Goal: Task Accomplishment & Management: Manage account settings

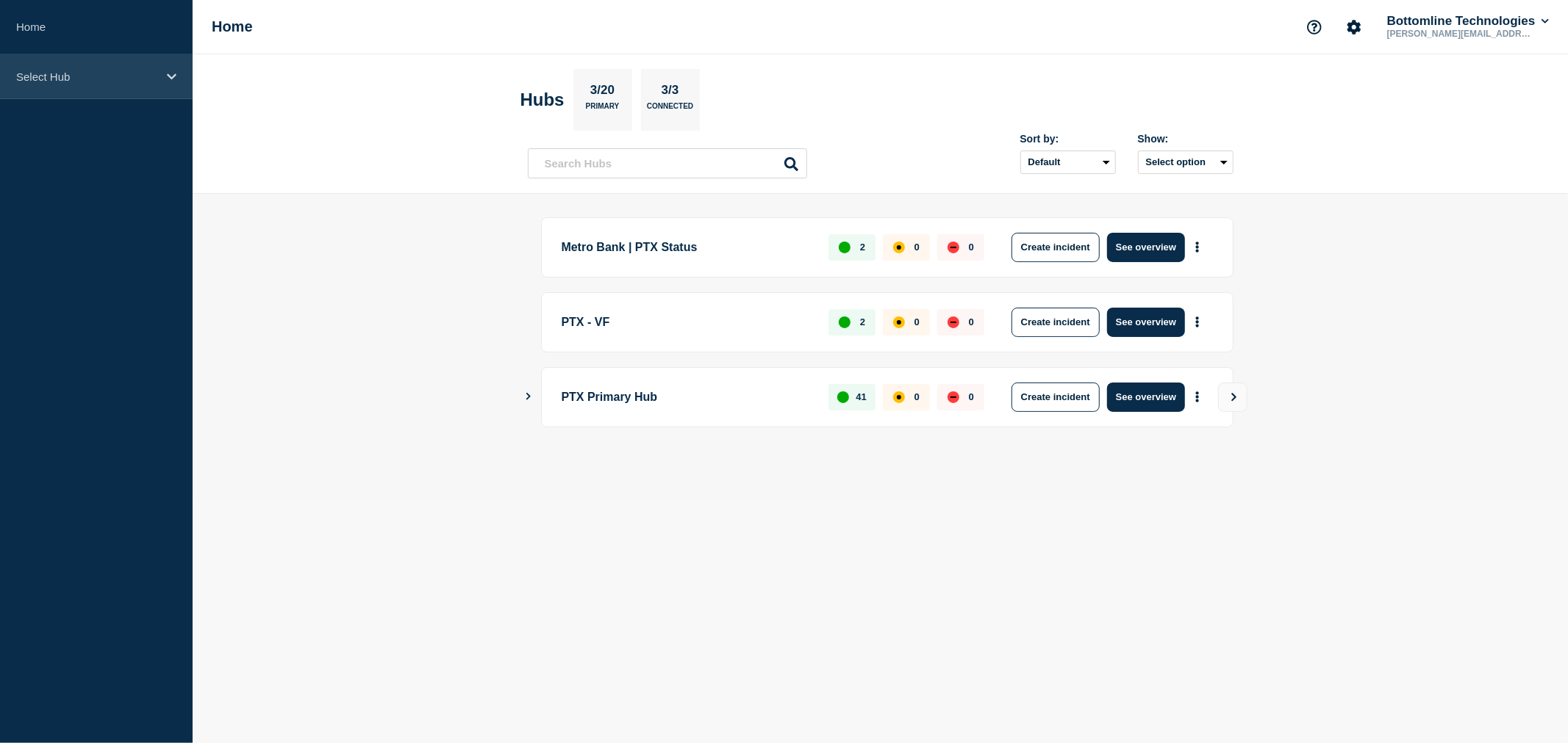
click at [123, 98] on div "Select Hub" at bounding box center [96, 76] width 193 height 44
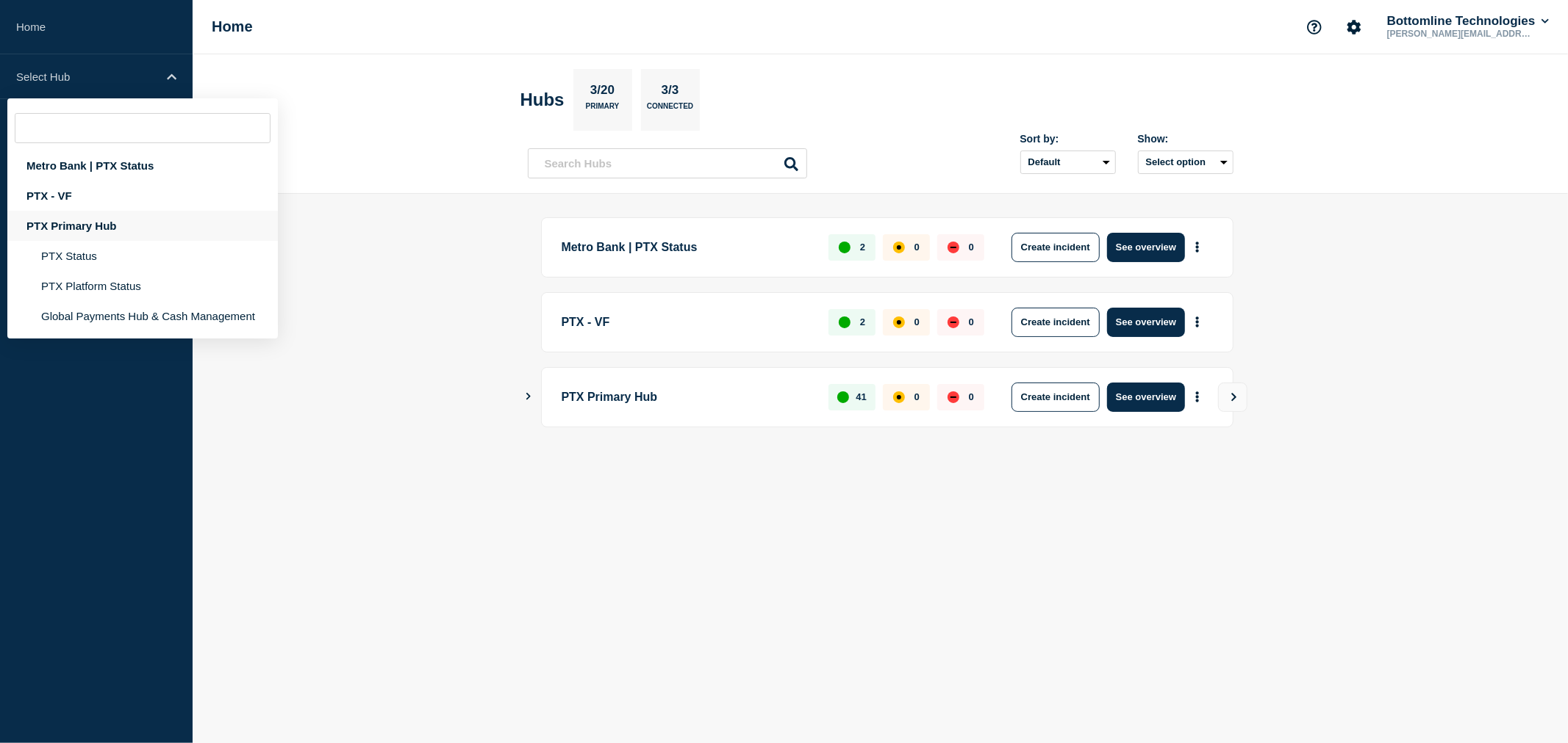
click at [101, 225] on div "PTX Primary Hub" at bounding box center [142, 225] width 271 height 30
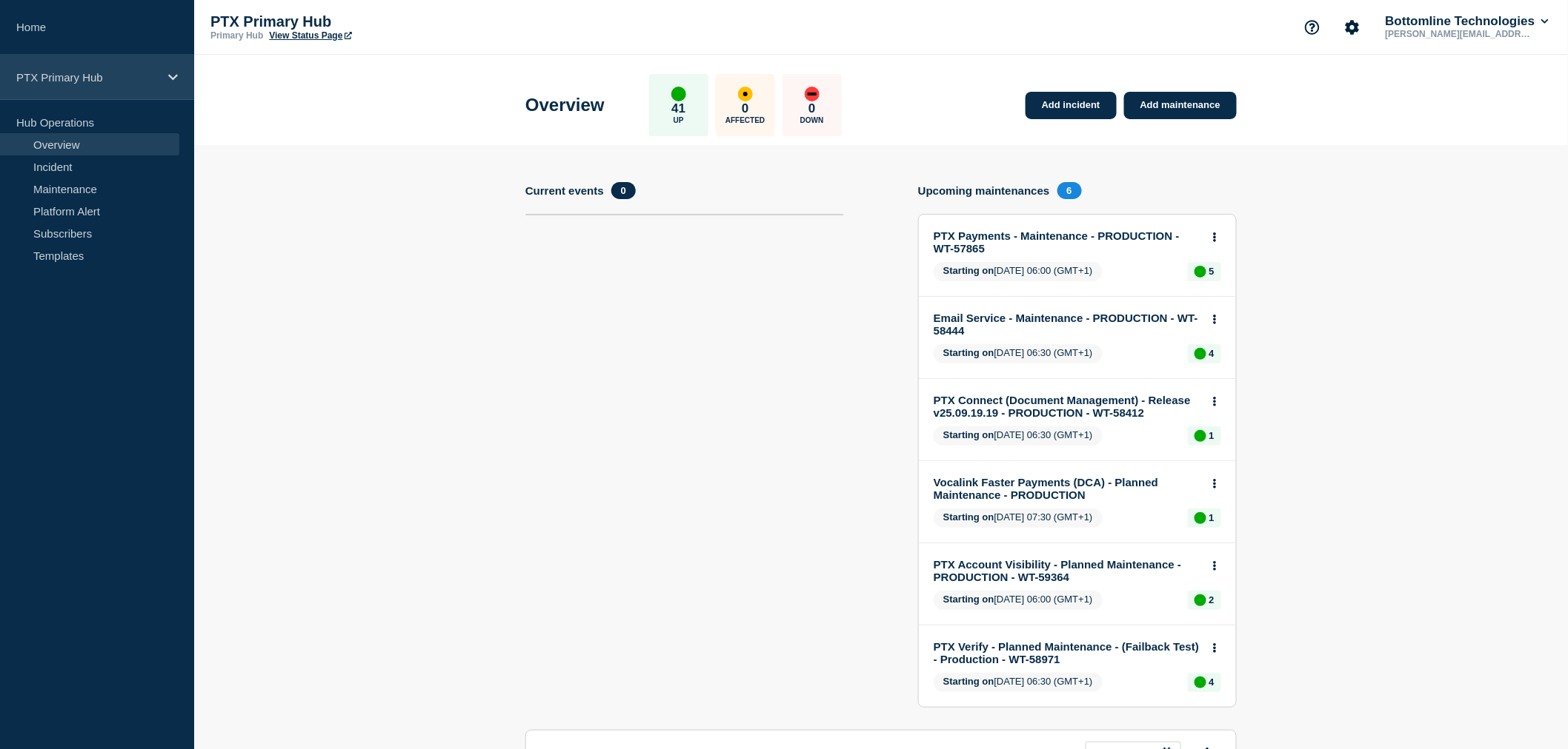
click at [71, 85] on div "PTX Primary Hub" at bounding box center [97, 77] width 194 height 45
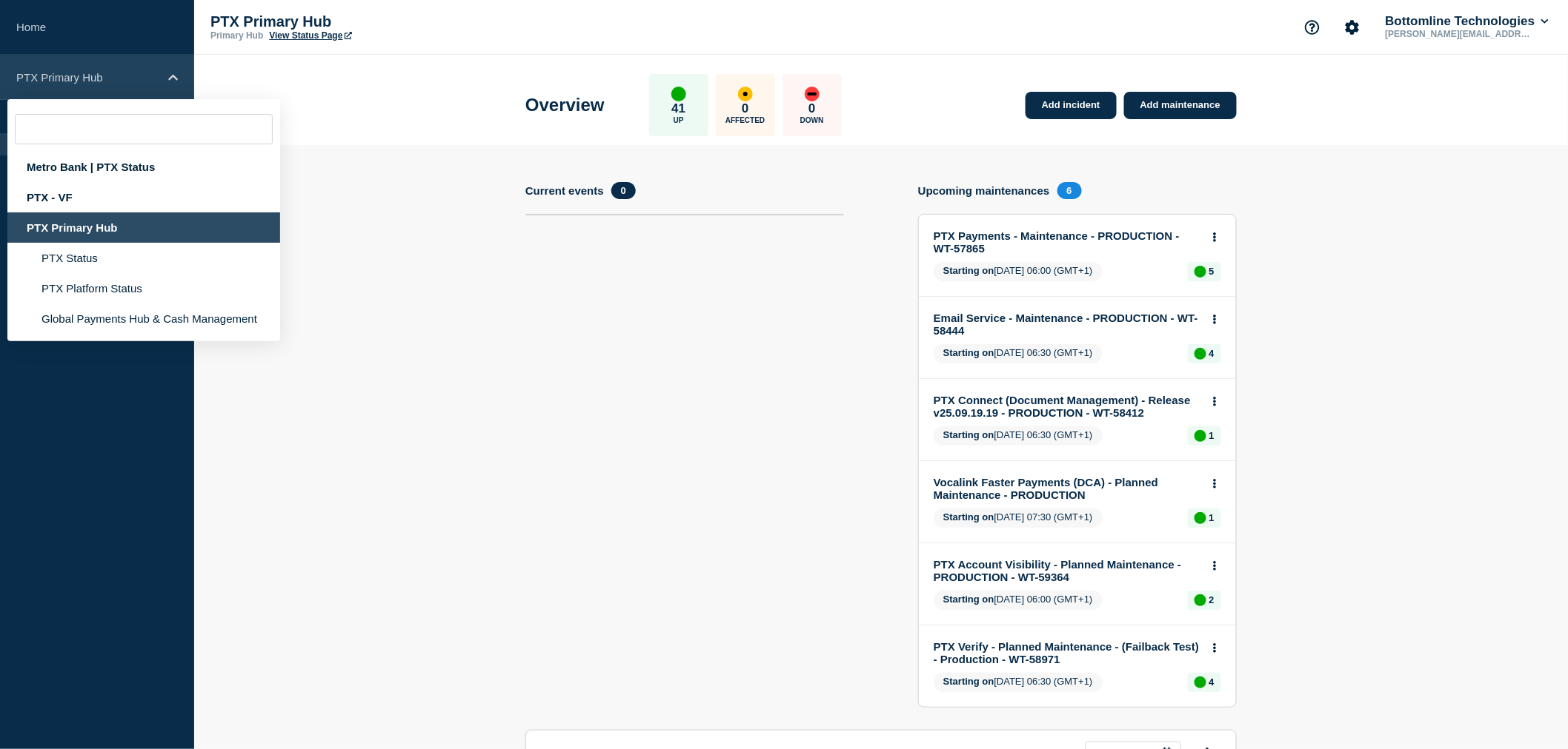
click at [71, 85] on div "PTX Primary Hub" at bounding box center [97, 77] width 194 height 45
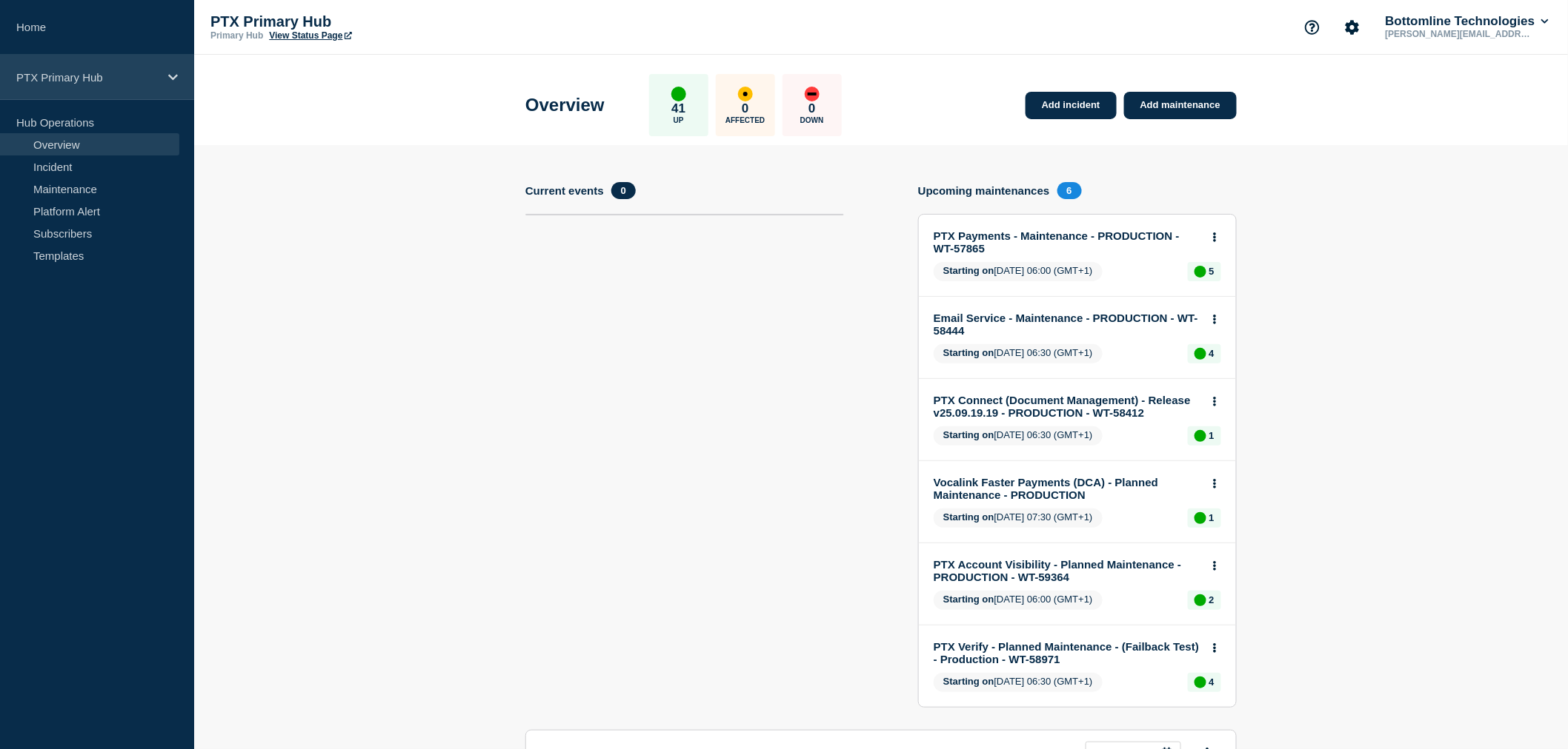
click at [71, 85] on div "PTX Primary Hub" at bounding box center [97, 77] width 194 height 45
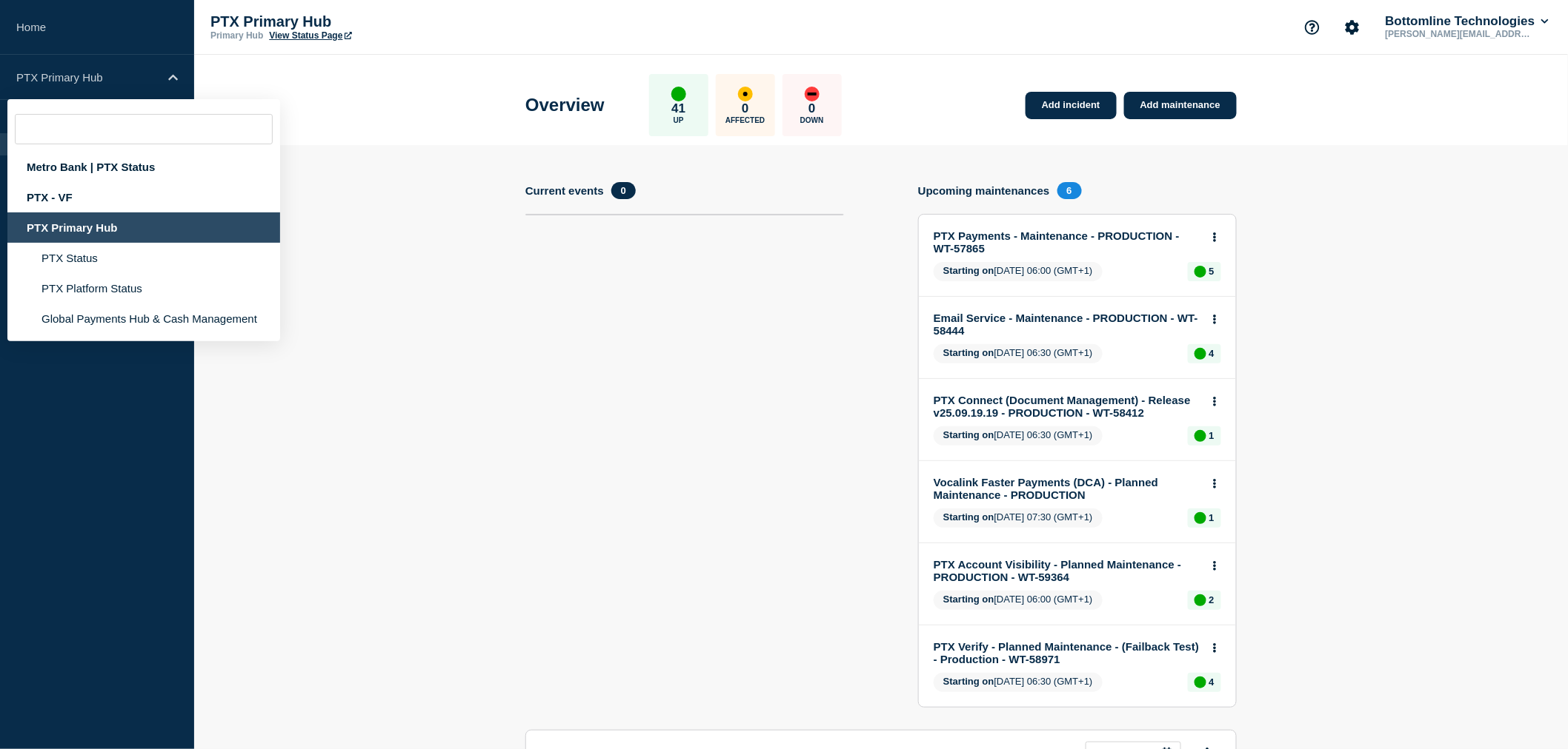
click at [97, 223] on div "PTX Primary Hub" at bounding box center [143, 227] width 273 height 31
click at [390, 182] on section "Add incident Add maintenance Current events 0 Upcoming maintenances 6 PTX Payme…" at bounding box center [881, 672] width 1374 height 1054
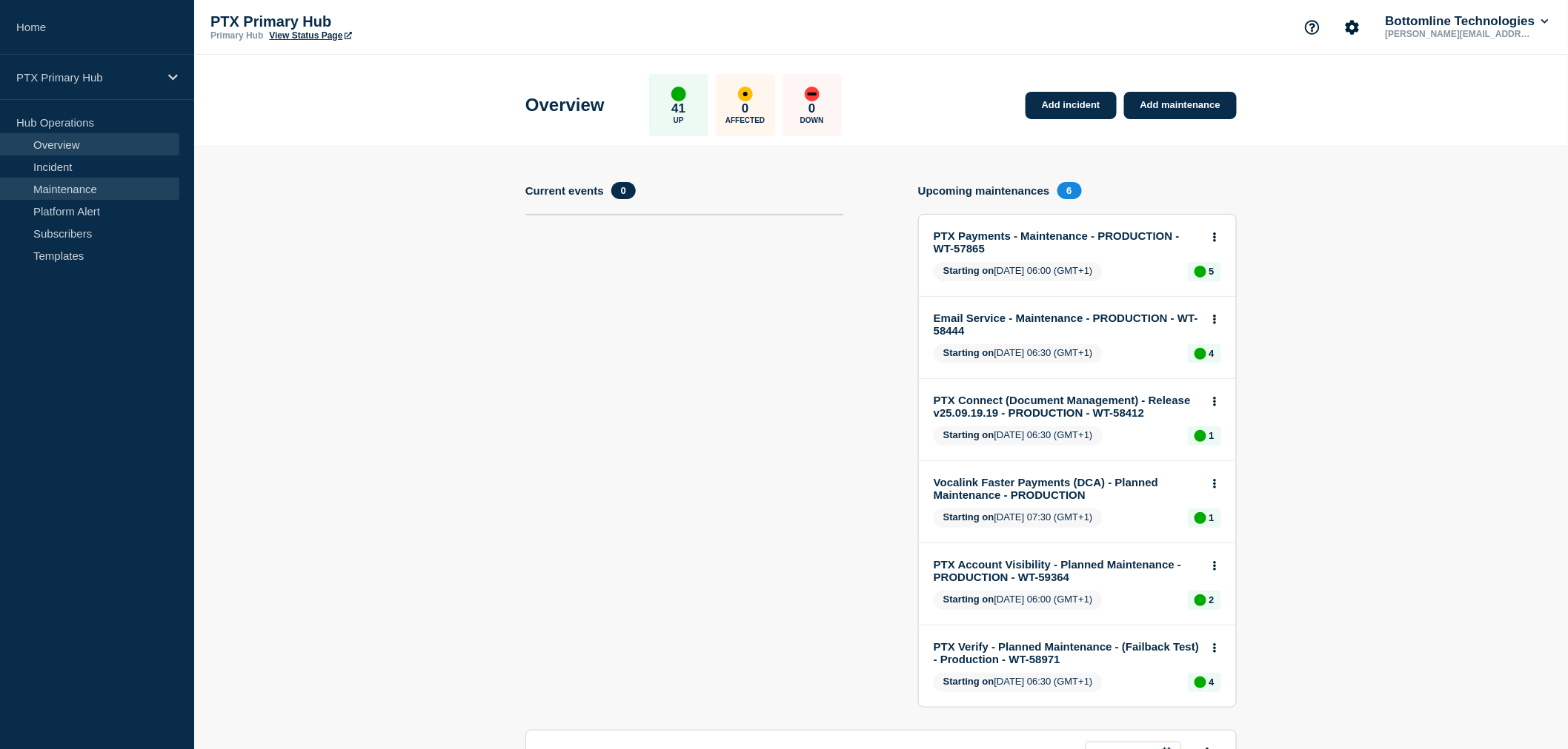
click at [120, 184] on link "Maintenance" at bounding box center [90, 189] width 179 height 22
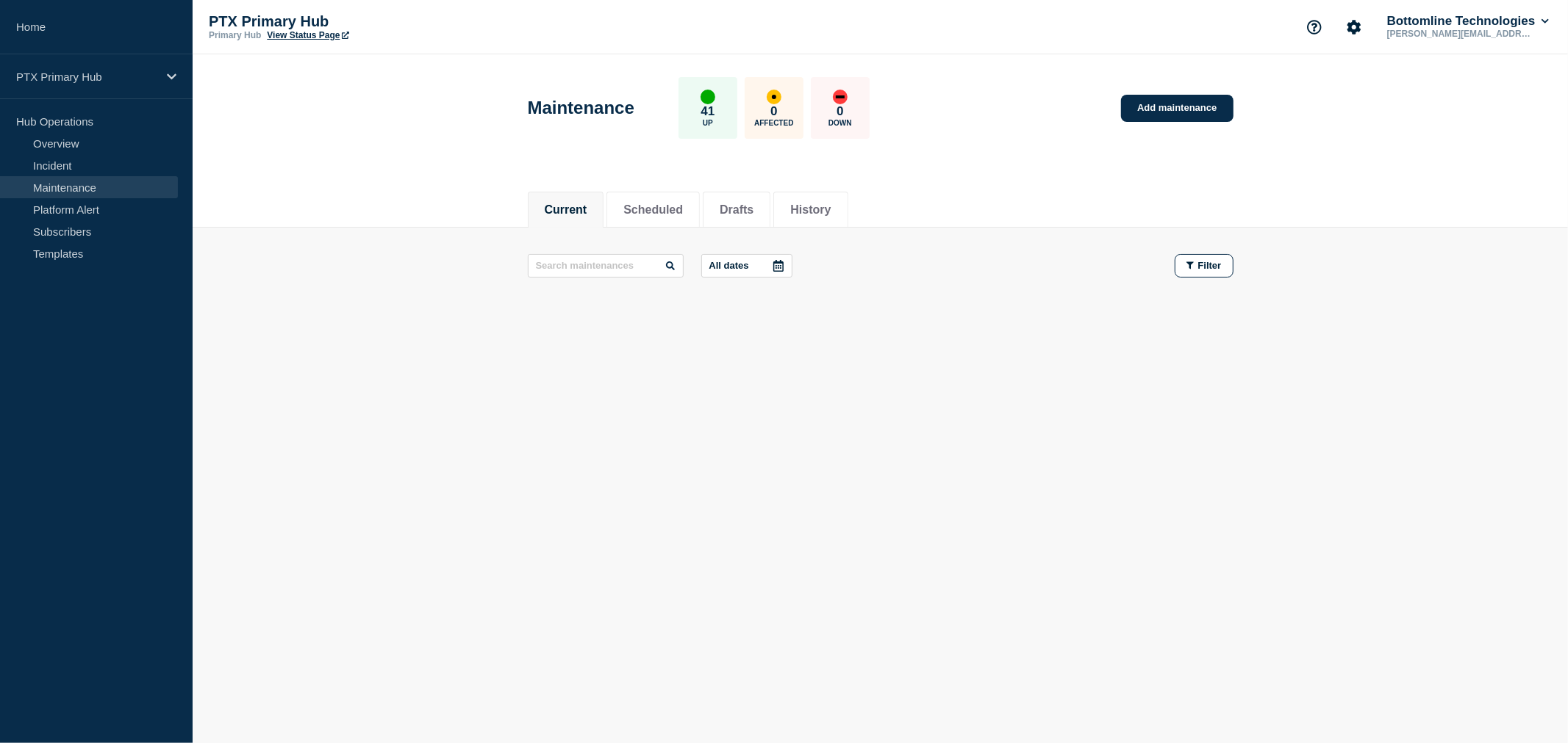
click at [1047, 184] on div "Current Scheduled Drafts History" at bounding box center [880, 202] width 705 height 50
click at [826, 209] on button "History" at bounding box center [811, 210] width 41 height 13
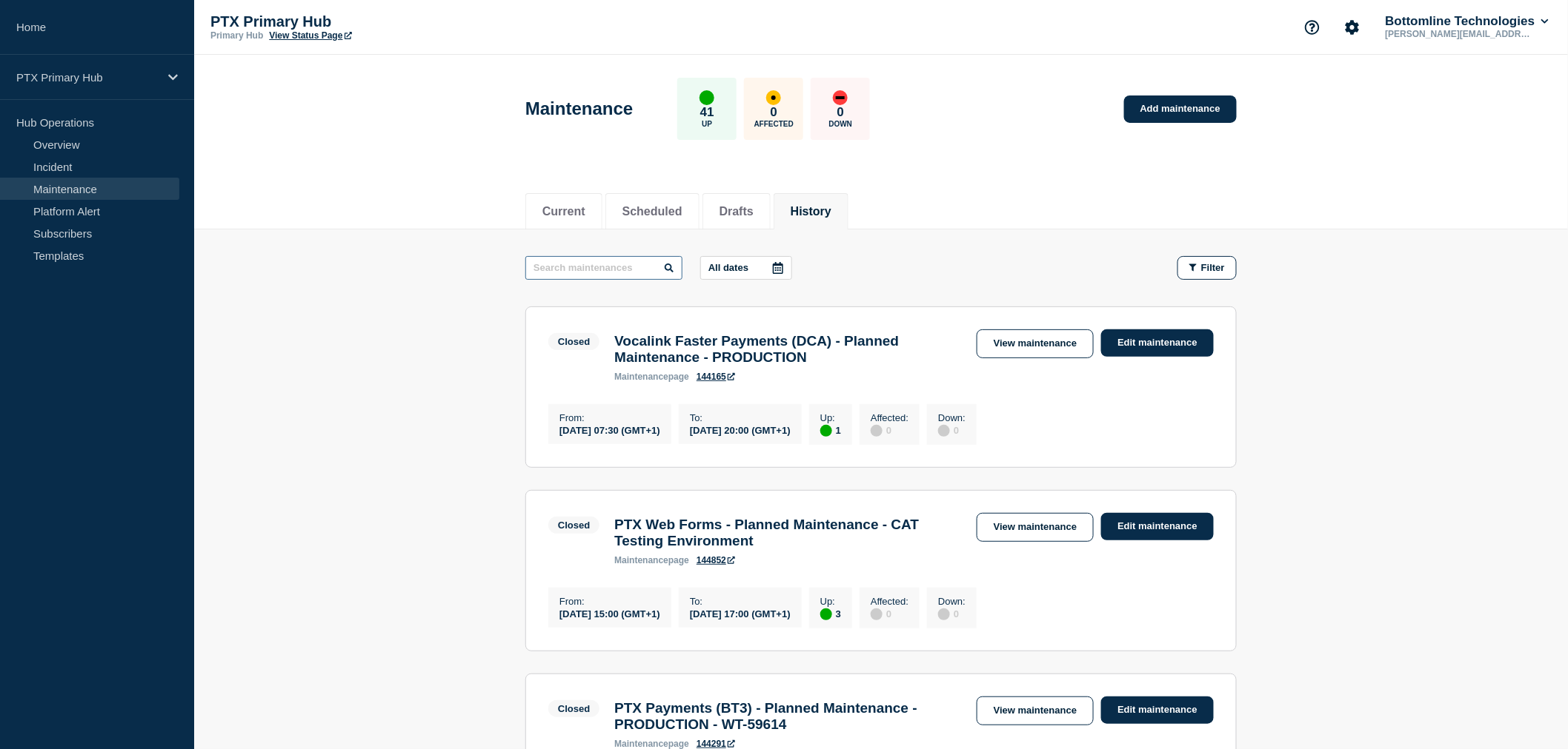
click at [605, 260] on input "text" at bounding box center [604, 268] width 157 height 24
click at [570, 269] on input "text" at bounding box center [604, 268] width 157 height 24
click at [1210, 105] on link "Add maintenance" at bounding box center [1180, 109] width 112 height 28
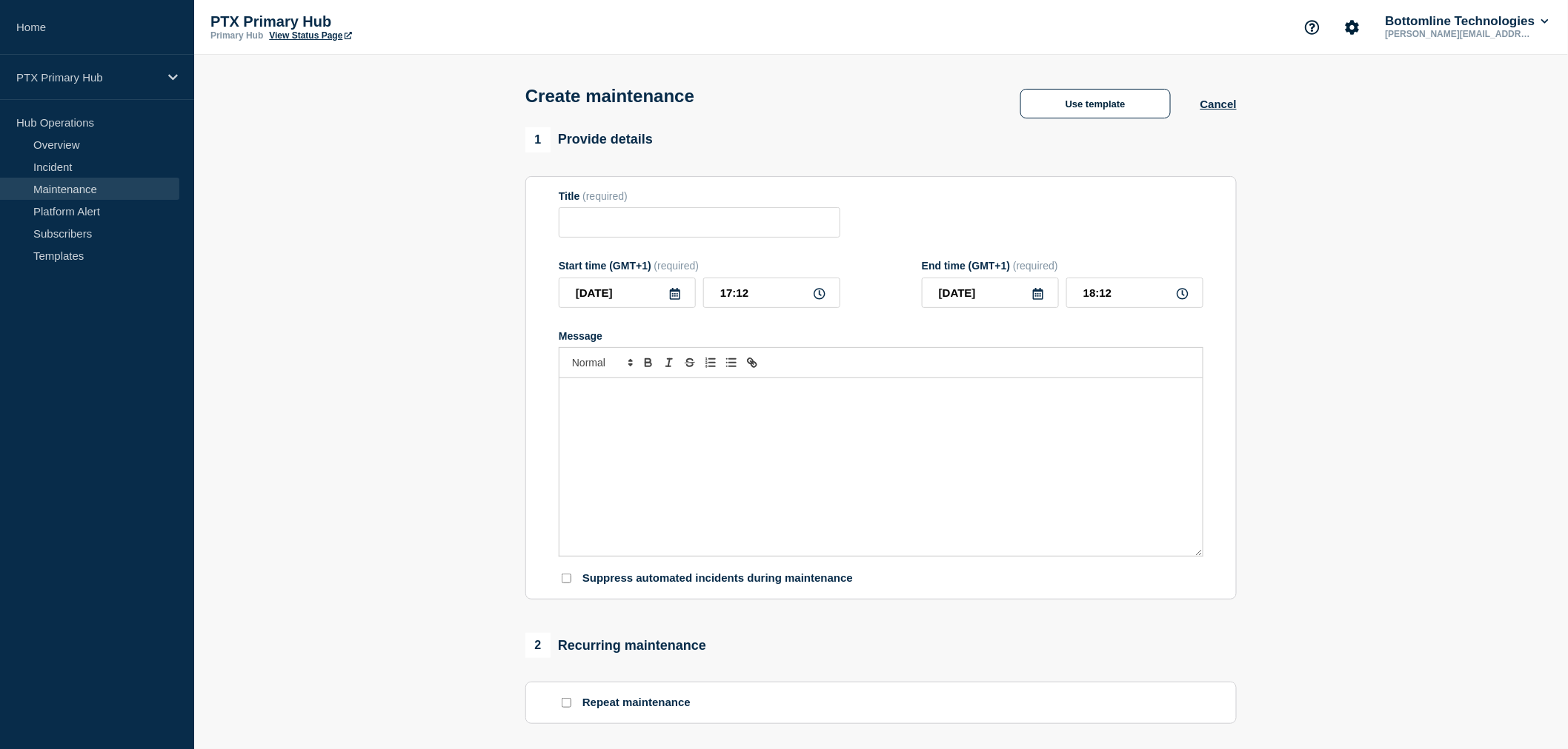
click at [751, 428] on div "Message" at bounding box center [881, 467] width 643 height 178
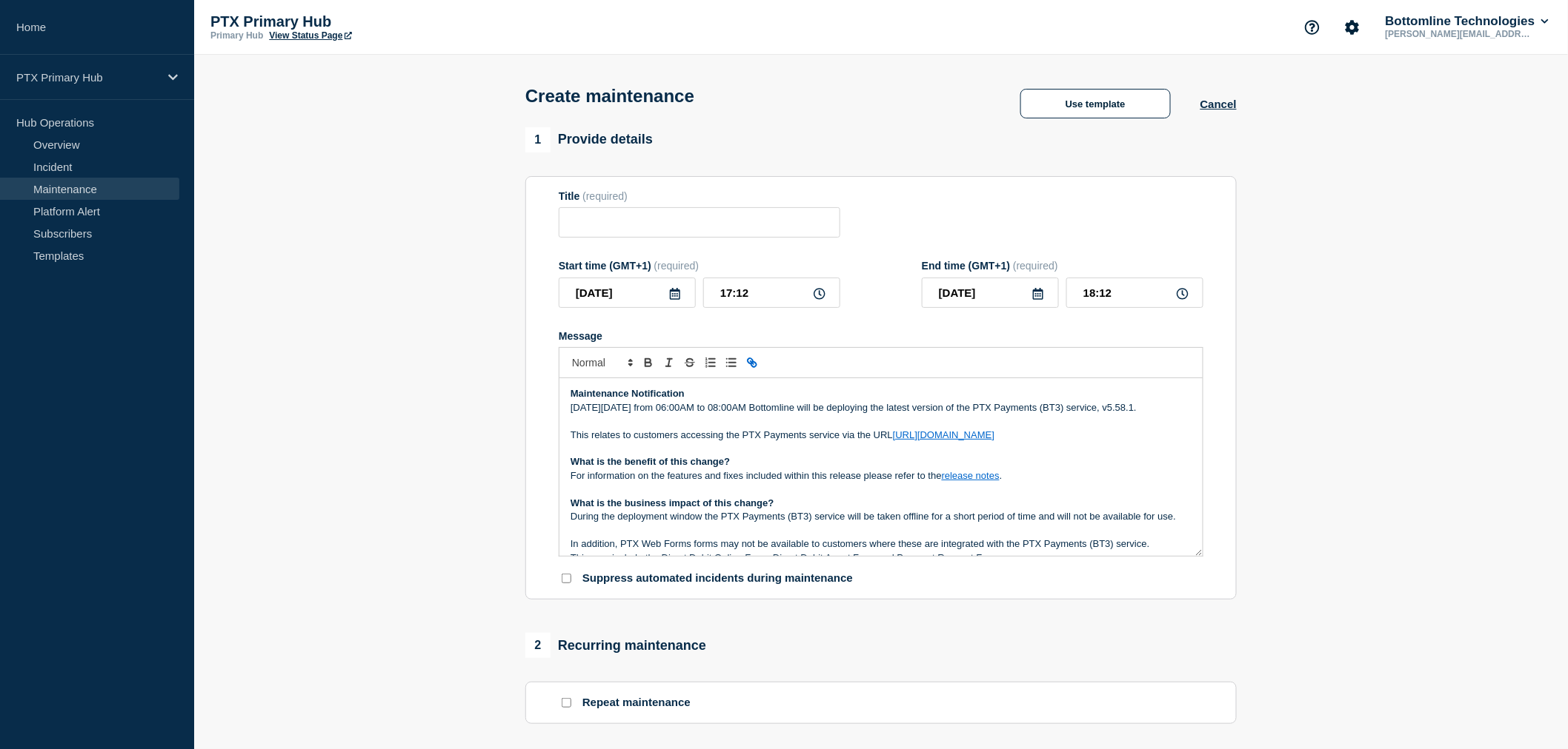
click at [963, 455] on p "Message" at bounding box center [880, 448] width 620 height 13
click at [815, 468] on p "What is the benefit of this change?" at bounding box center [880, 461] width 620 height 13
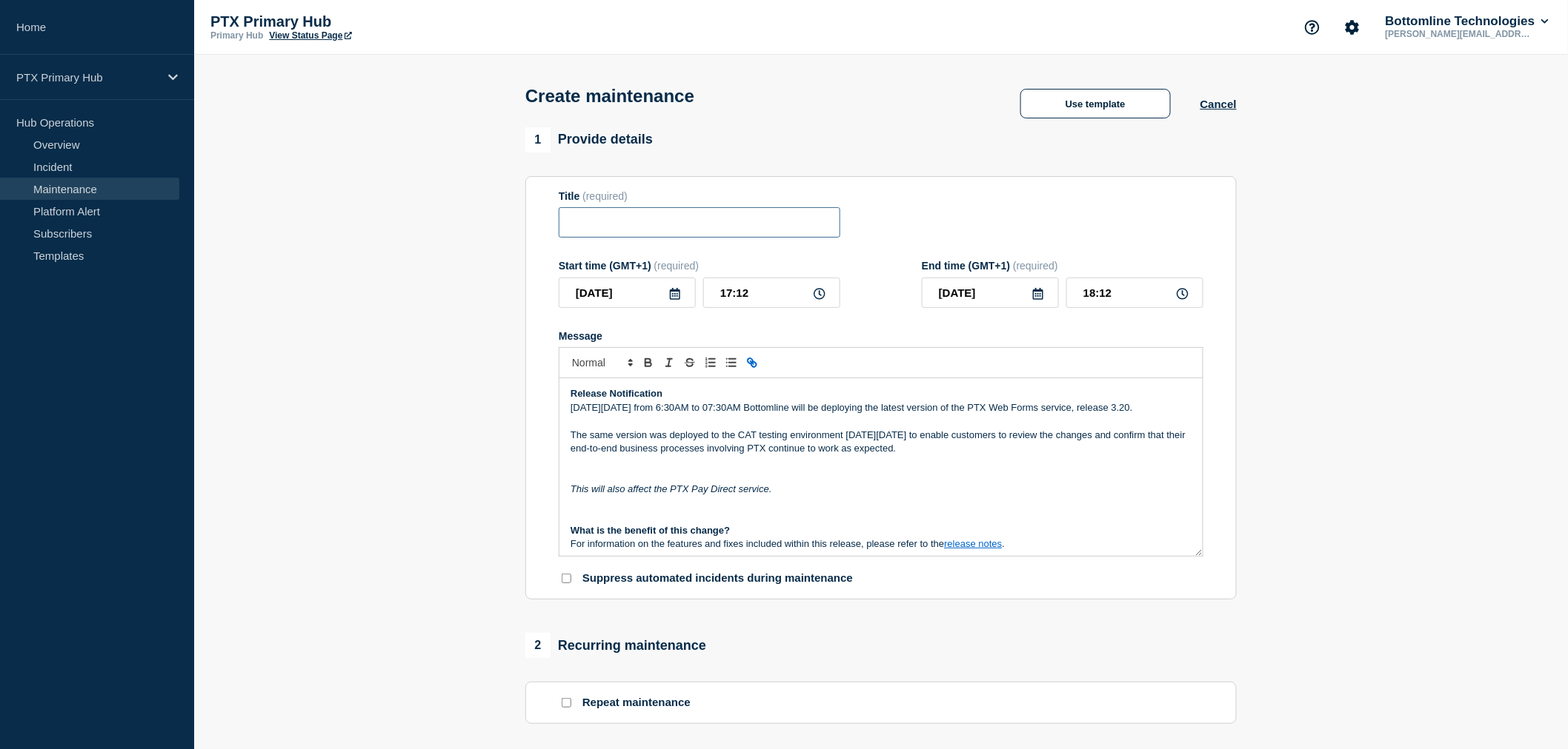
click at [686, 226] on input "Title" at bounding box center [699, 222] width 282 height 31
paste input "PTX Web Forms - Release 3.20 - PRODUCTION - WT-53568"
drag, startPoint x: 731, startPoint y: 225, endPoint x: 937, endPoint y: 220, distance: 206.1
click at [937, 220] on div "Title (required) PTX Web Forms - Release 3.20 - PRODUCTION - WT-53568" at bounding box center [881, 214] width 645 height 48
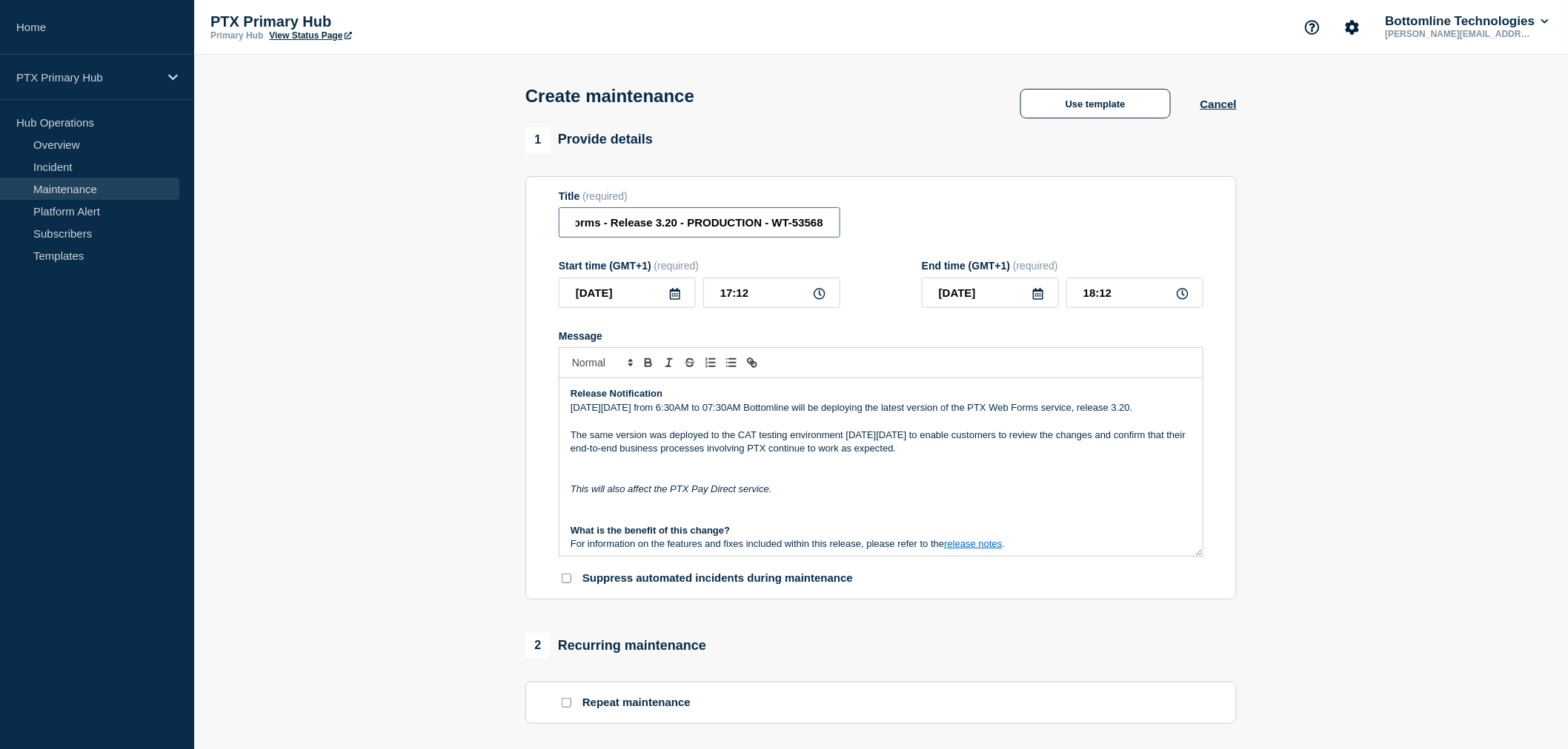
click at [786, 226] on input "PTX Web Forms - Release 3.20 - PRODUCTION - WT-53568" at bounding box center [699, 222] width 282 height 31
drag, startPoint x: 826, startPoint y: 227, endPoint x: 775, endPoint y: 224, distance: 51.1
click at [775, 224] on input "PTX Web Forms - Release 3.20 - PRODUCTION - WT-53568" at bounding box center [699, 222] width 282 height 31
paste input "8425"
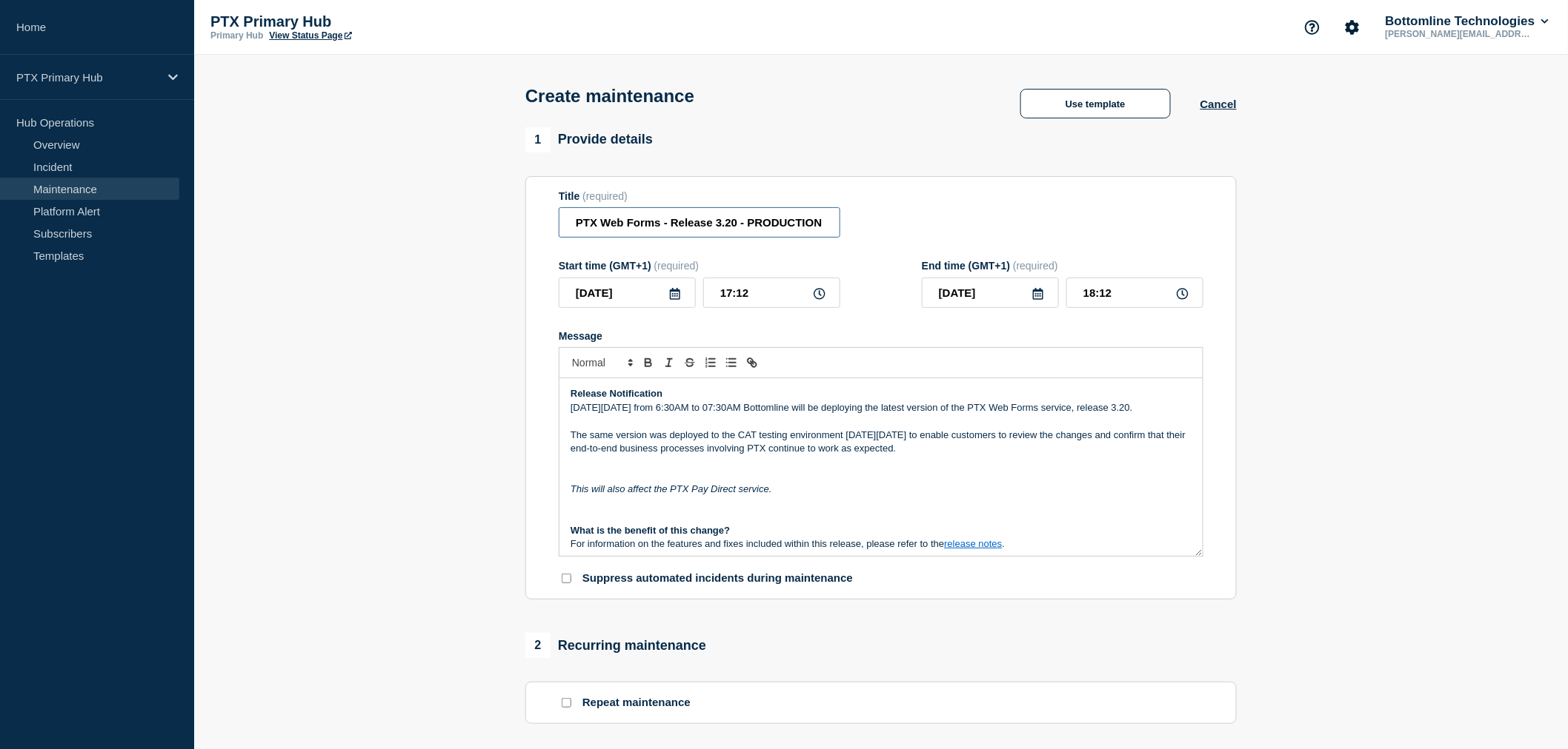
drag, startPoint x: 565, startPoint y: 223, endPoint x: 514, endPoint y: 222, distance: 51.0
click at [514, 222] on section "1 Provide details Title (required) PTX Web Forms - Release 3.20 - PRODUCTION - …" at bounding box center [881, 641] width 1374 height 1028
click at [678, 219] on input "PTX Web Forms - Release 3.20 - PRODUCTION - WT-58425" at bounding box center [699, 222] width 282 height 31
drag, startPoint x: 734, startPoint y: 229, endPoint x: 760, endPoint y: 228, distance: 26.0
click at [734, 229] on input "PTX Web Forms - Release 3.20 - PRODUCTION - WT-58425" at bounding box center [699, 222] width 282 height 31
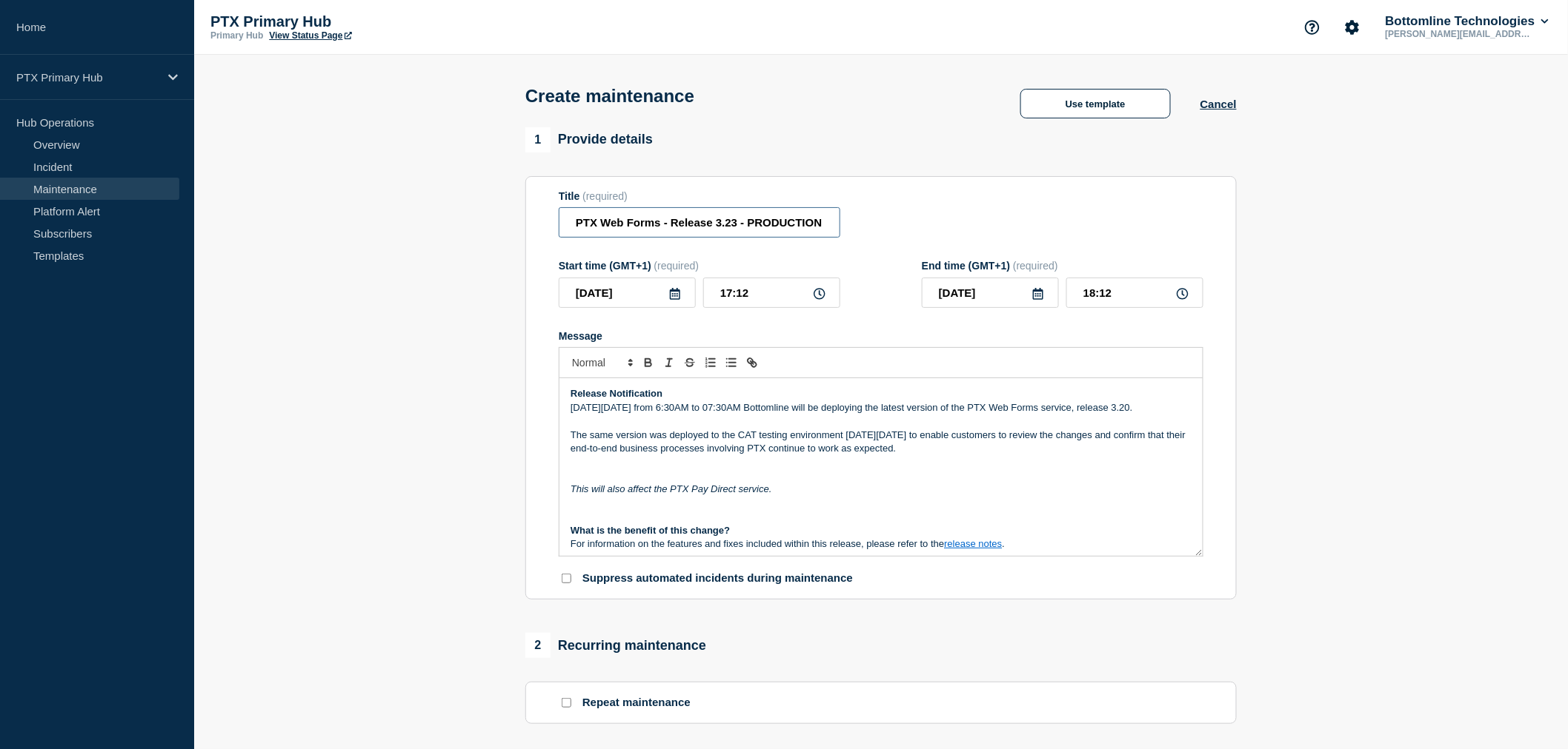
type input "PTX Web Forms - Release 3.23 - PRODUCTION - WT-58425"
click at [853, 453] on p "The same version was deployed to the CAT testing environment [DATE][DATE] to en…" at bounding box center [880, 442] width 620 height 28
click at [683, 300] on input "2025-10-06" at bounding box center [627, 292] width 137 height 31
click at [680, 435] on div "16" at bounding box center [677, 432] width 20 height 20
type input "2025-10-16"
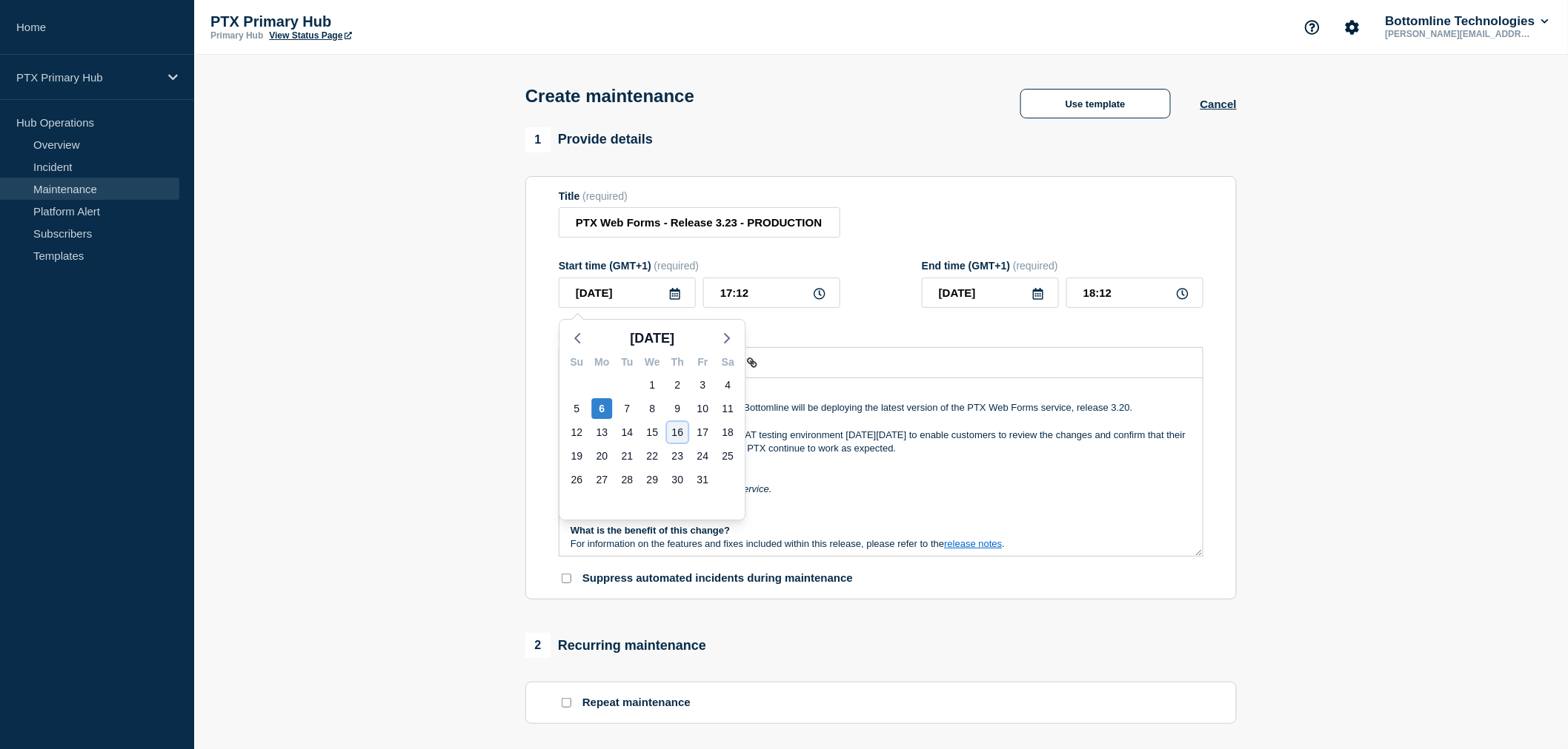
type input "2025-10-16"
drag, startPoint x: 775, startPoint y: 289, endPoint x: 648, endPoint y: 278, distance: 127.5
click at [653, 281] on div "2025-10-16 17:12" at bounding box center [699, 292] width 282 height 31
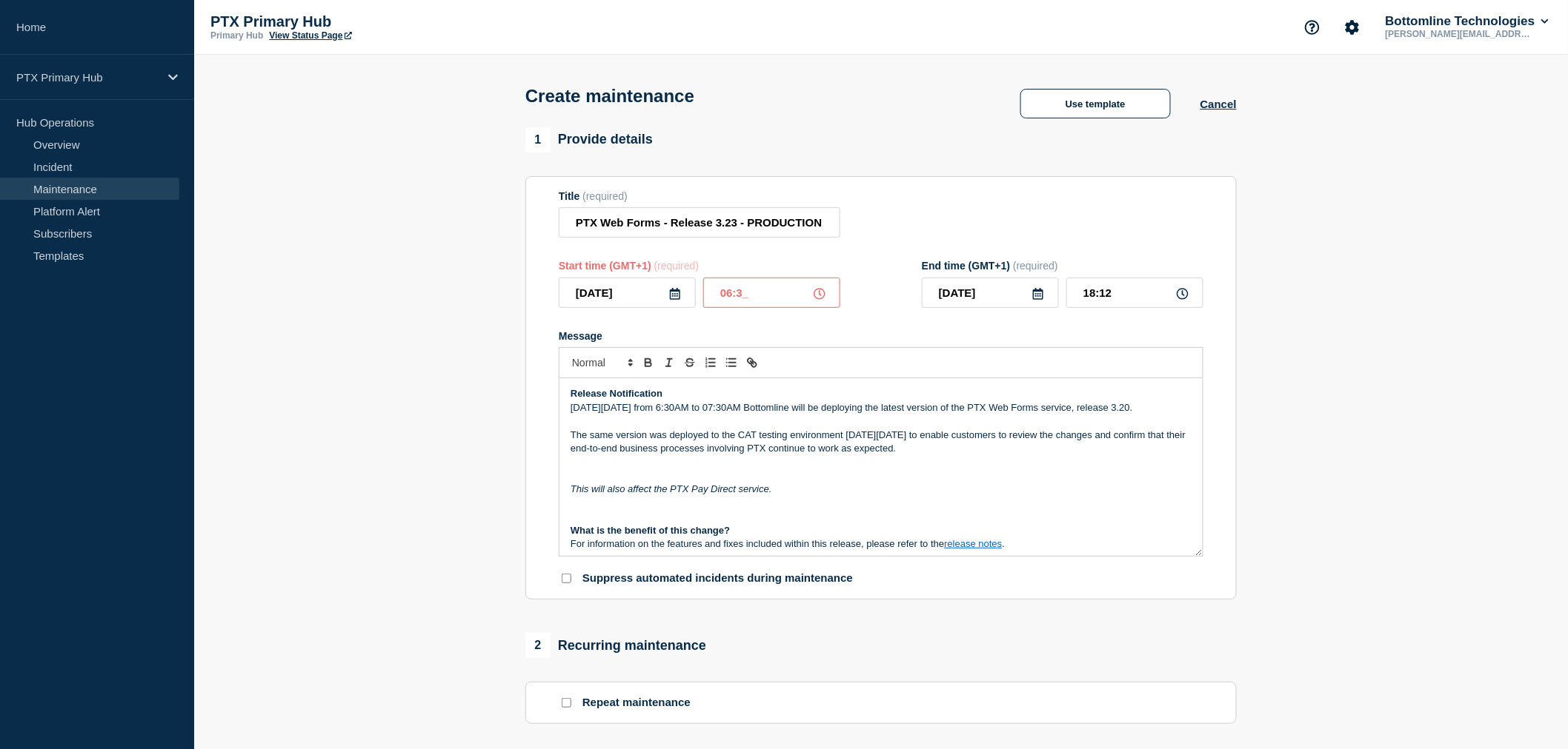
type input "06:30"
type input "07:30"
click at [1123, 293] on input "07:30" at bounding box center [1135, 292] width 137 height 31
click at [635, 413] on p "[DATE][DATE] from 6:30AM to 07:30AM Bottomline will be deploying the latest ver…" at bounding box center [880, 408] width 620 height 13
drag, startPoint x: 670, startPoint y: 409, endPoint x: 650, endPoint y: 411, distance: 20.1
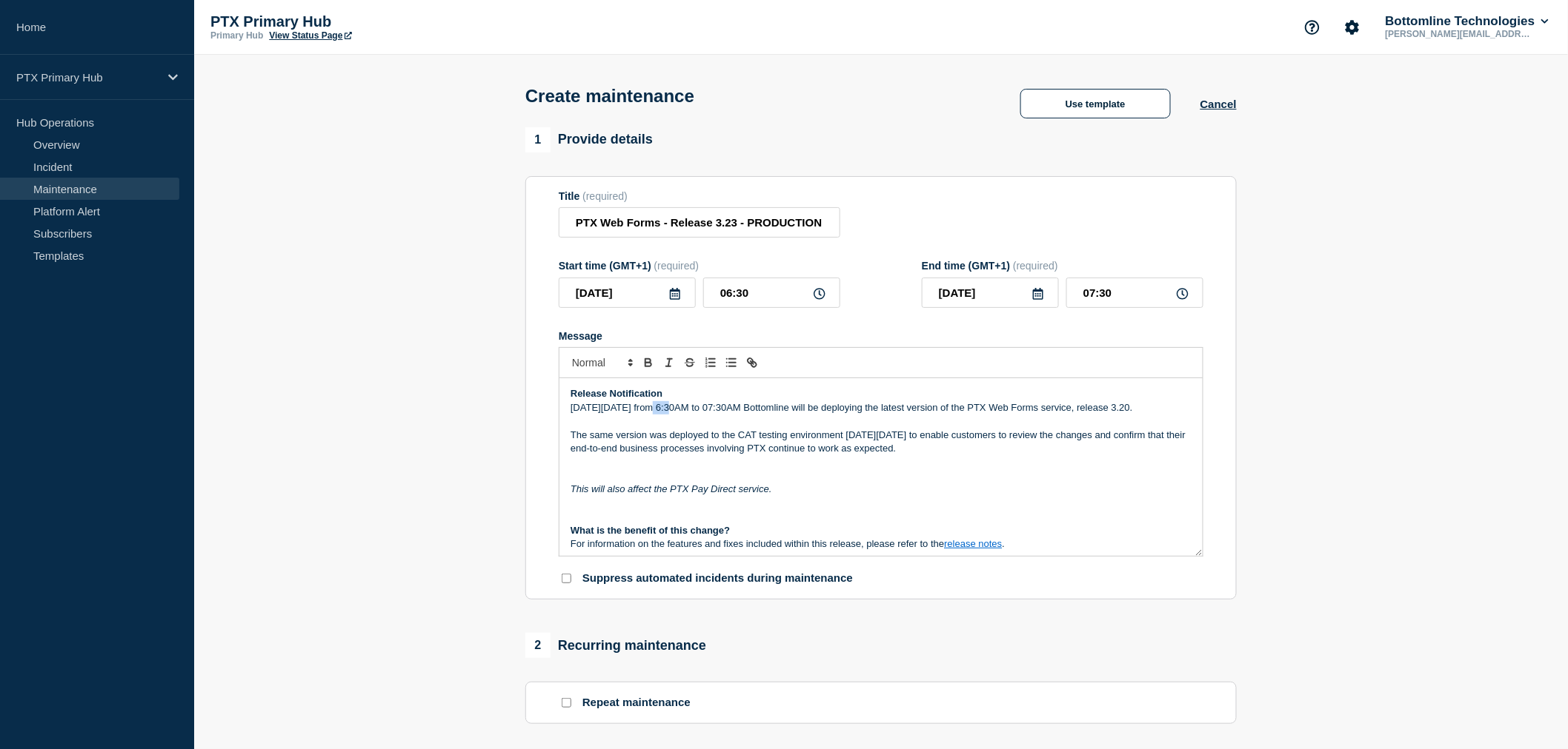
click at [650, 411] on p "On Thursday 16th June from 6:30AM to 07:30AM Bottomline will be deploying the l…" at bounding box center [880, 408] width 620 height 13
click at [766, 428] on p "Message" at bounding box center [880, 421] width 620 height 13
click at [589, 415] on p "On Thursday 16th October from 6:30AM to 07:30AM Bottomline will be deploying th…" at bounding box center [880, 408] width 620 height 13
click at [790, 468] on p "Message" at bounding box center [880, 461] width 620 height 13
drag, startPoint x: 756, startPoint y: 472, endPoint x: 730, endPoint y: 472, distance: 26.0
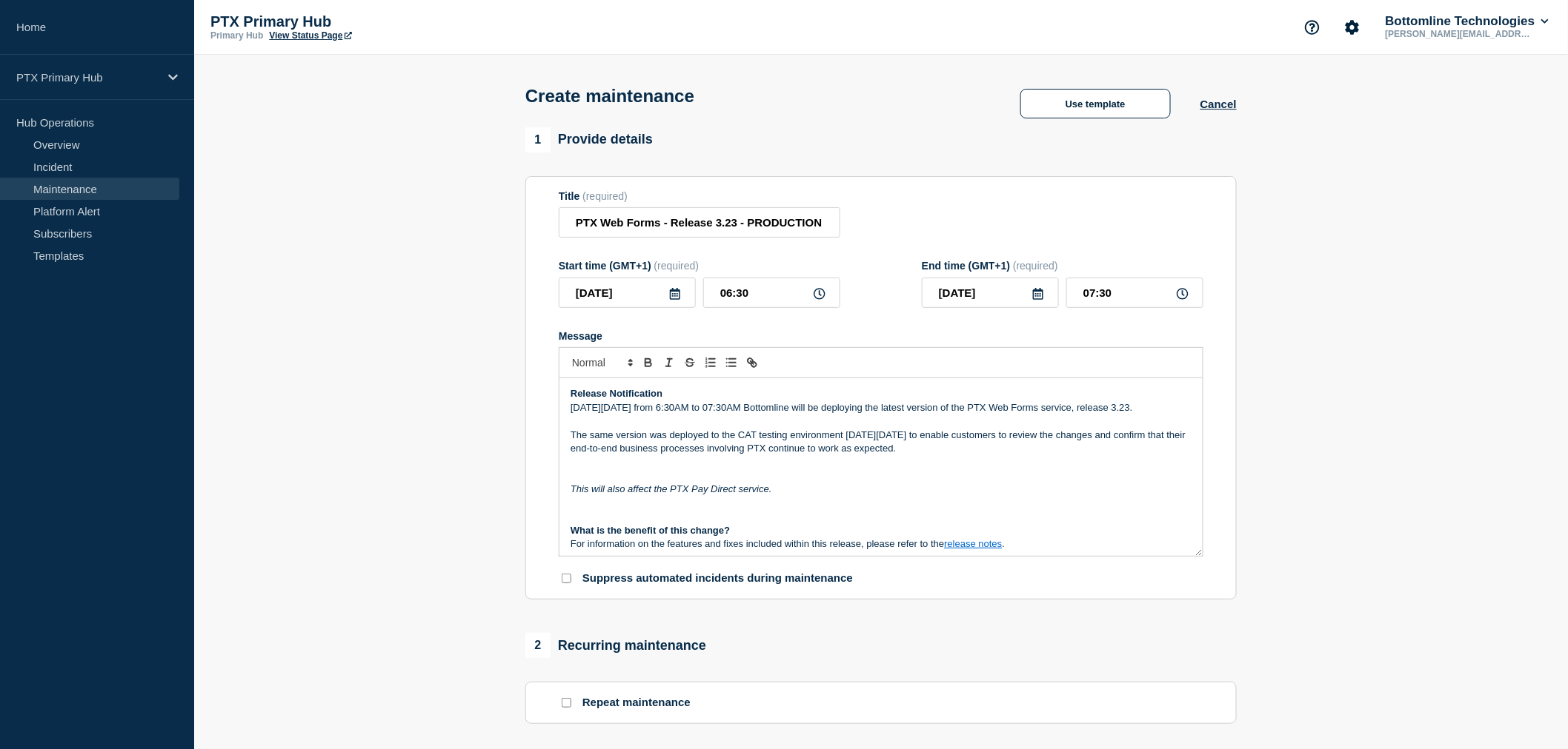
click at [756, 456] on p "The same version was deployed to the CAT testing environment [DATE][DATE] to en…" at bounding box center [880, 442] width 620 height 28
click at [758, 456] on p "The same version was deployed to the CAT testing environment [DATE][DATE] to en…" at bounding box center [880, 442] width 620 height 28
drag, startPoint x: 957, startPoint y: 413, endPoint x: 897, endPoint y: 449, distance: 70.0
click at [955, 413] on p "On Thursday 16th October from 6:30AM to 07:30AM Bottomline will be deploying th…" at bounding box center [880, 408] width 620 height 13
drag, startPoint x: 857, startPoint y: 450, endPoint x: 910, endPoint y: 450, distance: 53.0
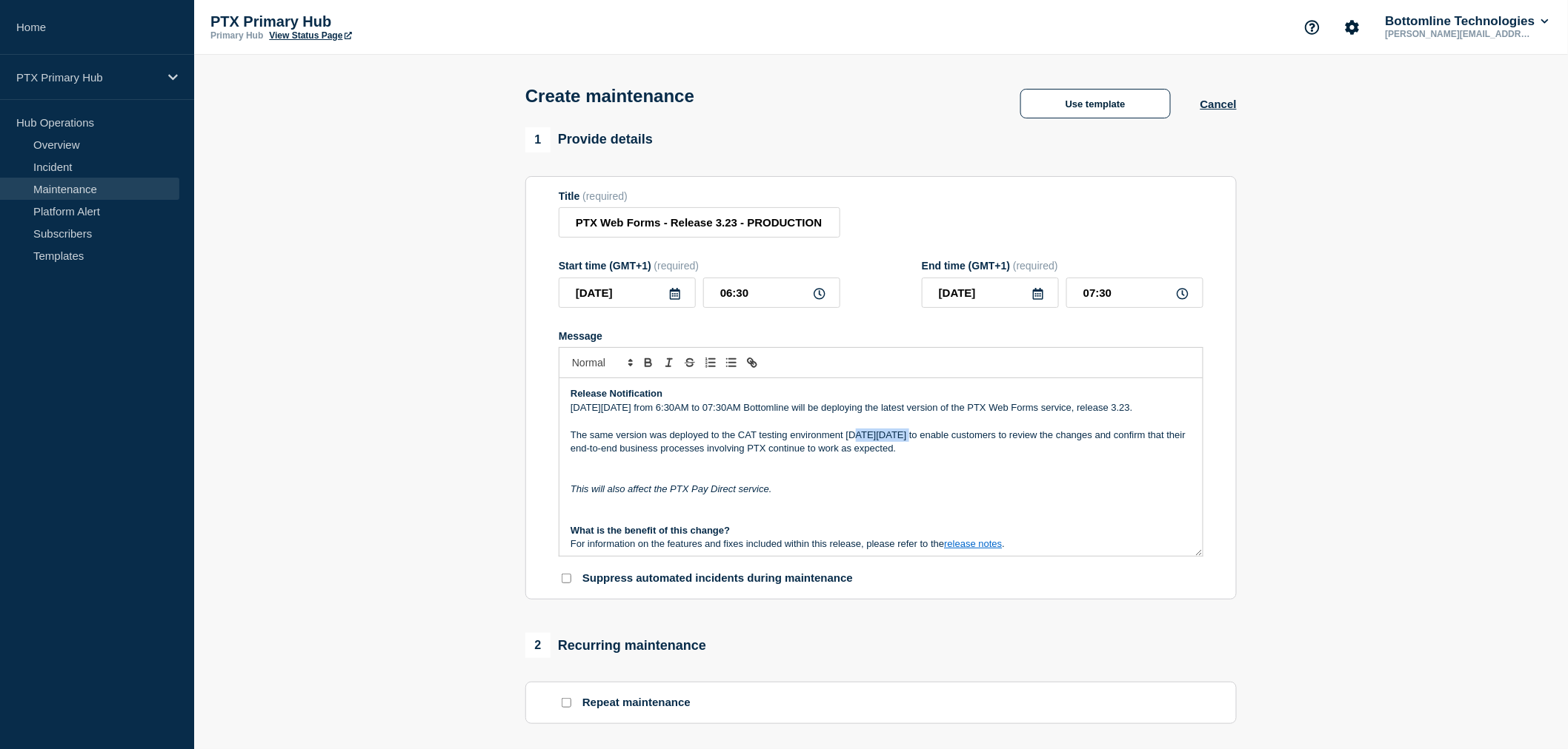
click at [907, 450] on p "The same version was deployed to the CAT testing environment [DATE][DATE] to en…" at bounding box center [880, 442] width 620 height 28
click at [910, 450] on p "The same version was deployed to the CAT testing environment [DATE][DATE] to en…" at bounding box center [880, 442] width 620 height 28
drag, startPoint x: 915, startPoint y: 450, endPoint x: 860, endPoint y: 450, distance: 55.0
click at [860, 450] on p "The same version was deployed to the CAT testing environment [DATE][DATE] to en…" at bounding box center [880, 442] width 620 height 28
click at [1058, 510] on p "Message" at bounding box center [880, 503] width 620 height 13
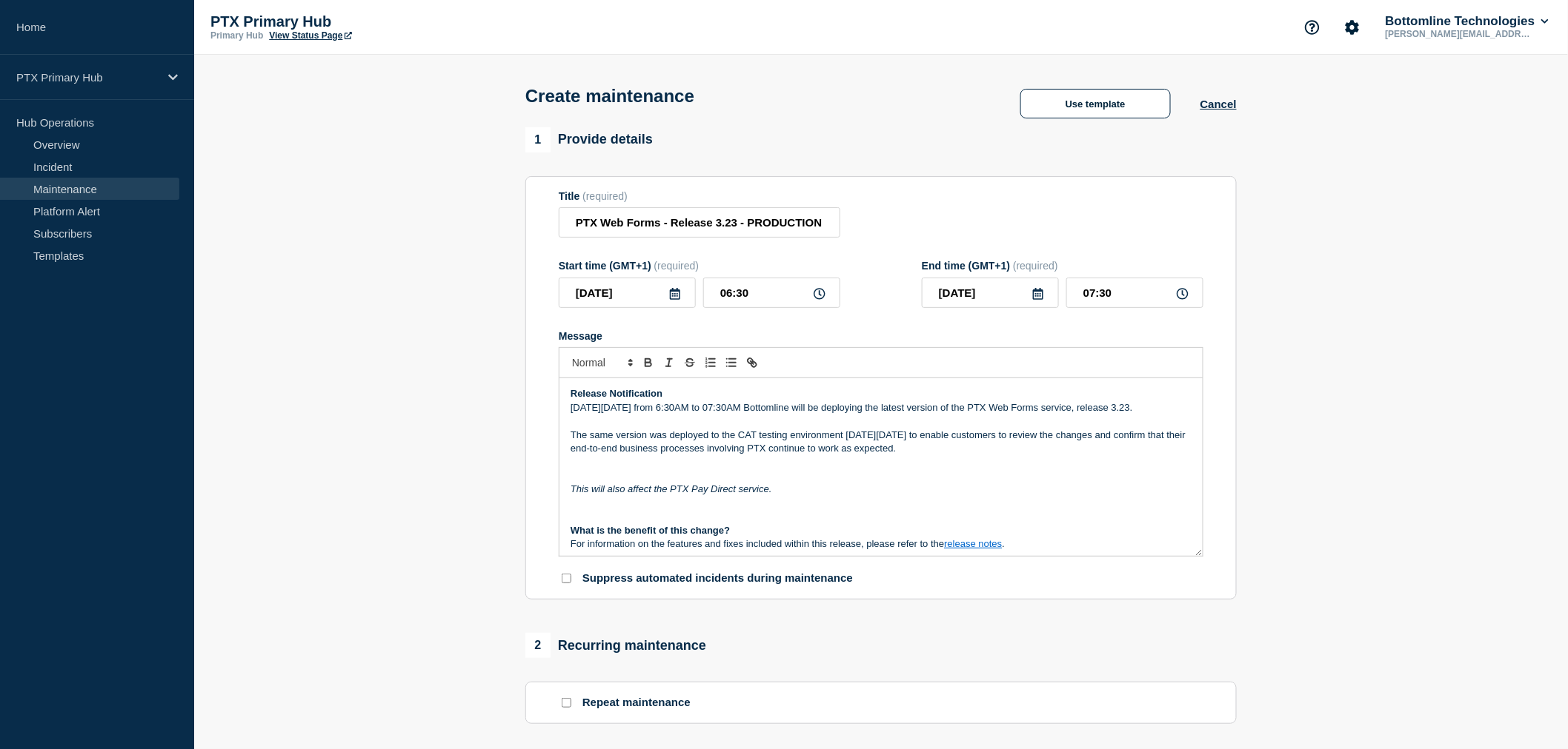
click at [987, 468] on p "Message" at bounding box center [880, 461] width 620 height 13
click at [882, 483] on p "Message" at bounding box center [880, 475] width 620 height 13
click at [934, 456] on p "The same version was deployed to the CAT testing environment on Monday 6th Octo…" at bounding box center [880, 442] width 620 height 28
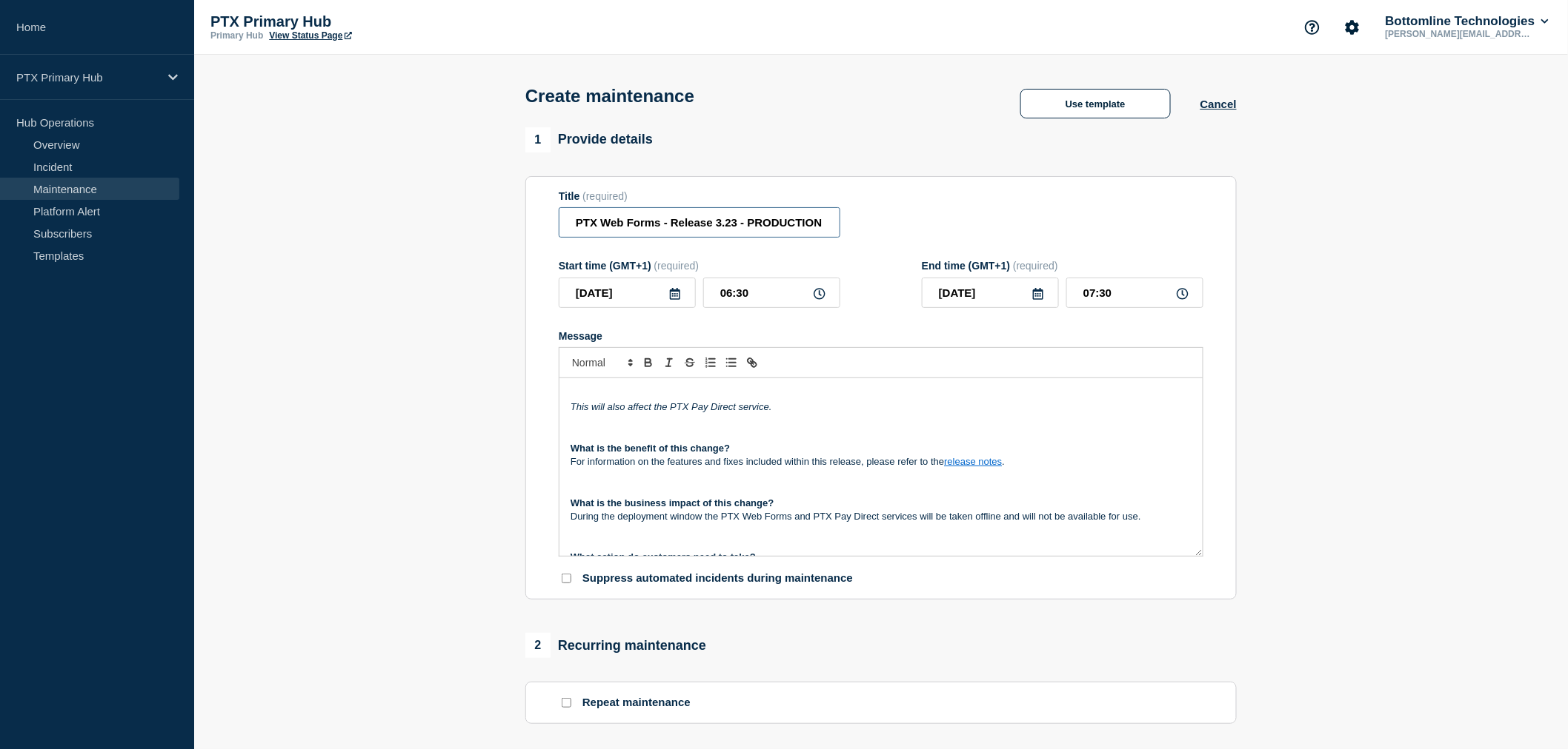
scroll to position [0, 60]
drag, startPoint x: 747, startPoint y: 226, endPoint x: 937, endPoint y: 233, distance: 190.1
click at [937, 233] on div "Title (required) PTX Web Forms - Release 3.23 - PRODUCTION - WT-58425" at bounding box center [881, 214] width 645 height 48
click at [808, 230] on input "PTX Web Forms - Release 3.23 - PRODUCTION - WT-58425" at bounding box center [699, 222] width 282 height 31
click at [850, 428] on p "Message" at bounding box center [880, 421] width 620 height 13
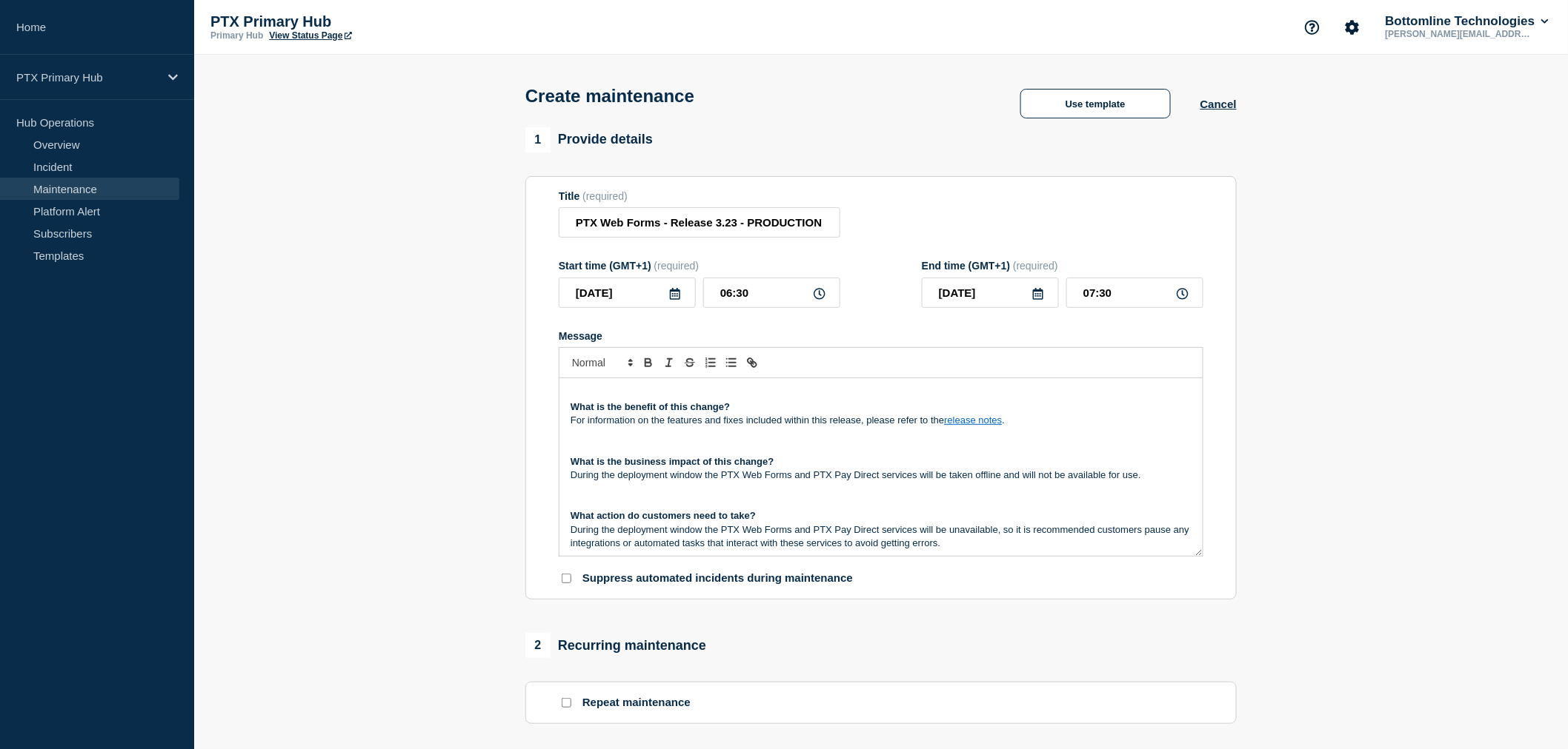
scroll to position [164, 0]
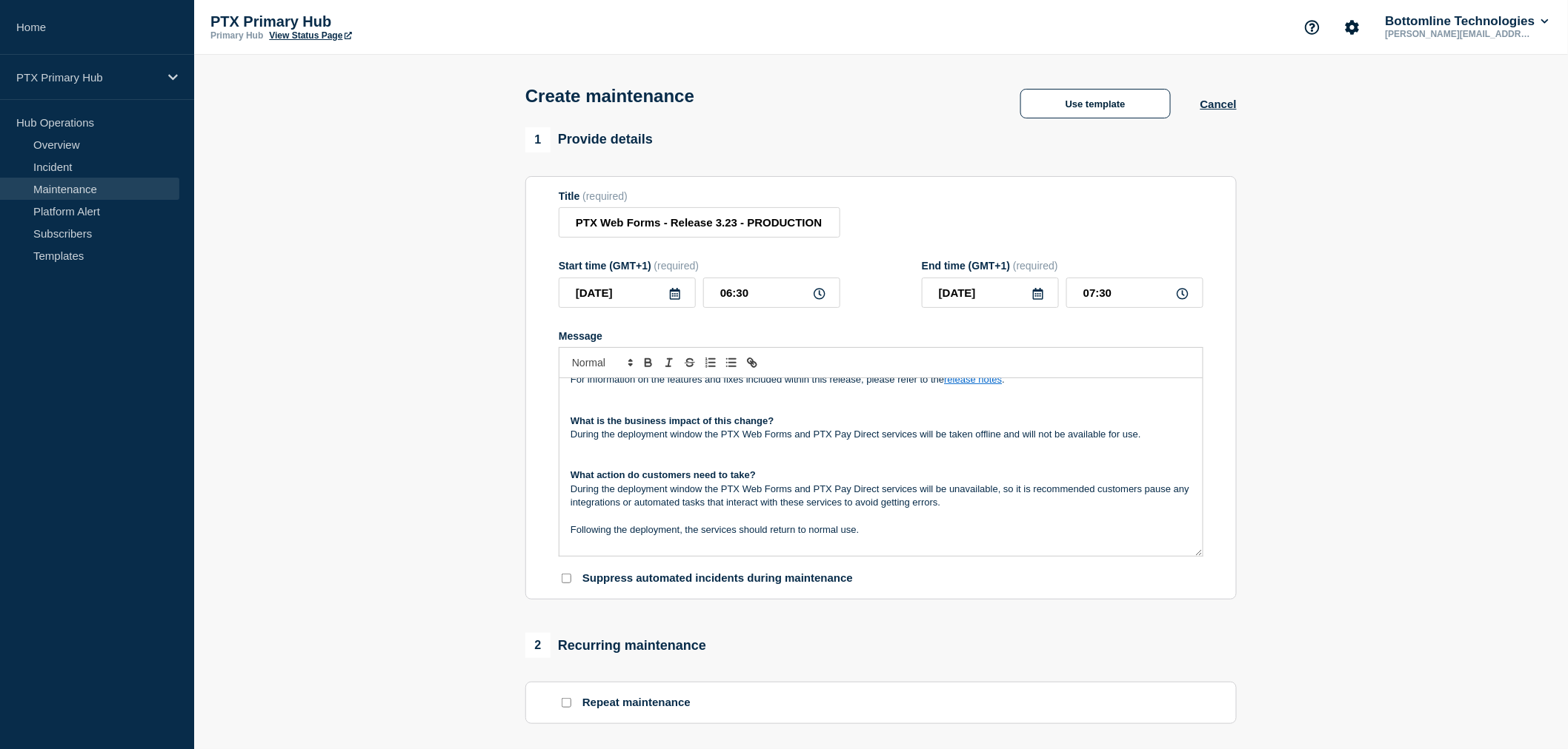
click at [986, 387] on p "For information on the features and fixes included within this release, please …" at bounding box center [880, 380] width 620 height 13
click at [1025, 424] on link at bounding box center [1007, 420] width 35 height 11
click at [1024, 429] on input "https://bottomline-ptx.readme.io/docs/webforms-3-20" at bounding box center [995, 420] width 126 height 19
paste input "3"
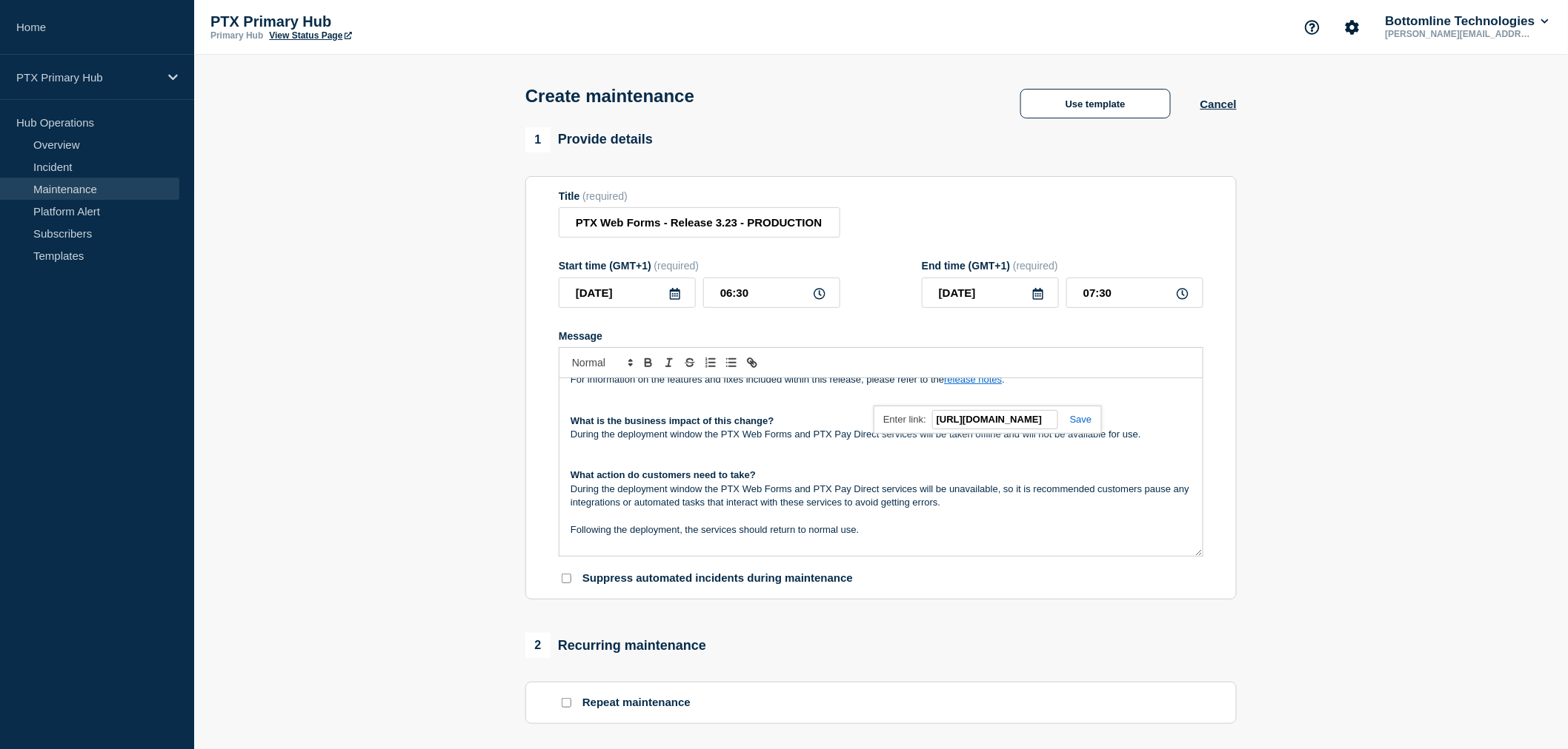
type input "https://bottomline-ptx.readme.io/docs/webforms-3-23"
click at [1085, 425] on link at bounding box center [1074, 420] width 34 height 11
click at [973, 387] on p "For information on the features and fixes included within this release, please …" at bounding box center [880, 380] width 620 height 13
click at [986, 417] on link "https://bottomline-ptx.readme.io/docs/webforms-3-23" at bounding box center [939, 420] width 101 height 19
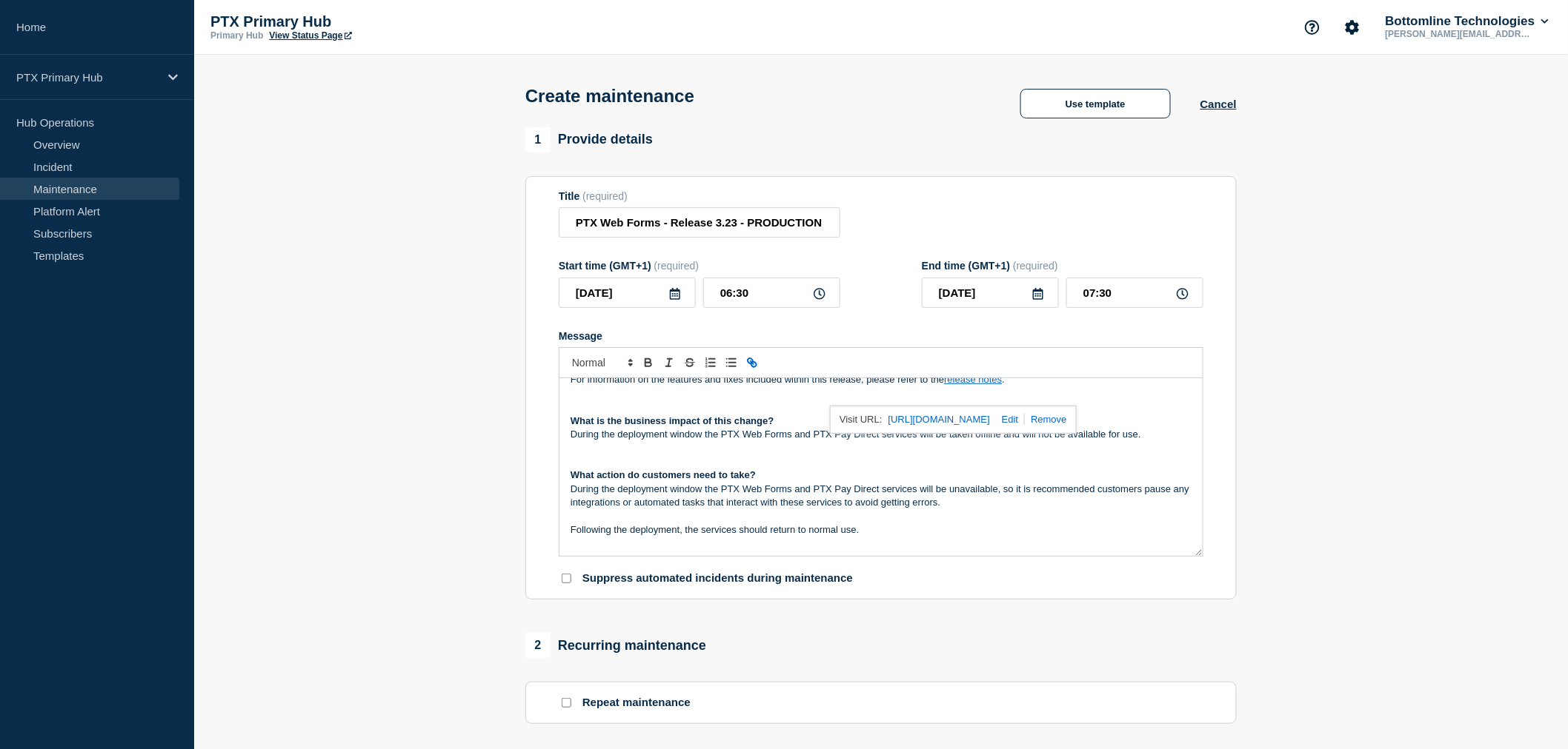
click at [1005, 505] on p "During the deployment window the PTX Web Forms and PTX Pay Direct services will…" at bounding box center [880, 496] width 620 height 28
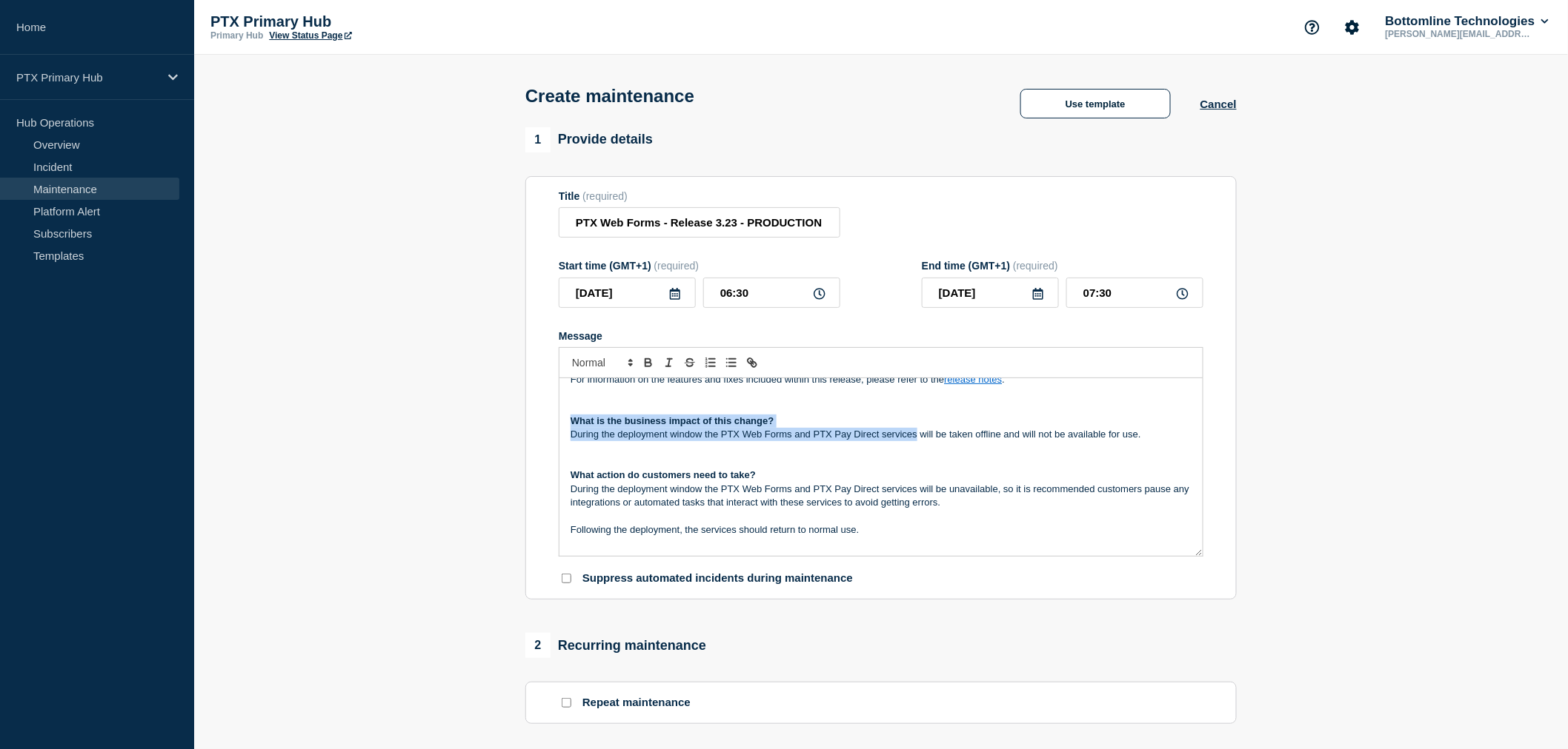
drag, startPoint x: 574, startPoint y: 434, endPoint x: 957, endPoint y: 461, distance: 384.0
click at [921, 447] on div "Release Notification On Thursday 16th October from 6:30AM to 07:30AM Bottomline…" at bounding box center [881, 467] width 643 height 178
click at [966, 454] on p "Message" at bounding box center [880, 448] width 620 height 13
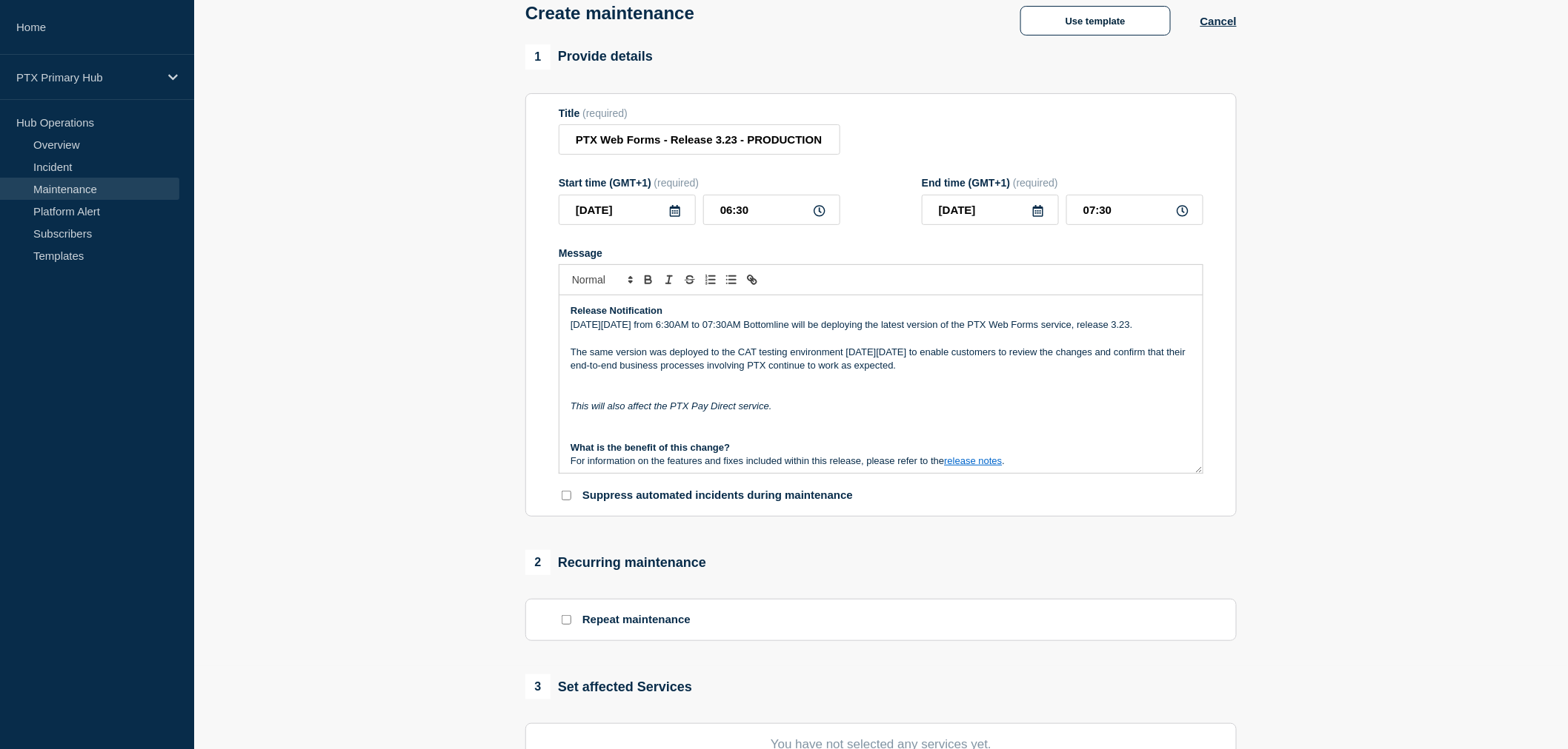
scroll to position [83, 0]
click at [628, 329] on p "On Thursday 16th October from 6:30AM to 07:30AM Bottomline will be deploying th…" at bounding box center [880, 325] width 620 height 13
click at [737, 365] on p "The same version was deployed to the CAT testing environment on Monday 6th Octo…" at bounding box center [880, 360] width 620 height 28
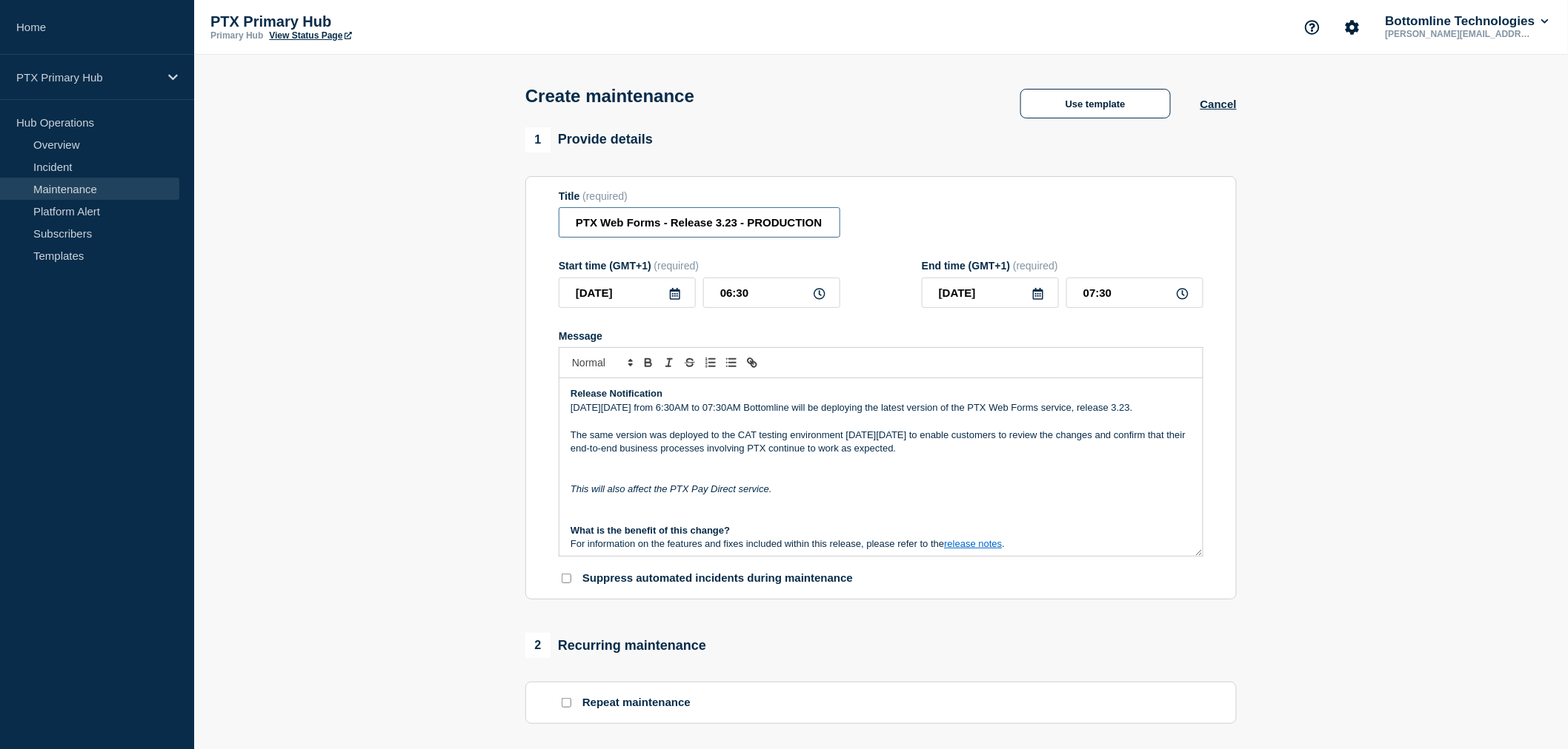
scroll to position [0, 60]
drag, startPoint x: 789, startPoint y: 225, endPoint x: 931, endPoint y: 225, distance: 142.0
click at [931, 225] on div "Title (required) PTX Web Forms - Release 3.23 - PRODUCTION - WT-58425" at bounding box center [881, 214] width 645 height 48
click at [815, 229] on input "PTX Web Forms - Release 3.23 - PRODUCTION - WT-58425" at bounding box center [699, 222] width 282 height 31
click at [852, 428] on p "Message" at bounding box center [880, 421] width 620 height 13
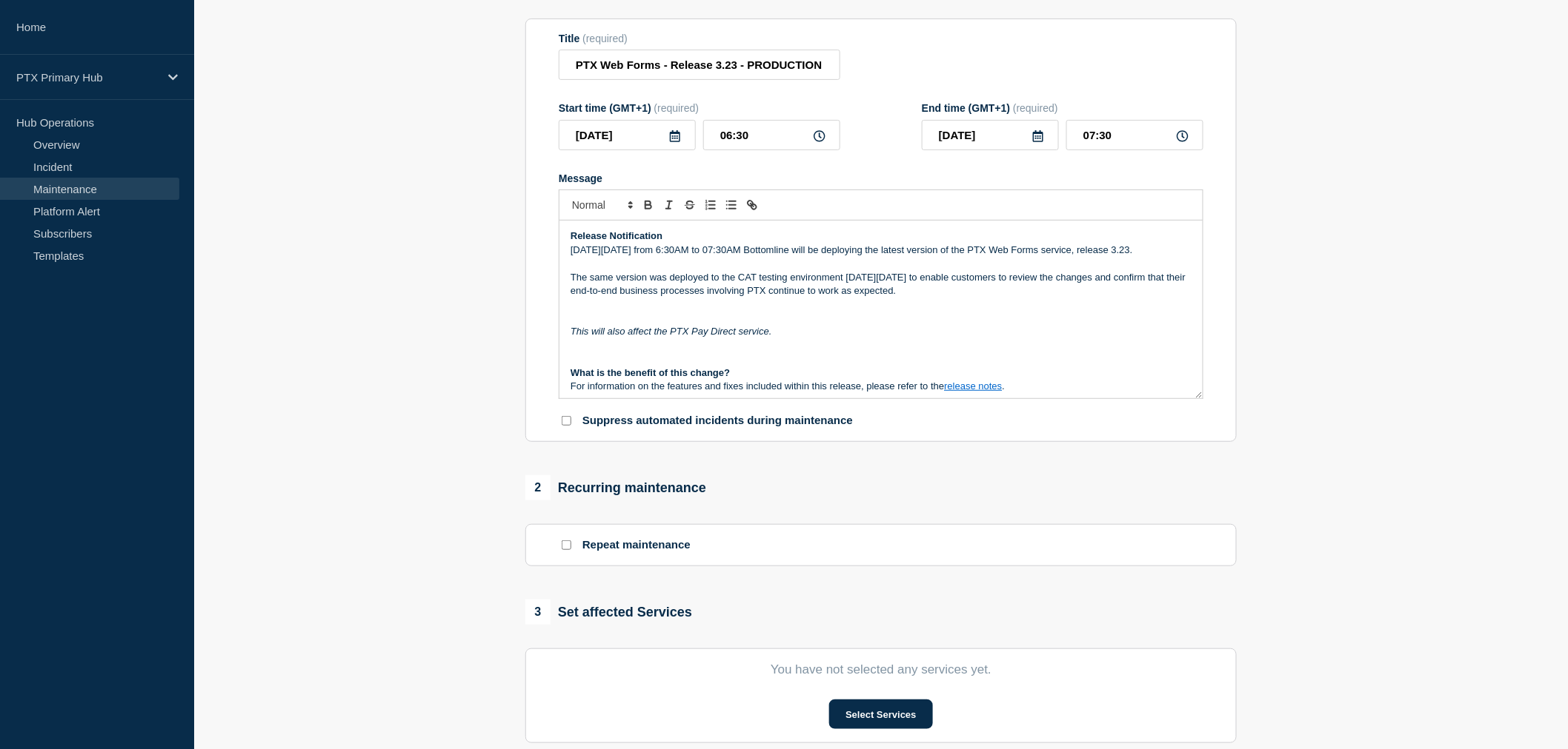
scroll to position [329, 0]
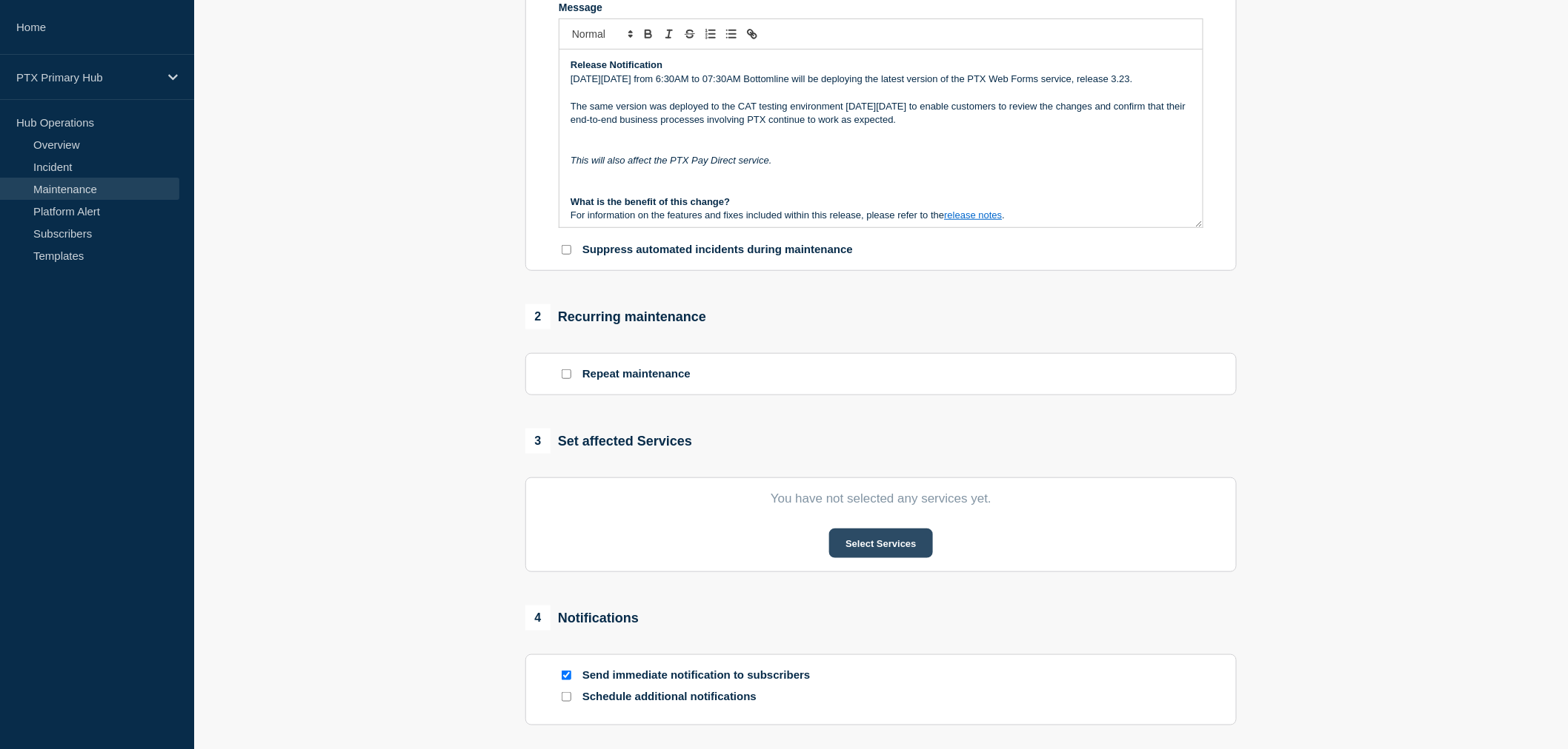
click at [848, 553] on button "Select Services" at bounding box center [880, 544] width 103 height 30
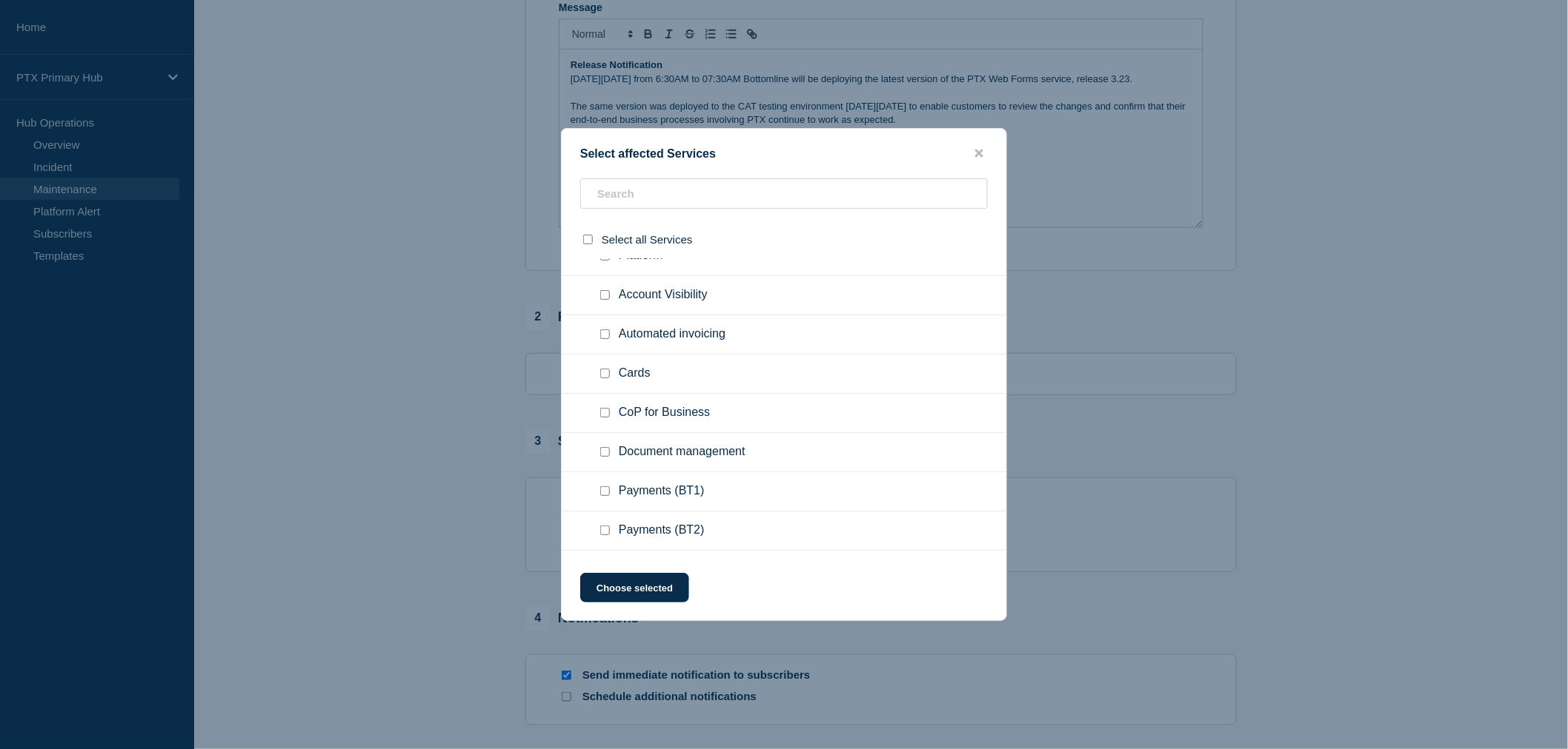
click at [604, 372] on input "Cards checkbox" at bounding box center [605, 373] width 9 height 9
checkbox input "true"
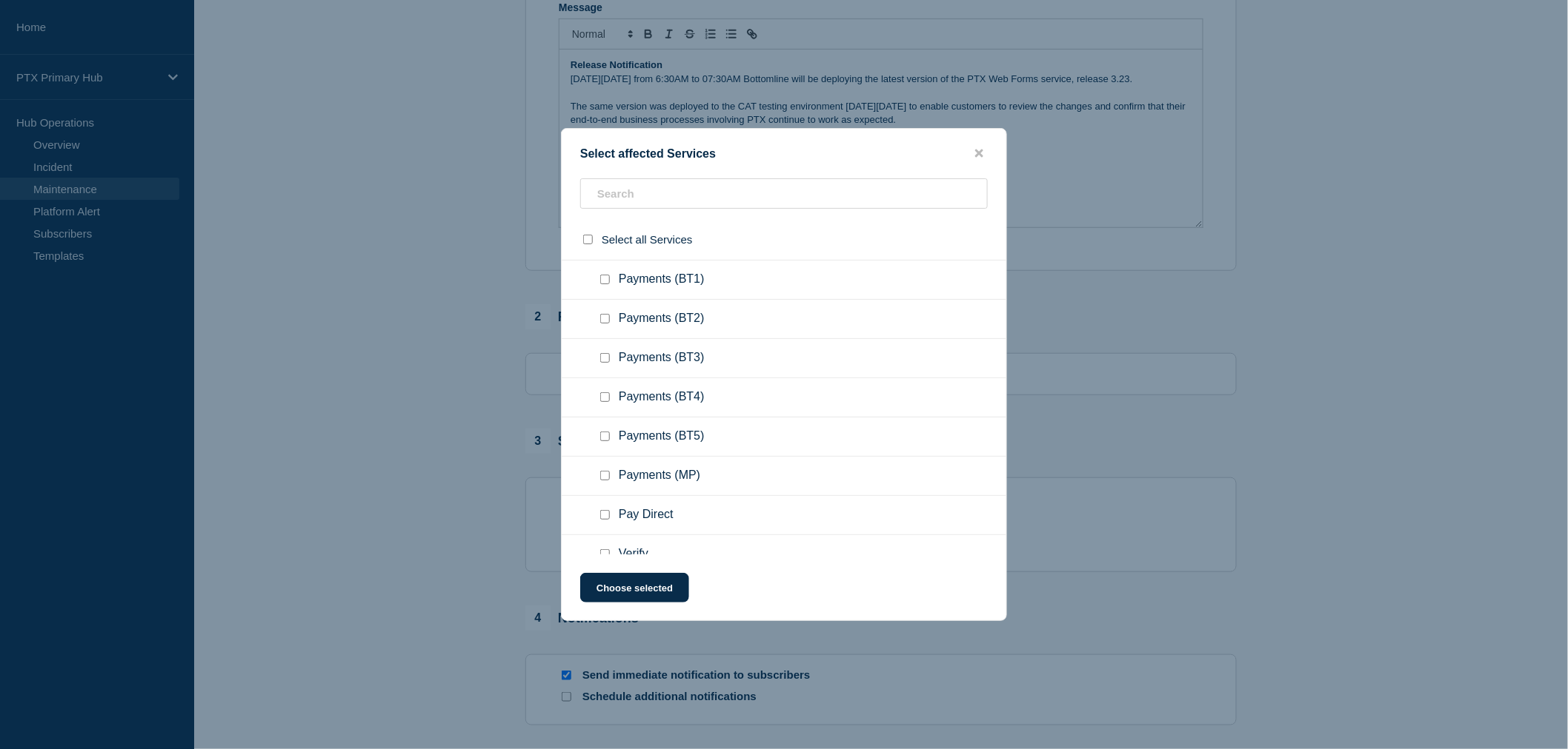
scroll to position [823, 0]
click at [604, 392] on input "Pay Direct checkbox" at bounding box center [605, 397] width 9 height 9
checkbox input "true"
click at [604, 471] on input "Web Forms checkbox" at bounding box center [605, 475] width 9 height 9
checkbox input "true"
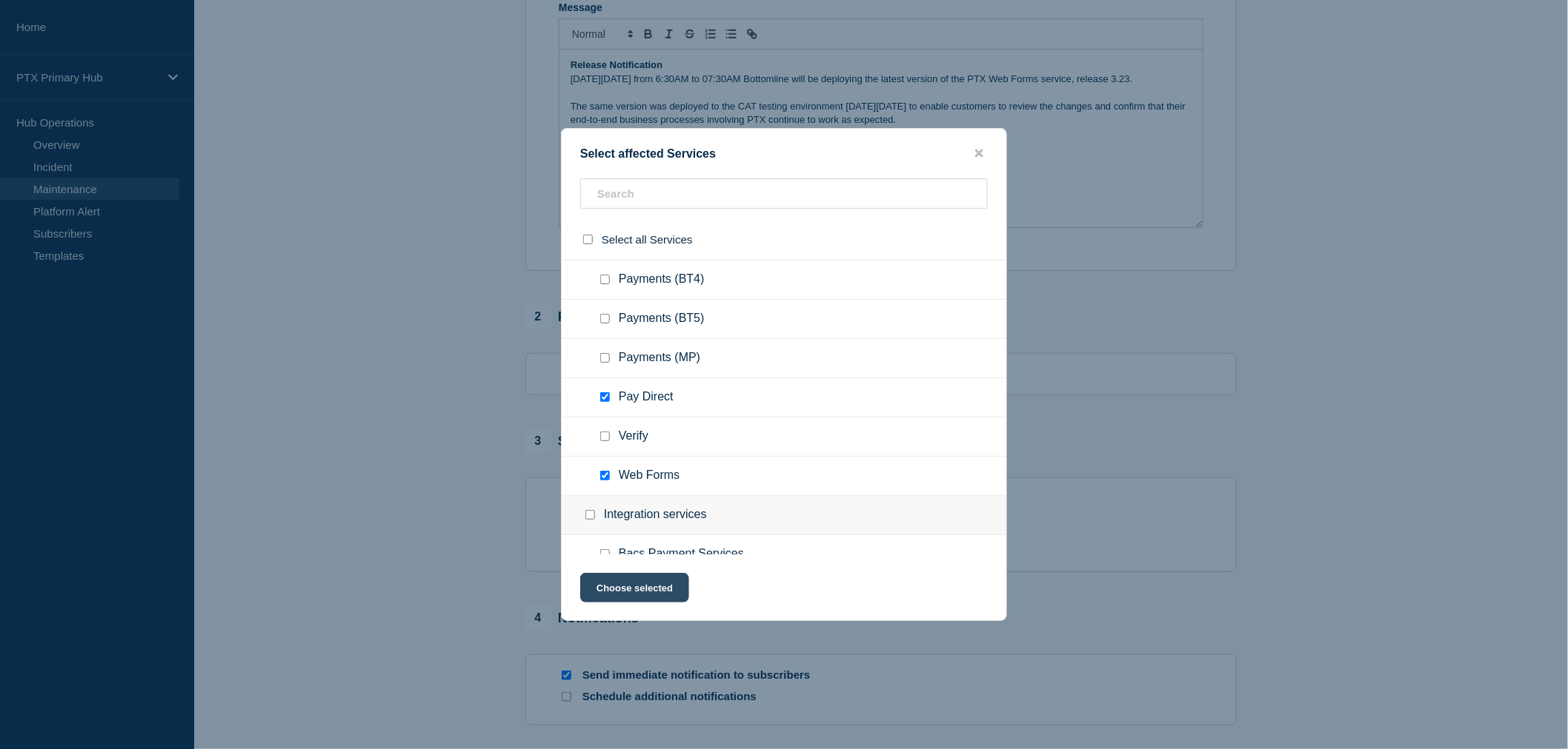
click at [638, 597] on button "Choose selected" at bounding box center [635, 588] width 109 height 30
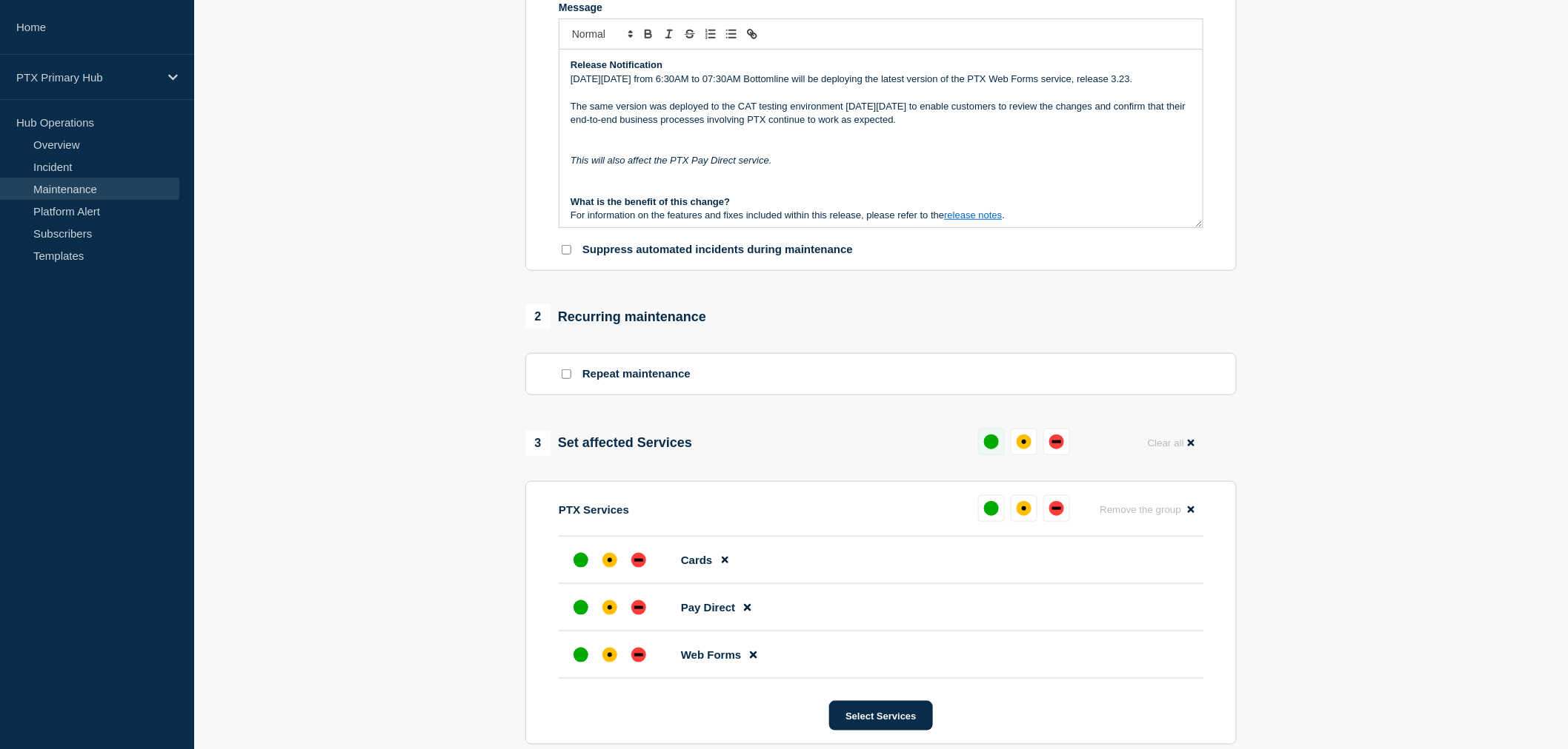
click at [991, 449] on div "up" at bounding box center [991, 442] width 15 height 15
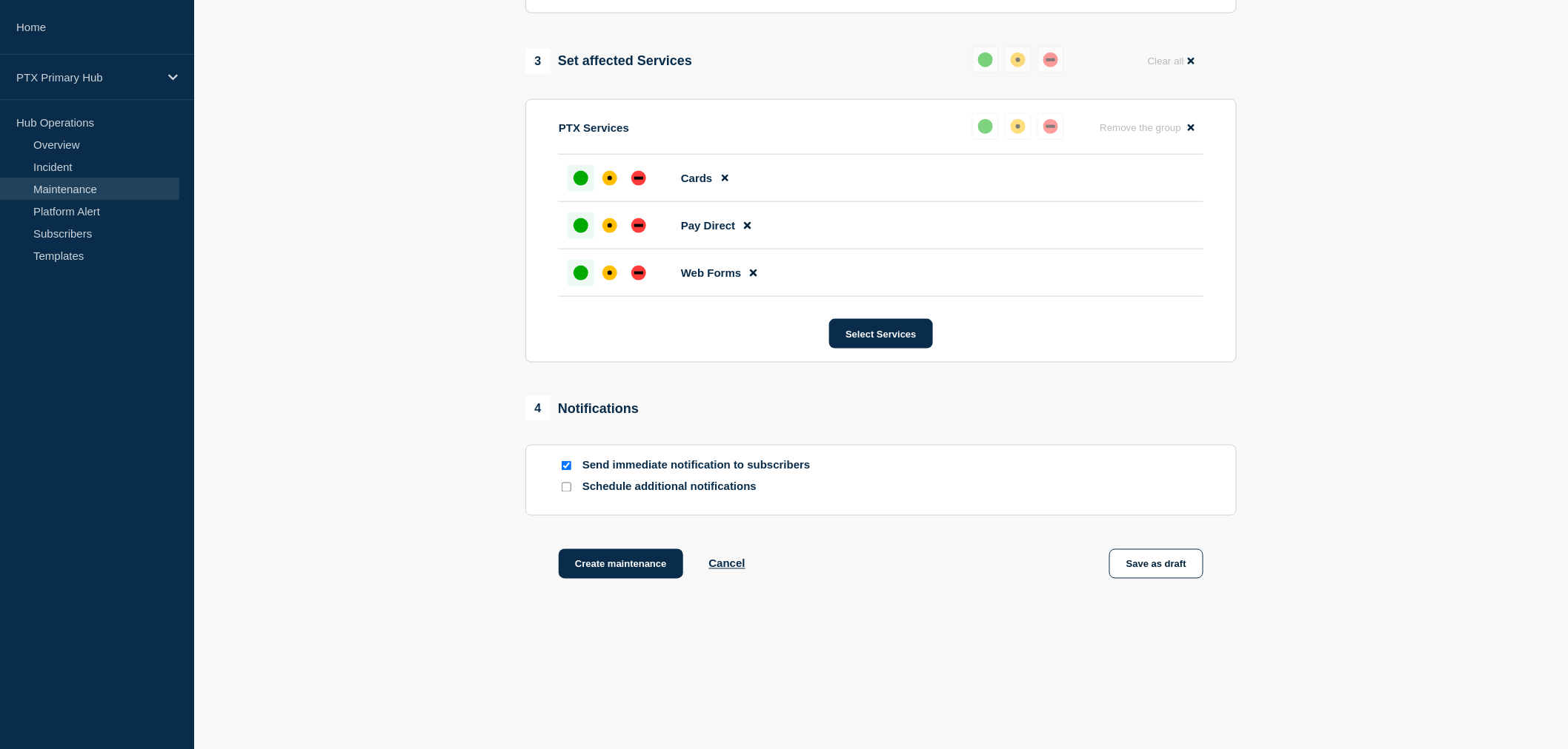
scroll to position [718, 0]
click at [617, 565] on button "Create maintenance" at bounding box center [620, 564] width 124 height 30
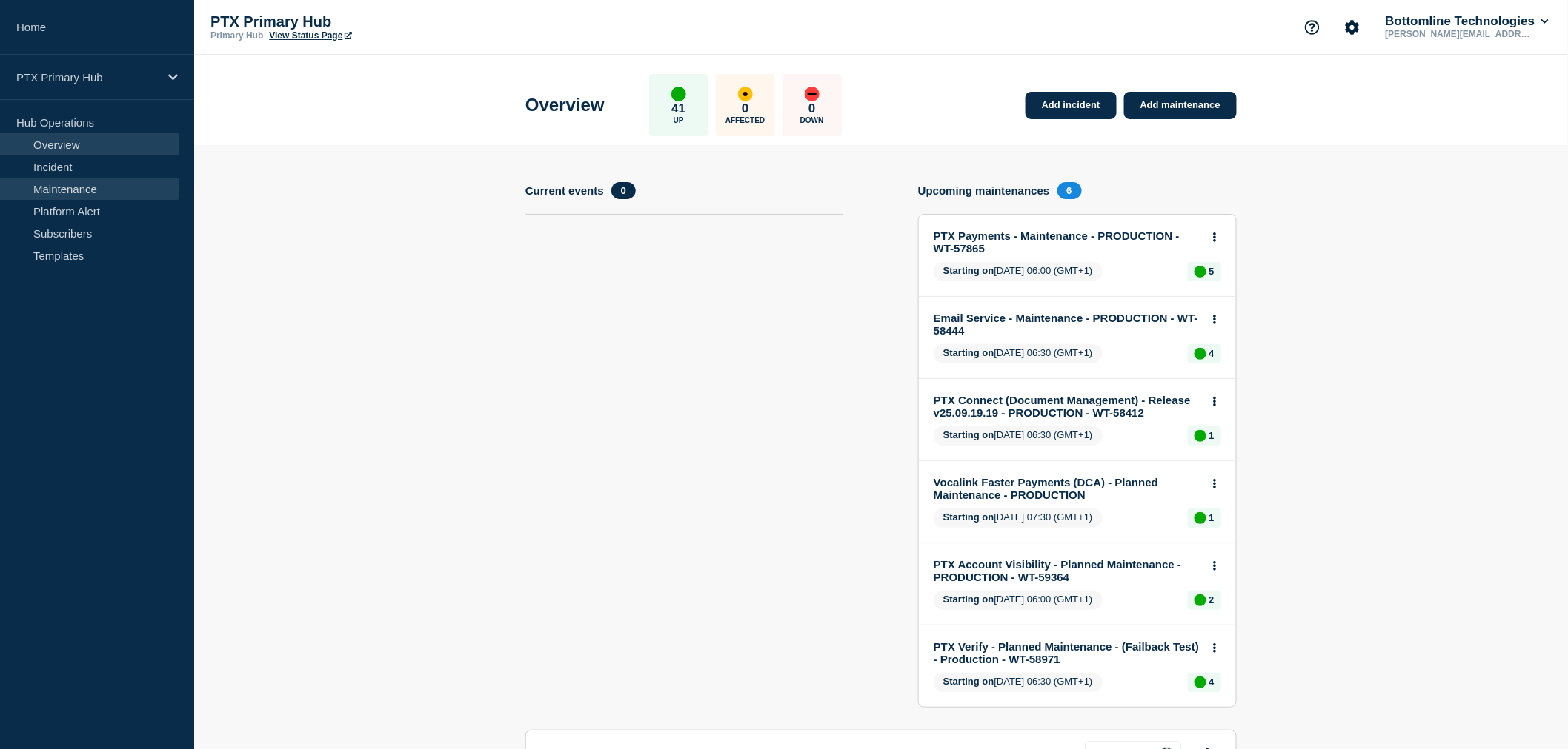
click at [109, 186] on link "Maintenance" at bounding box center [90, 189] width 179 height 22
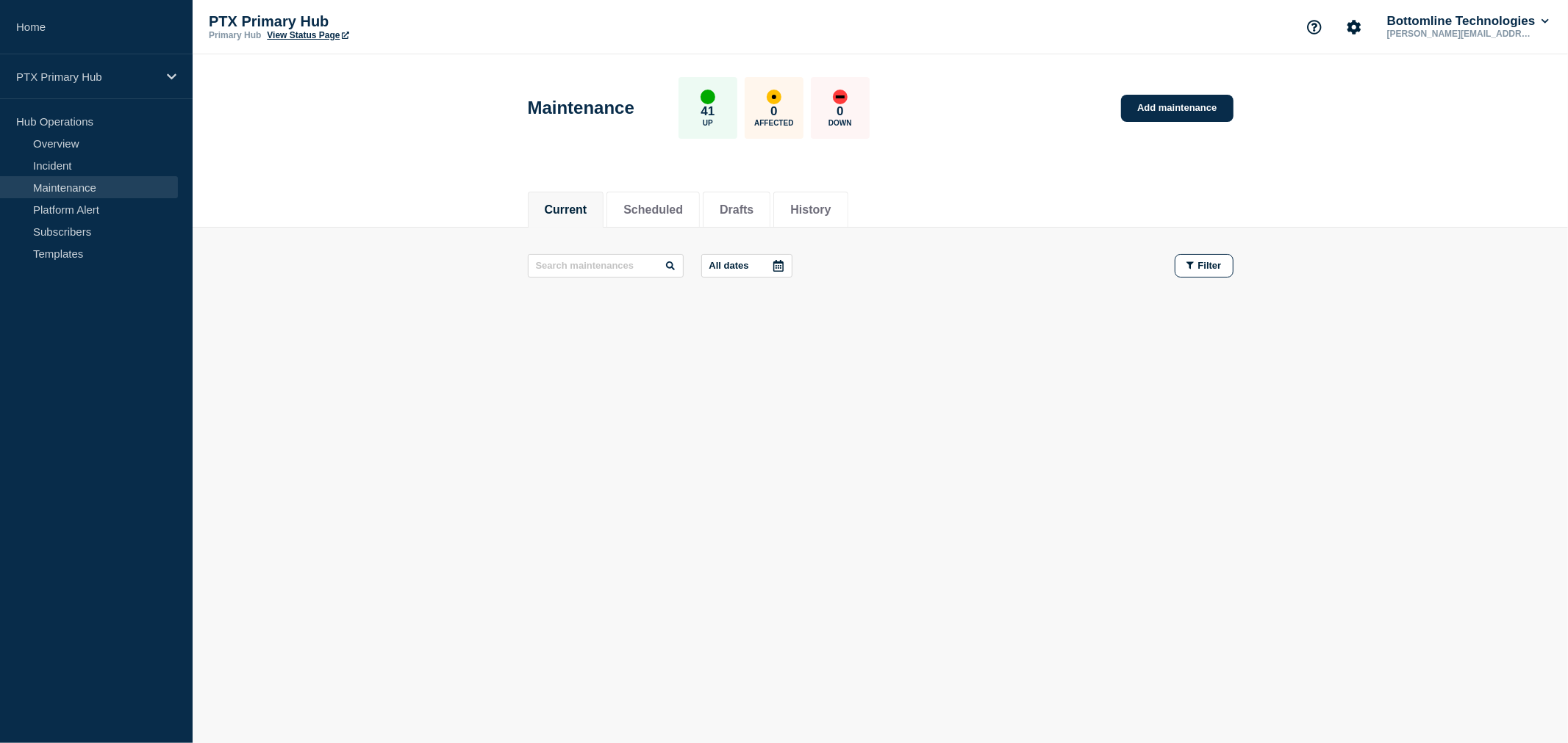
click at [932, 108] on div "Maintenance 41 Up 0 Affected 0 Down Add maintenance" at bounding box center [880, 102] width 739 height 90
click at [803, 215] on li "History" at bounding box center [810, 210] width 74 height 36
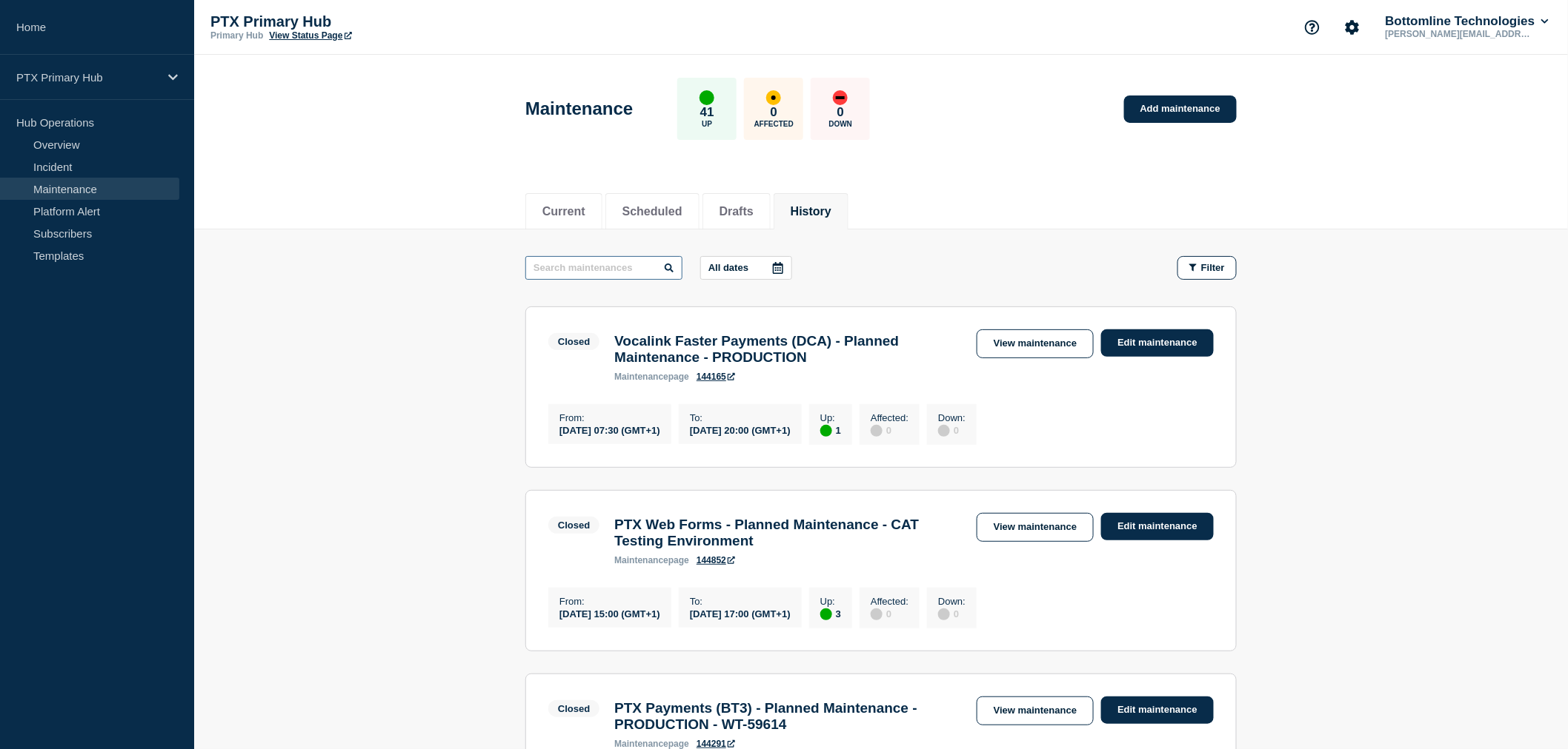
click at [609, 263] on input "text" at bounding box center [604, 268] width 157 height 24
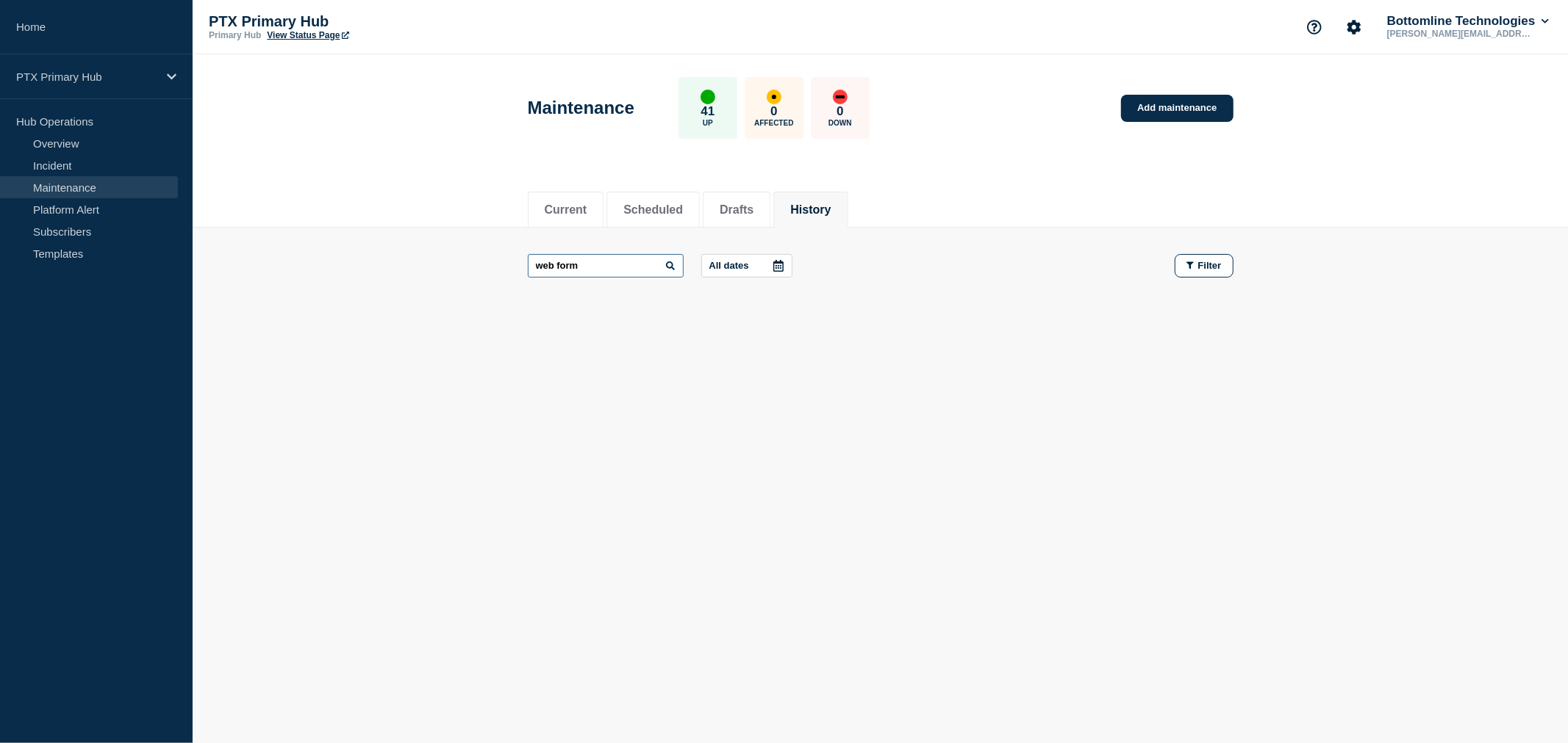
type input "web form"
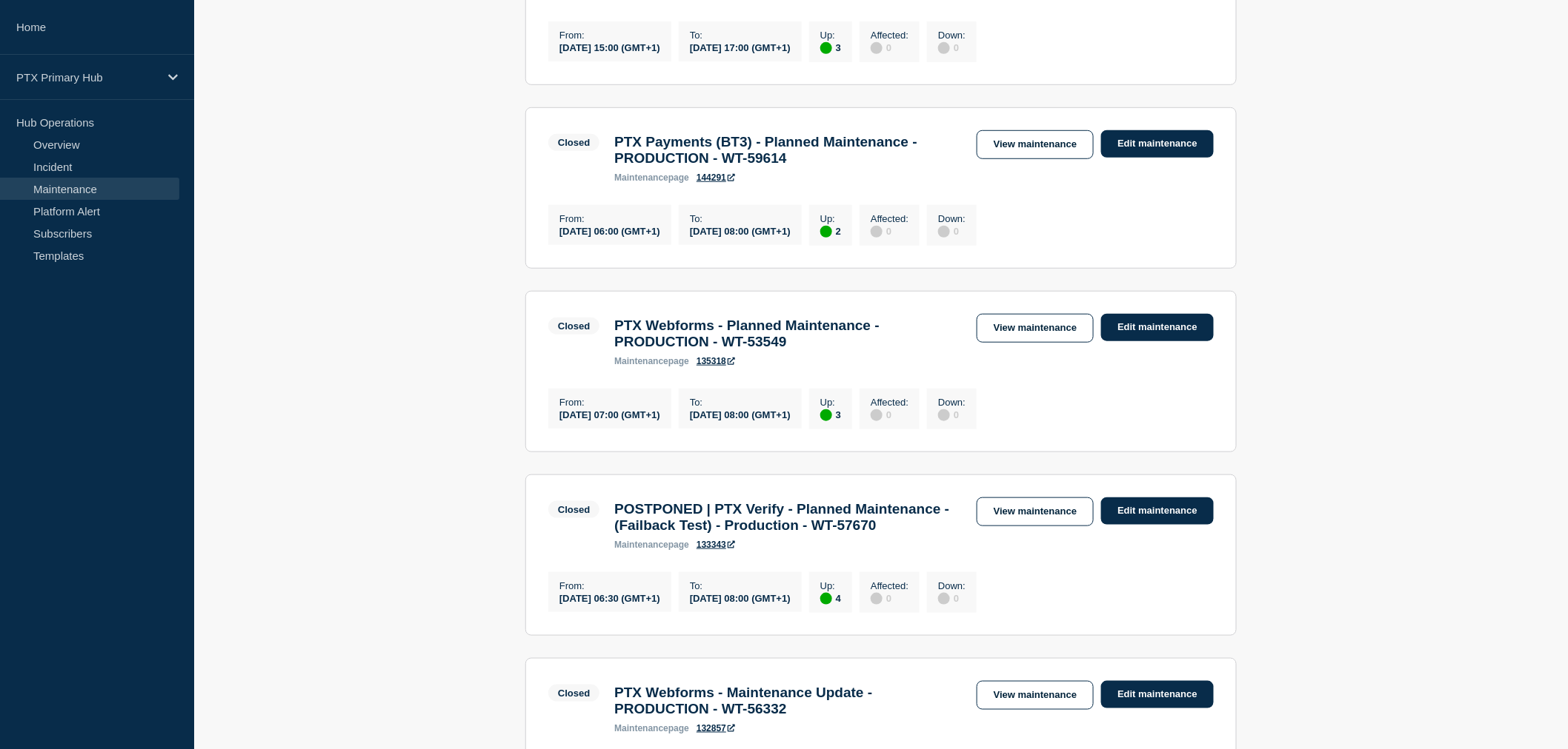
scroll to position [411, 0]
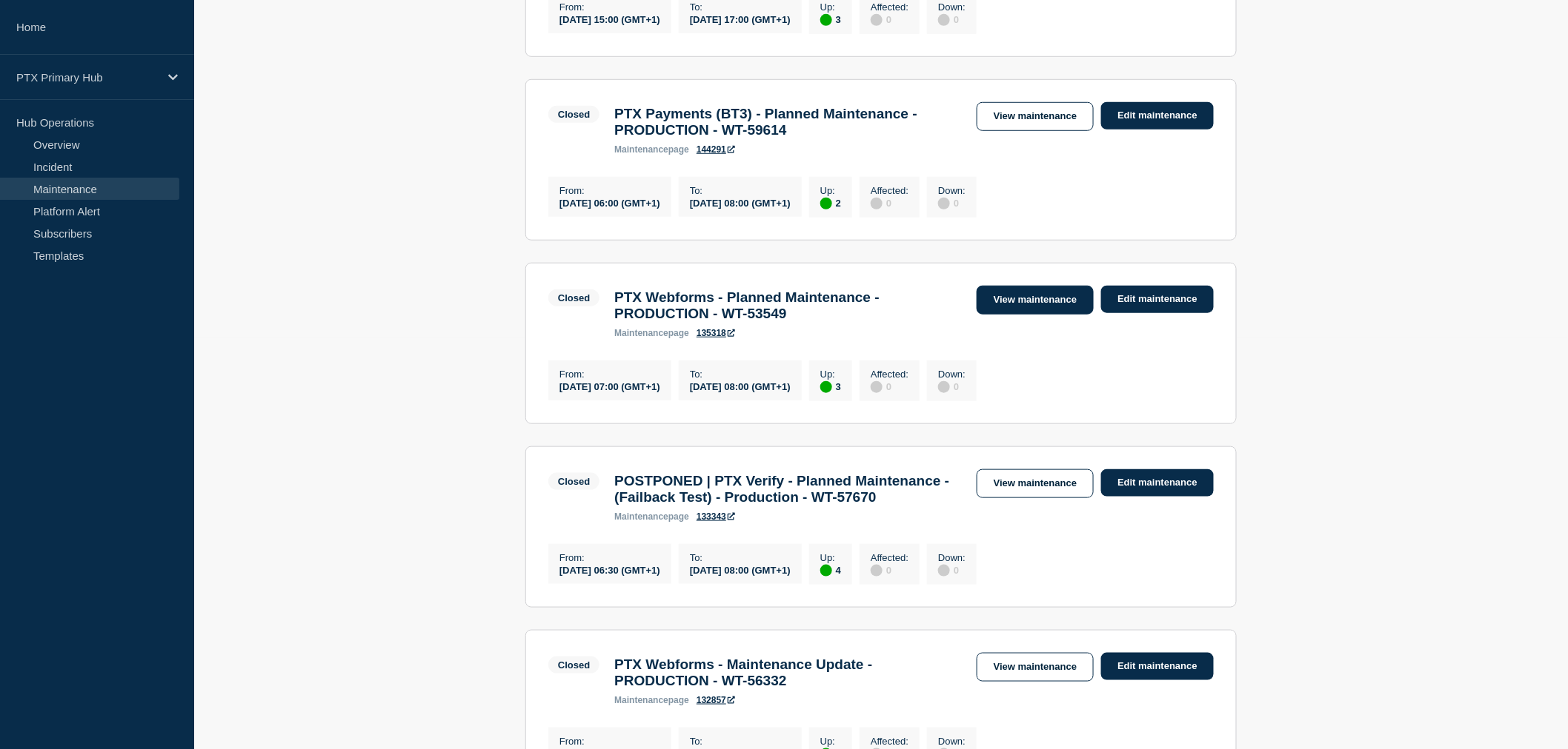
click at [1047, 309] on link "View maintenance" at bounding box center [1035, 300] width 117 height 29
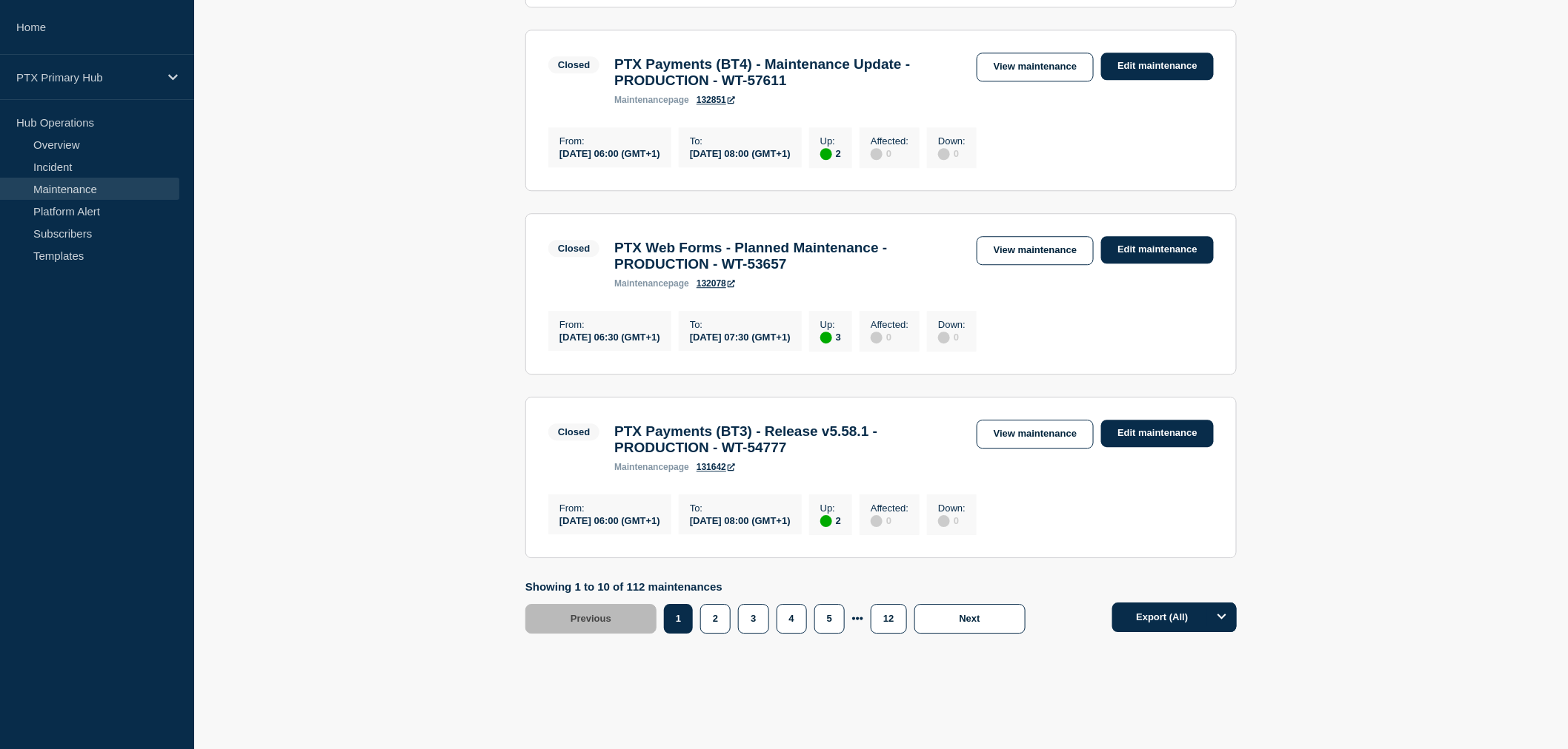
scroll to position [1682, 0]
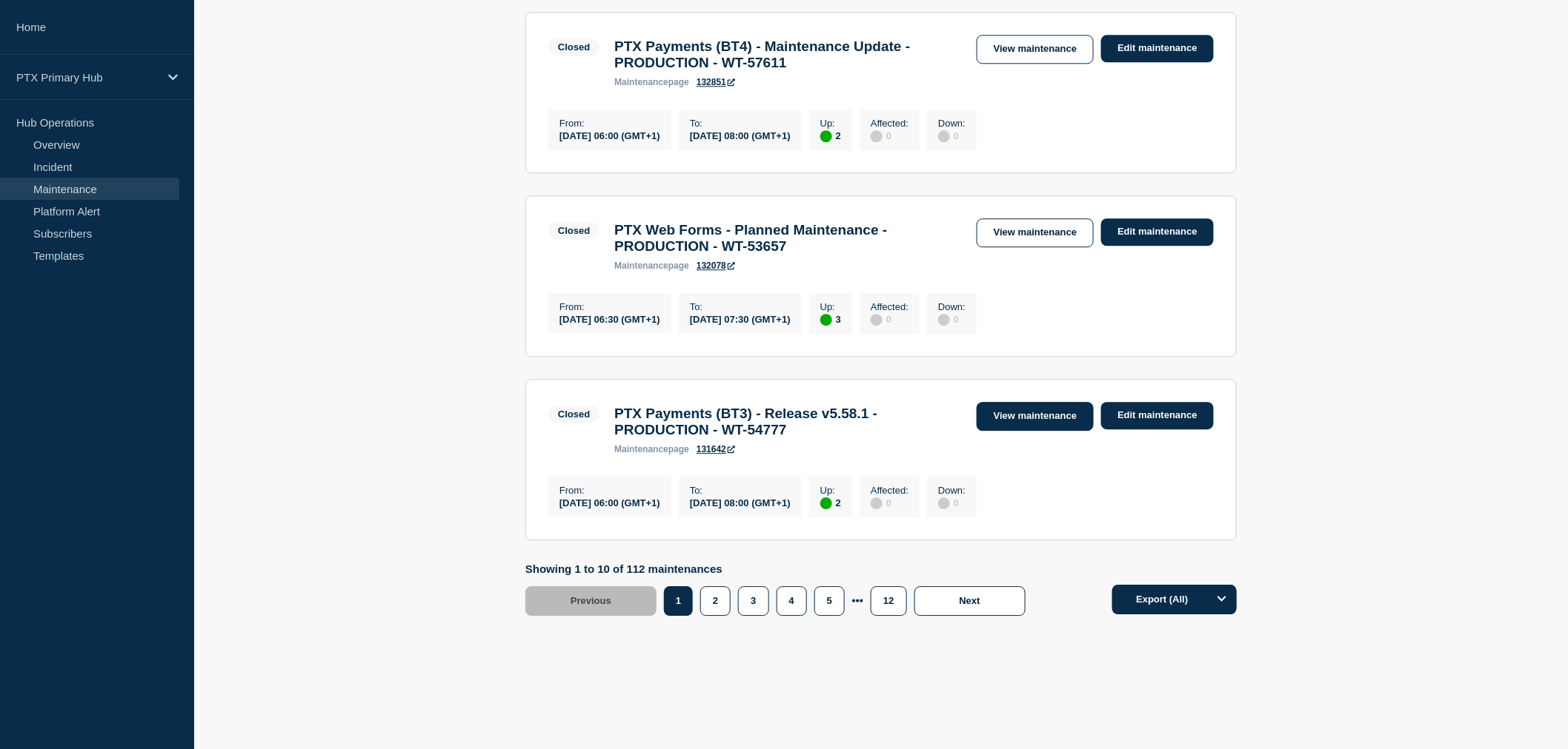
click at [1042, 407] on link "View maintenance" at bounding box center [1035, 417] width 117 height 29
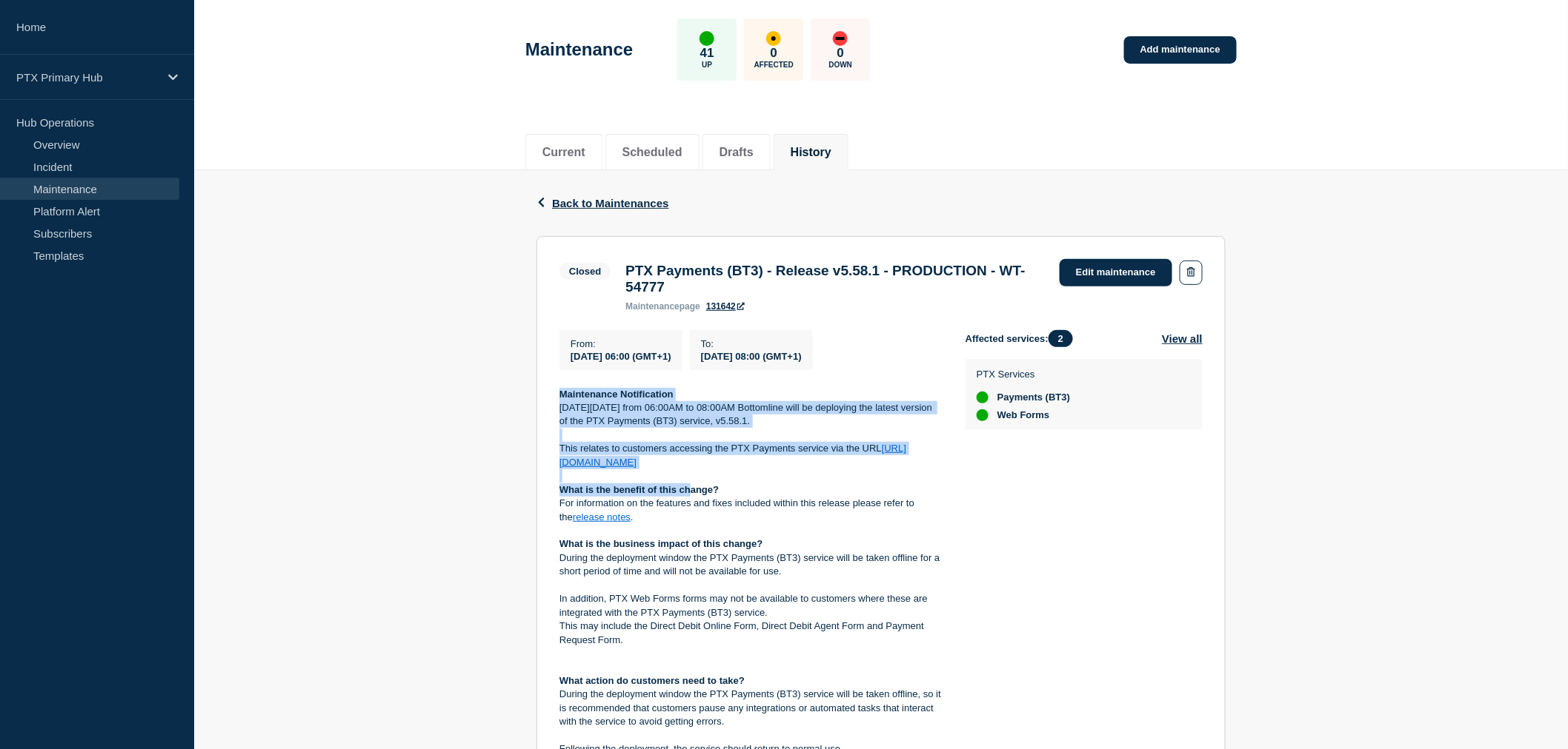
scroll to position [329, 0]
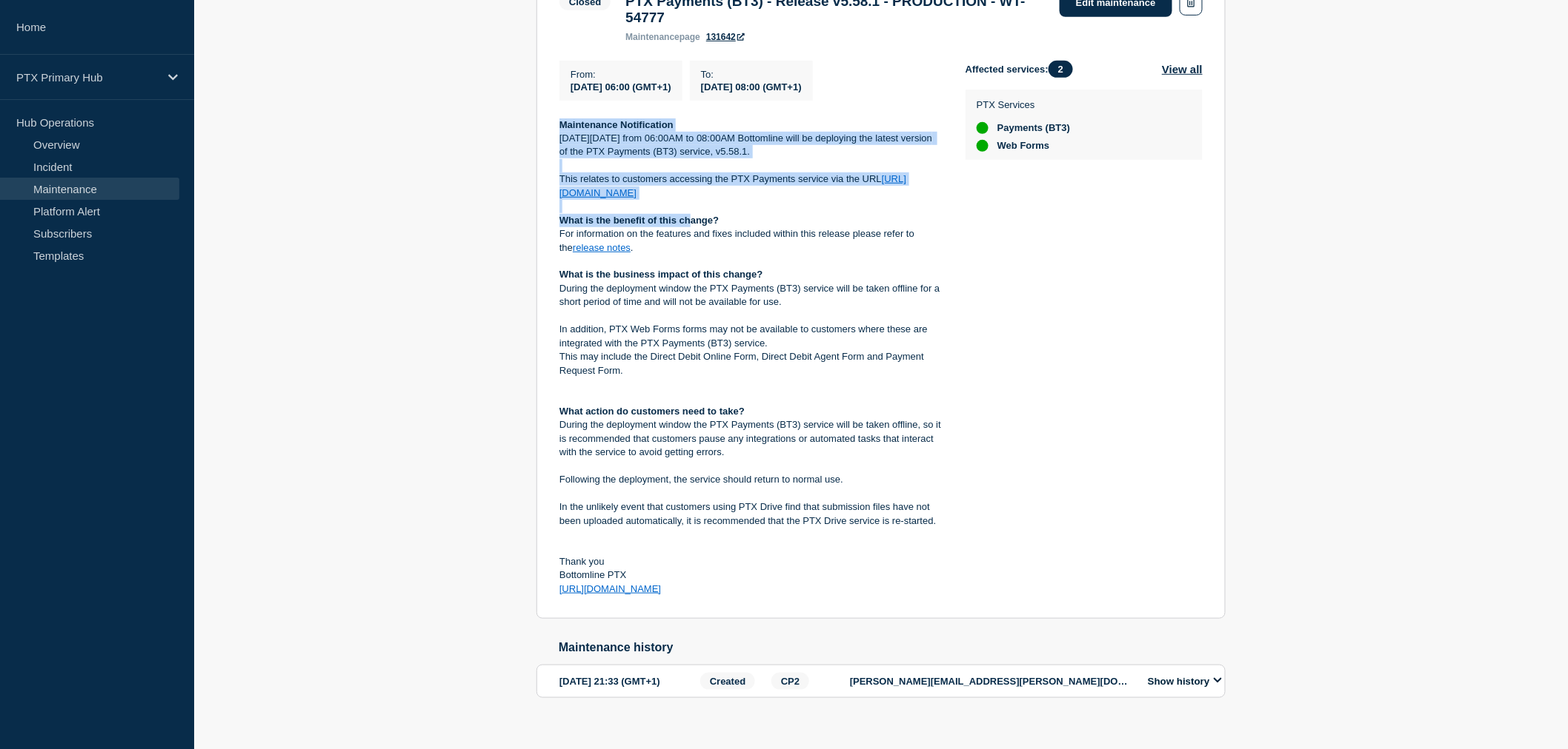
drag, startPoint x: 558, startPoint y: 454, endPoint x: 749, endPoint y: 611, distance: 247.2
click at [749, 611] on section "Closed PTX Payments (BT3) - Release v5.58.1 - PRODUCTION - WT-54777 maintenance…" at bounding box center [881, 293] width 689 height 653
copy div "Maintenance Notification [DATE][DATE] from 06:00AM to 08:00AM Bottomline will b…"
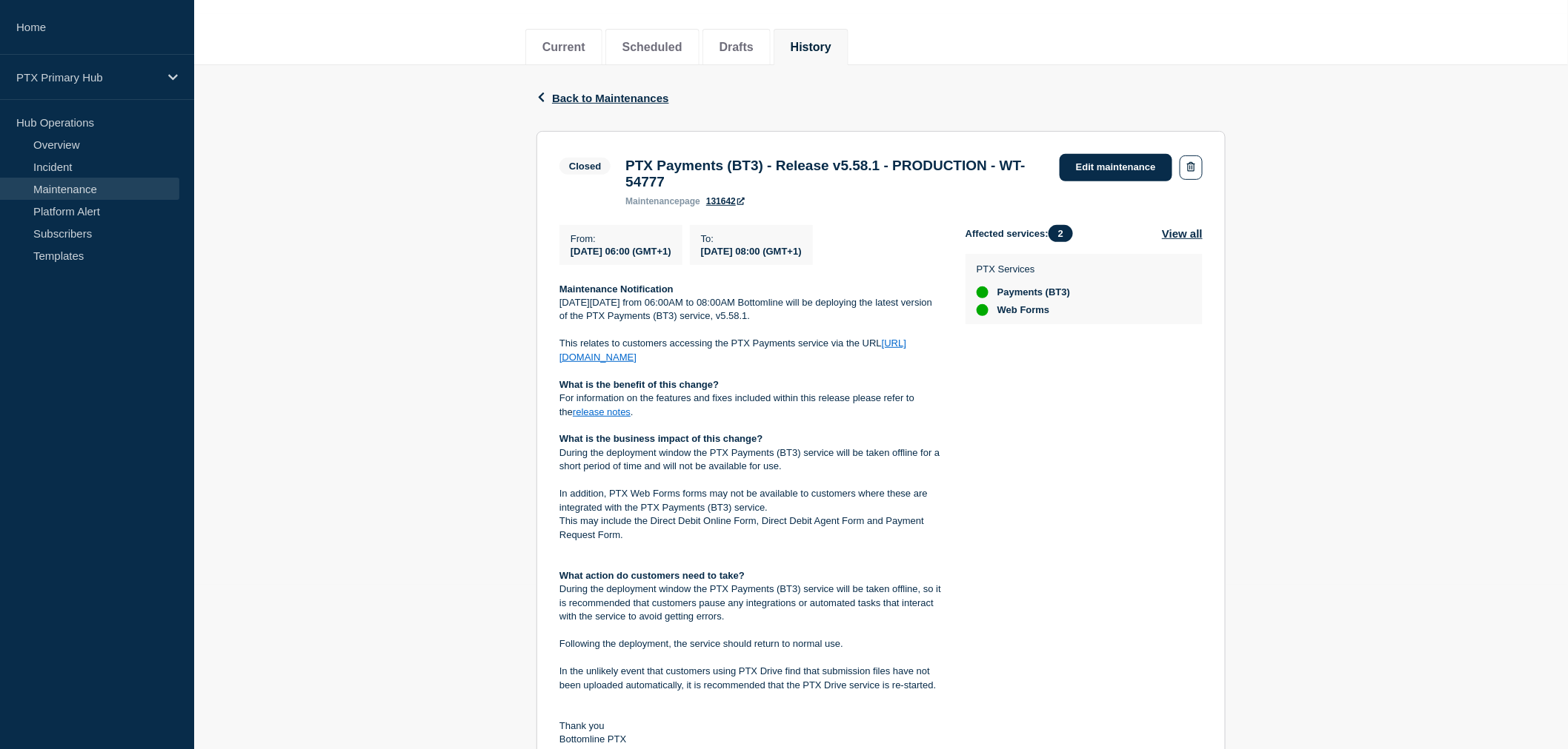
drag, startPoint x: 948, startPoint y: 182, endPoint x: 768, endPoint y: 169, distance: 180.5
click at [941, 180] on h3 "PTX Payments (BT3) - Release v5.58.1 - PRODUCTION - WT-54777" at bounding box center [834, 174] width 419 height 32
drag, startPoint x: 764, startPoint y: 171, endPoint x: 744, endPoint y: 181, distance: 22.4
click at [747, 180] on h3 "PTX Payments (BT3) - Release v5.58.1 - PRODUCTION - WT-54777" at bounding box center [834, 174] width 419 height 32
click at [744, 182] on h3 "PTX Payments (BT3) - Release v5.58.1 - PRODUCTION - WT-54777" at bounding box center [834, 174] width 419 height 32
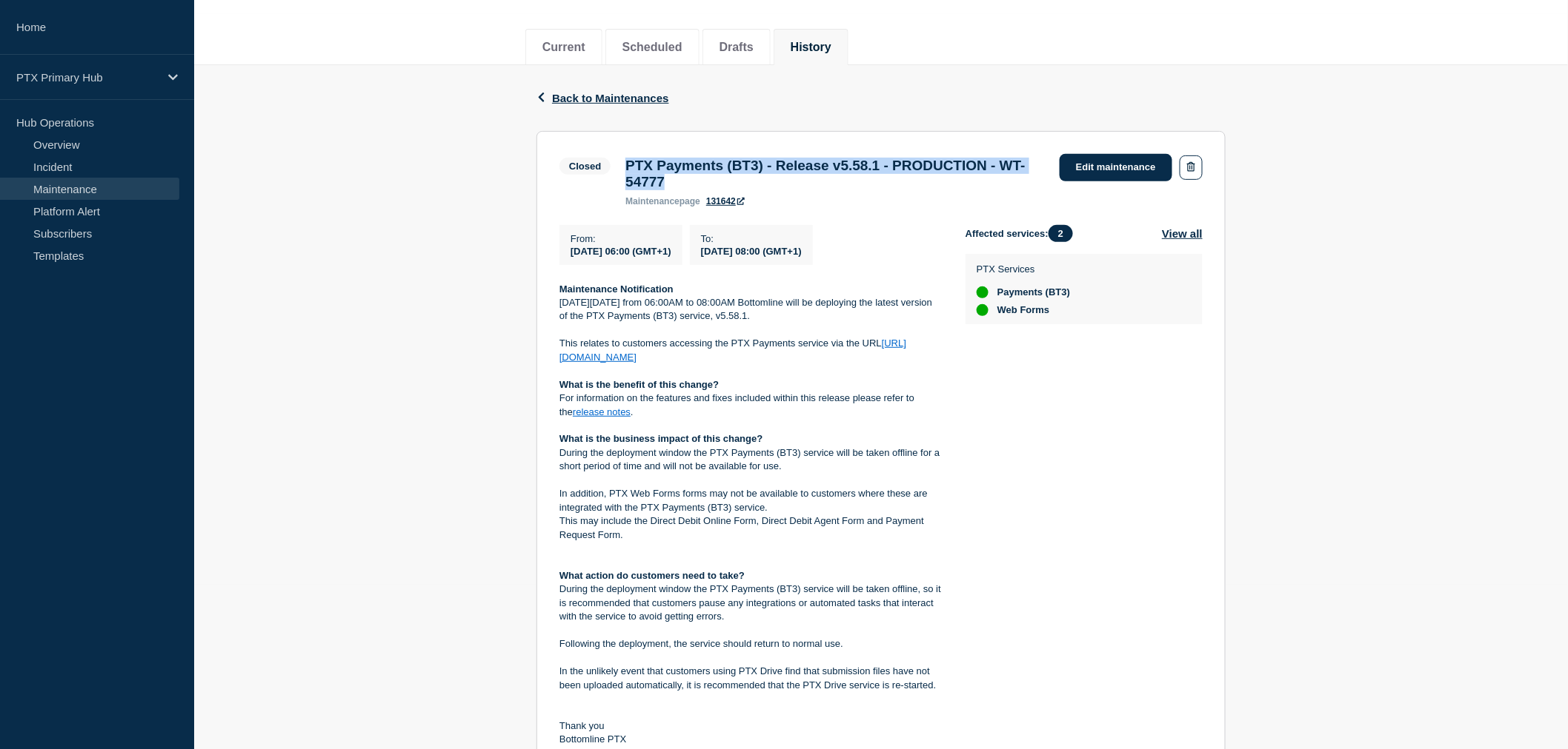
drag, startPoint x: 742, startPoint y: 184, endPoint x: 630, endPoint y: 163, distance: 114.0
click at [630, 163] on h3 "PTX Payments (BT3) - Release v5.58.1 - PRODUCTION - WT-54777" at bounding box center [834, 174] width 419 height 32
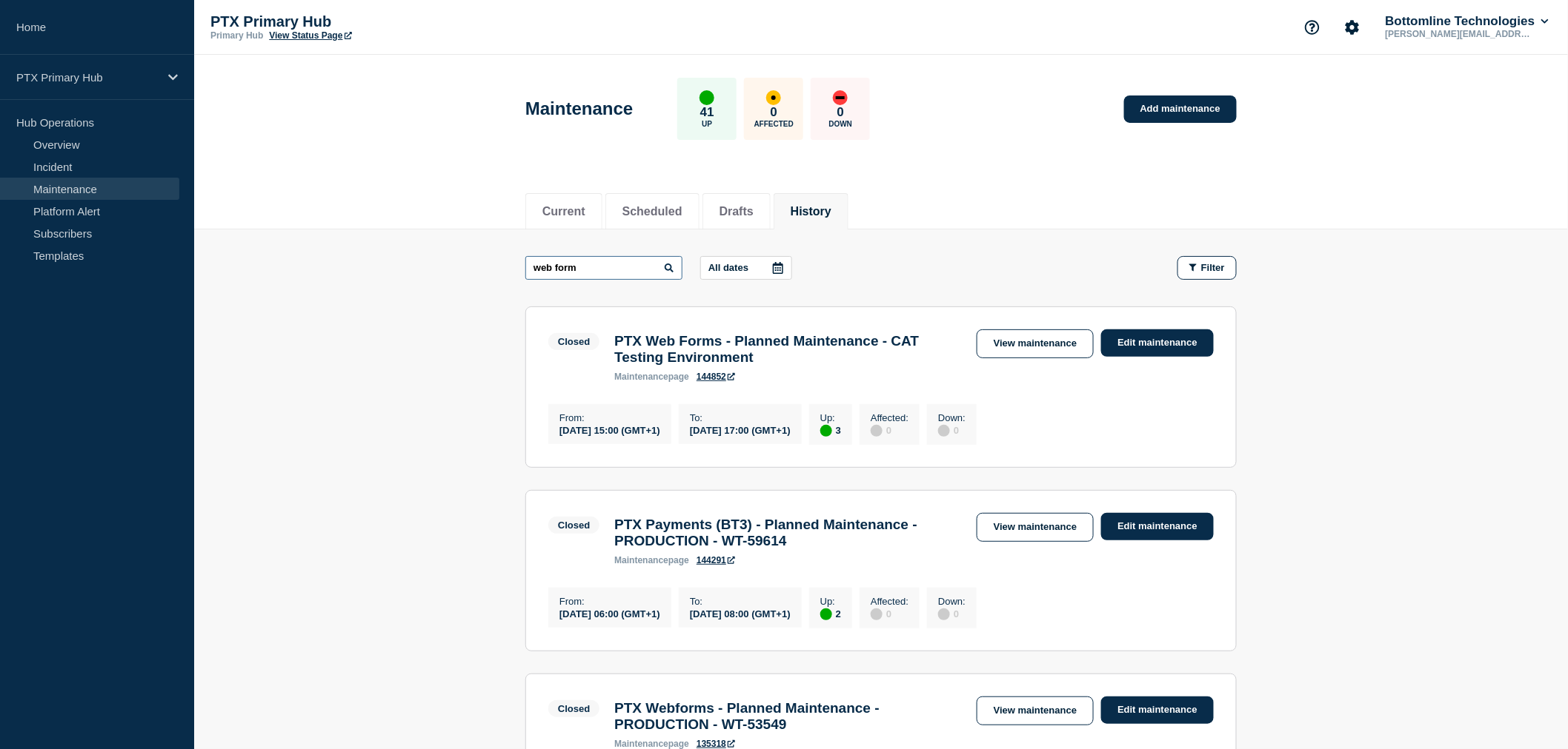
click at [598, 261] on input "web form" at bounding box center [604, 268] width 157 height 24
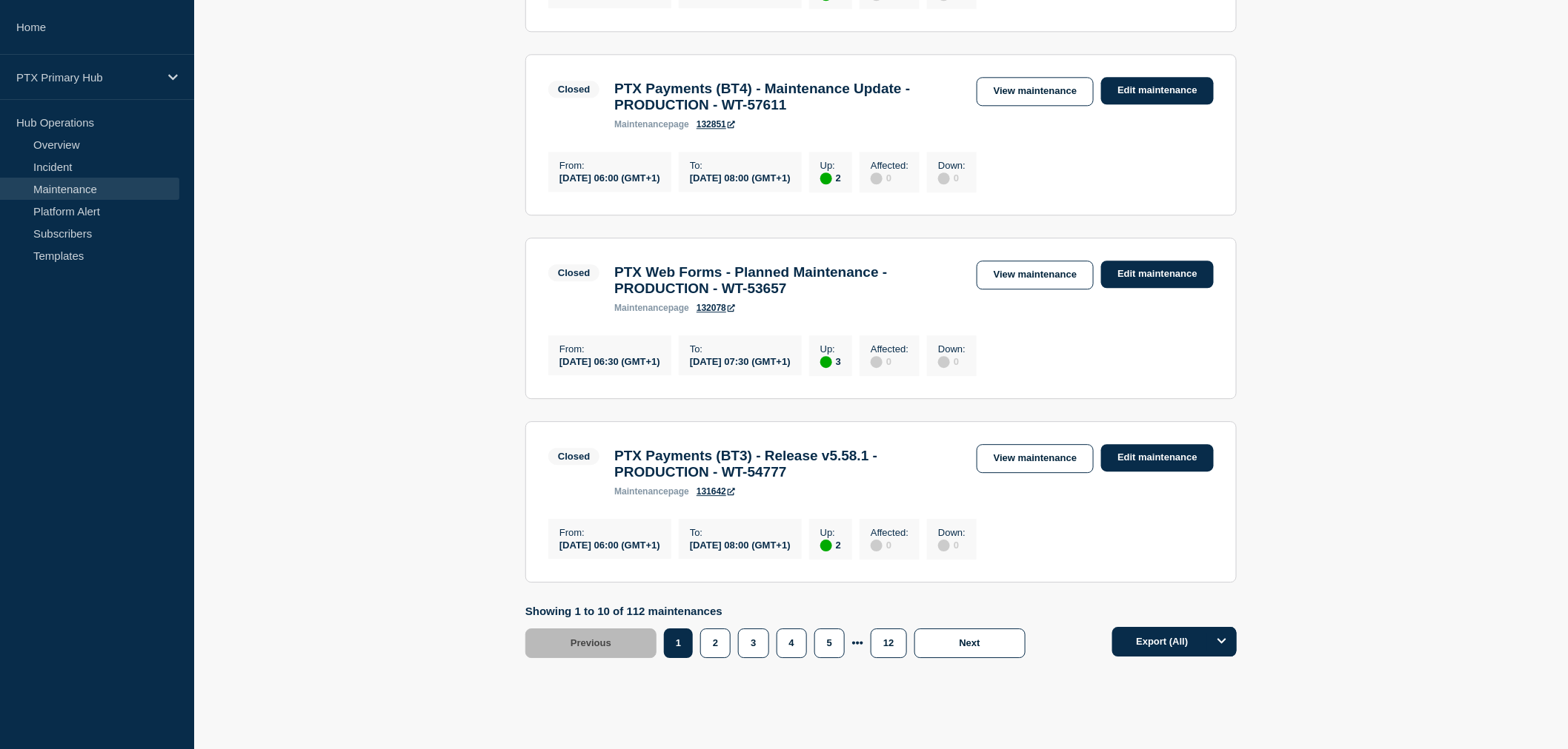
scroll to position [1645, 0]
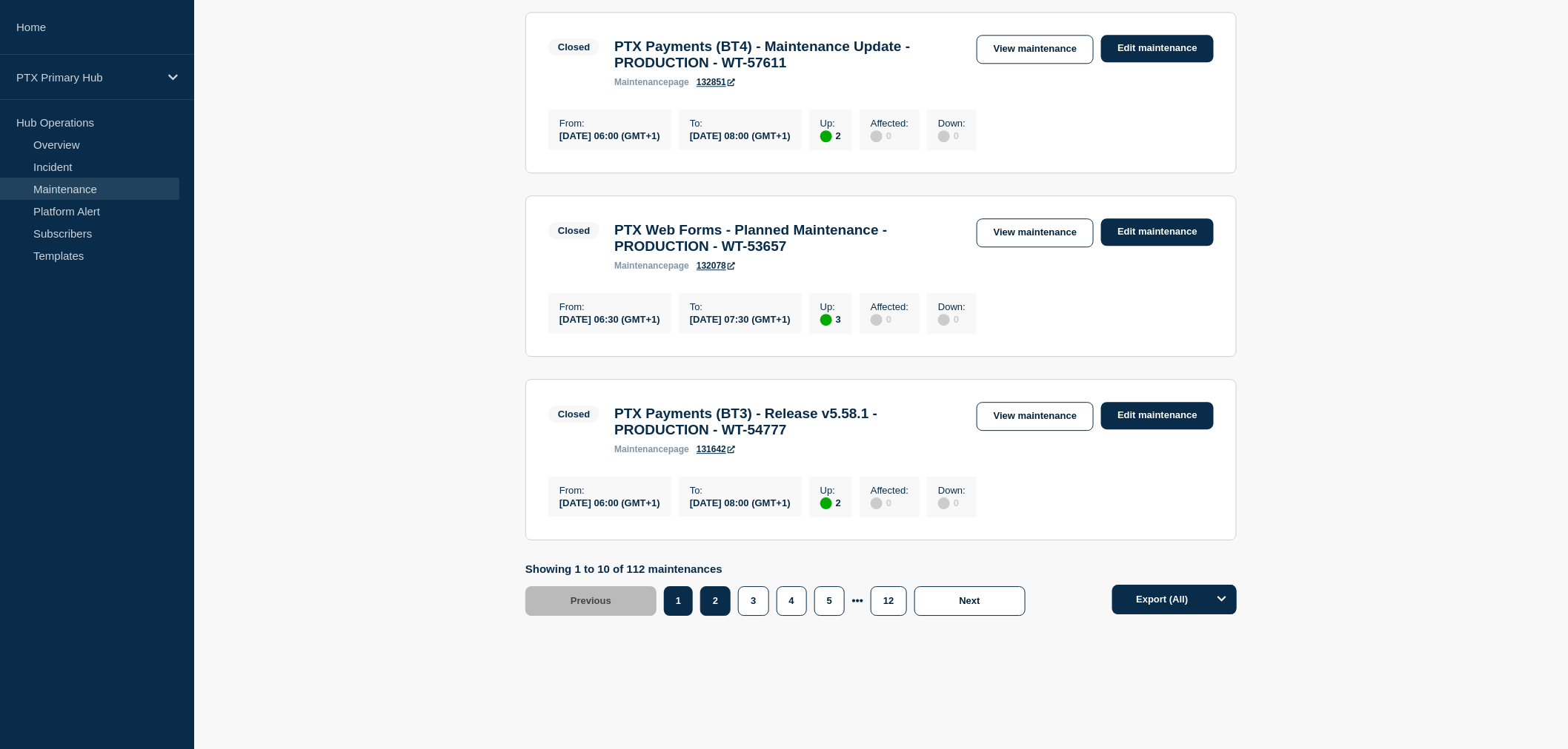
click at [716, 616] on button "2" at bounding box center [715, 601] width 31 height 30
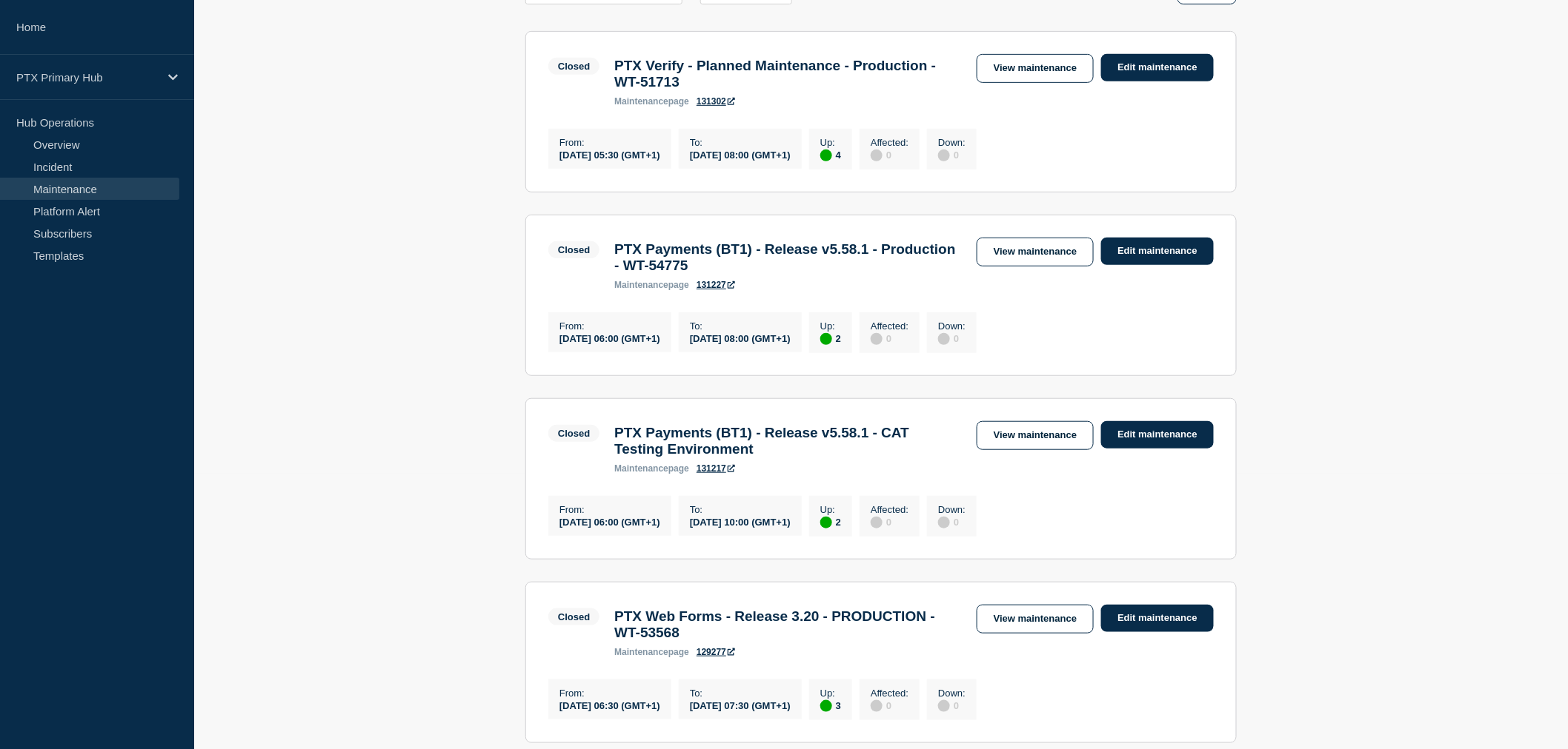
scroll to position [329, 0]
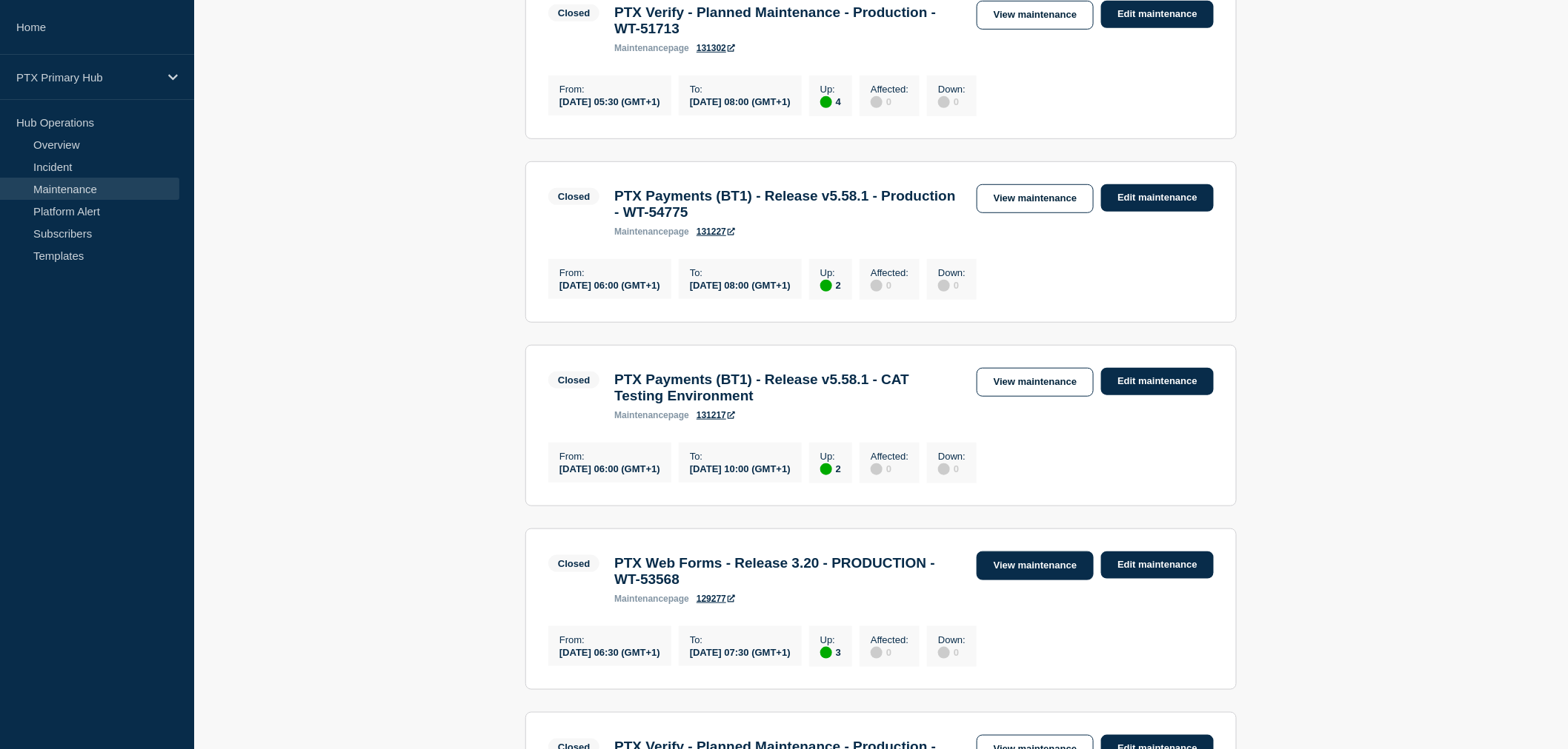
click at [994, 581] on link "View maintenance" at bounding box center [1035, 566] width 117 height 29
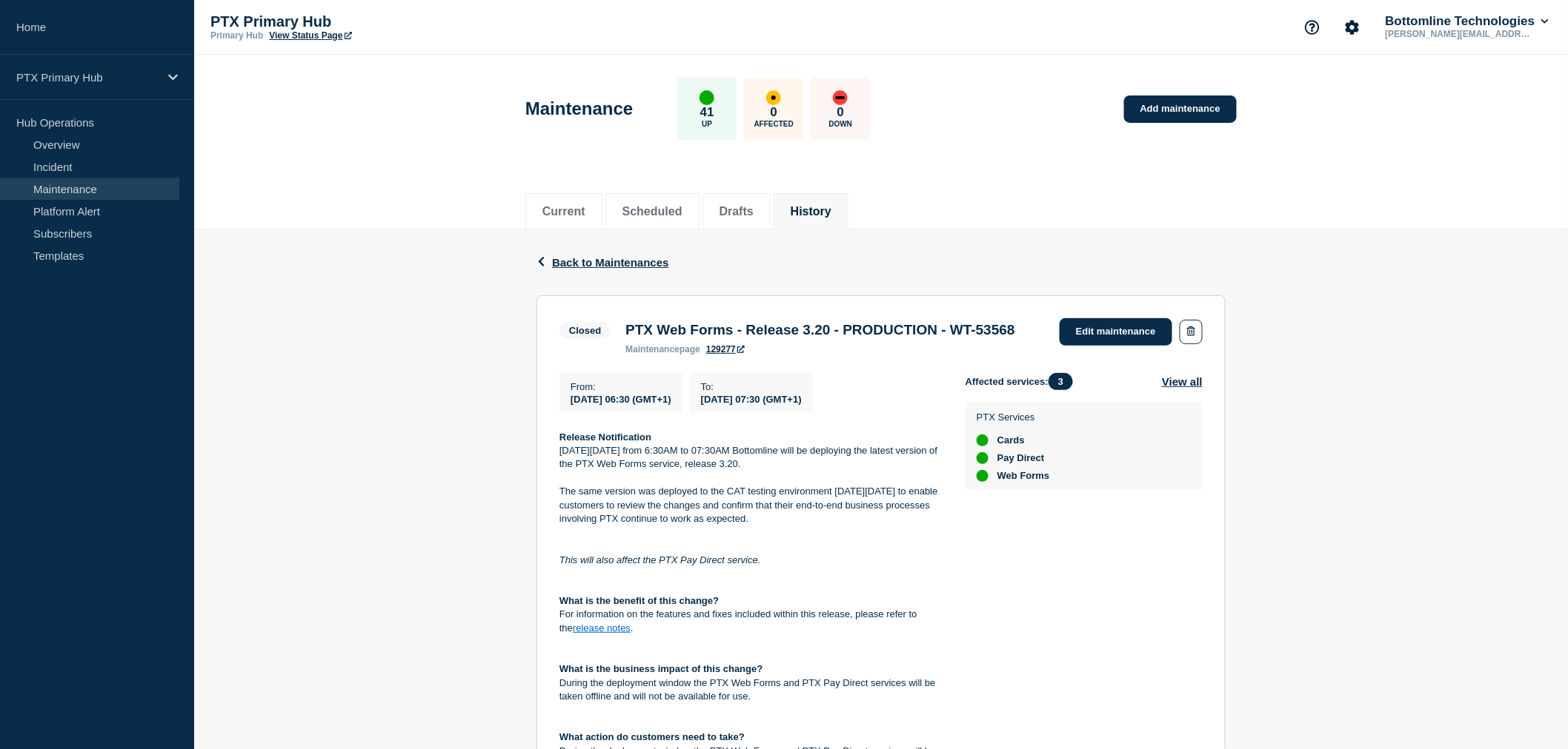
click at [707, 472] on p "[DATE][DATE] from 6:30AM to 07:30AM Bottomline will be deploying the latest ver…" at bounding box center [750, 457] width 382 height 28
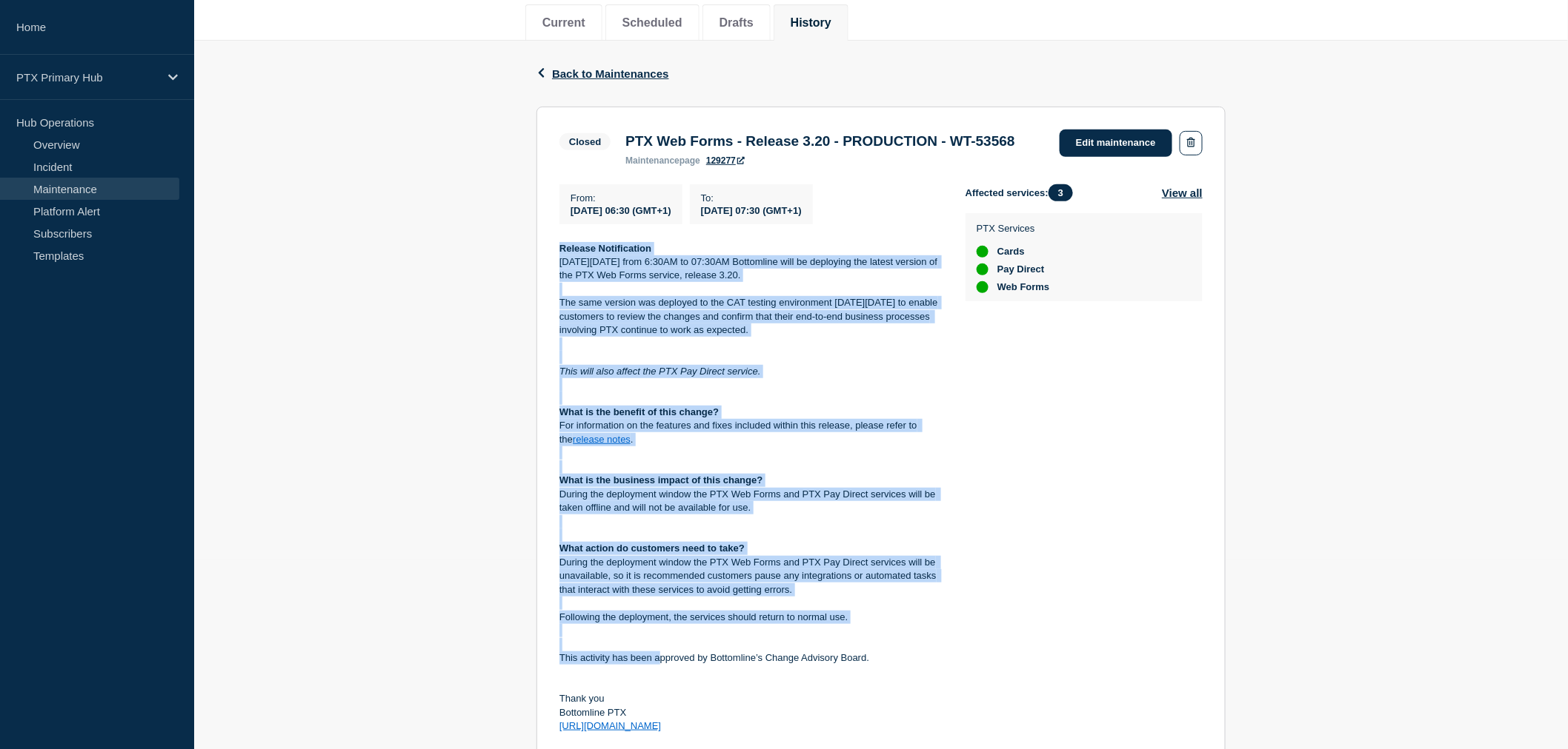
scroll to position [329, 0]
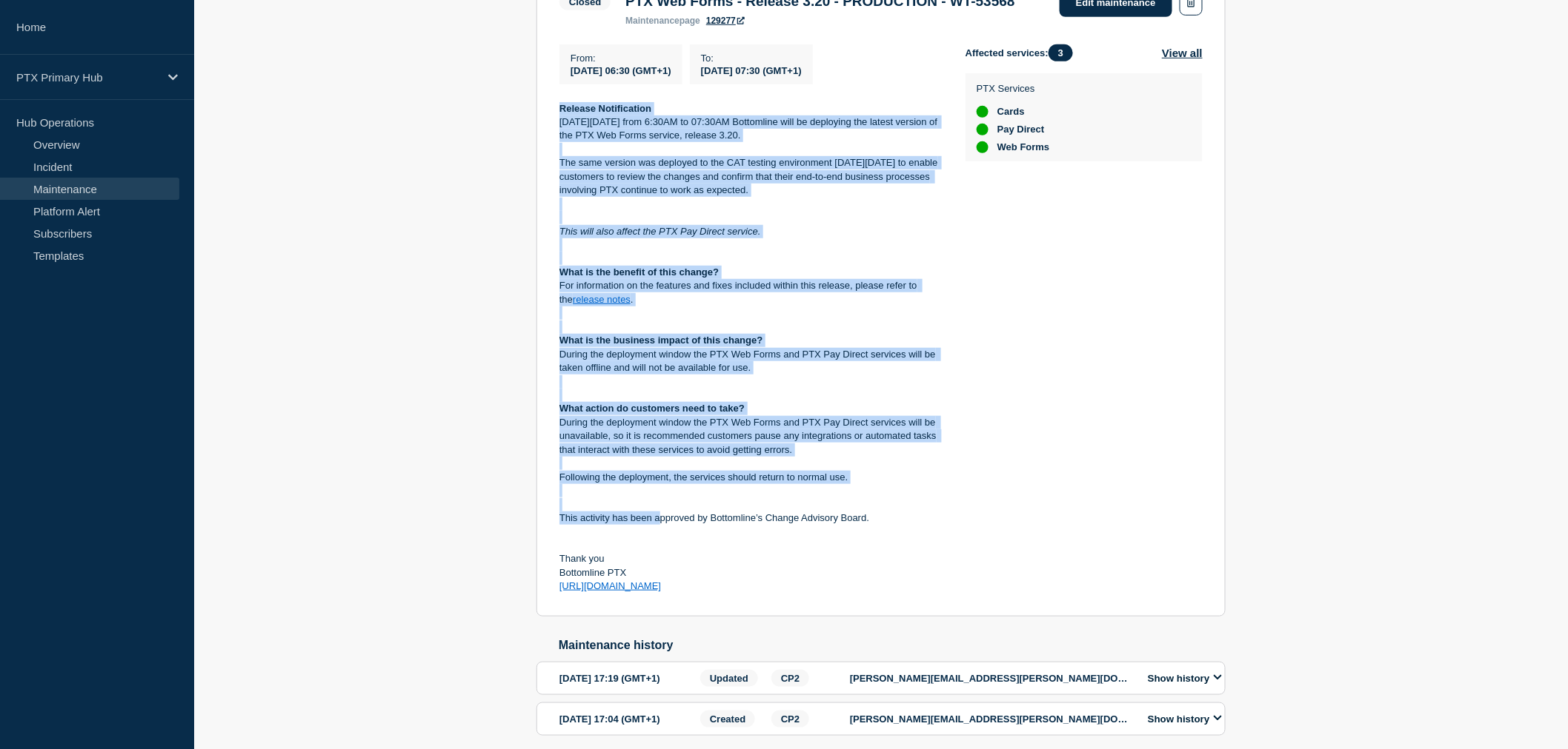
drag, startPoint x: 561, startPoint y: 456, endPoint x: 729, endPoint y: 611, distance: 228.6
click at [729, 594] on div "Release Notification [DATE][DATE] from 6:30AM to 07:30AM Bottomline will be dep…" at bounding box center [750, 348] width 382 height 492
copy div "Release Notification [DATE][DATE] from 6:30AM to 07:30AM Bottomline will be dep…"
click at [842, 197] on p "The same version was deployed to the CAT testing environment [DATE][DATE] to en…" at bounding box center [750, 177] width 382 height 41
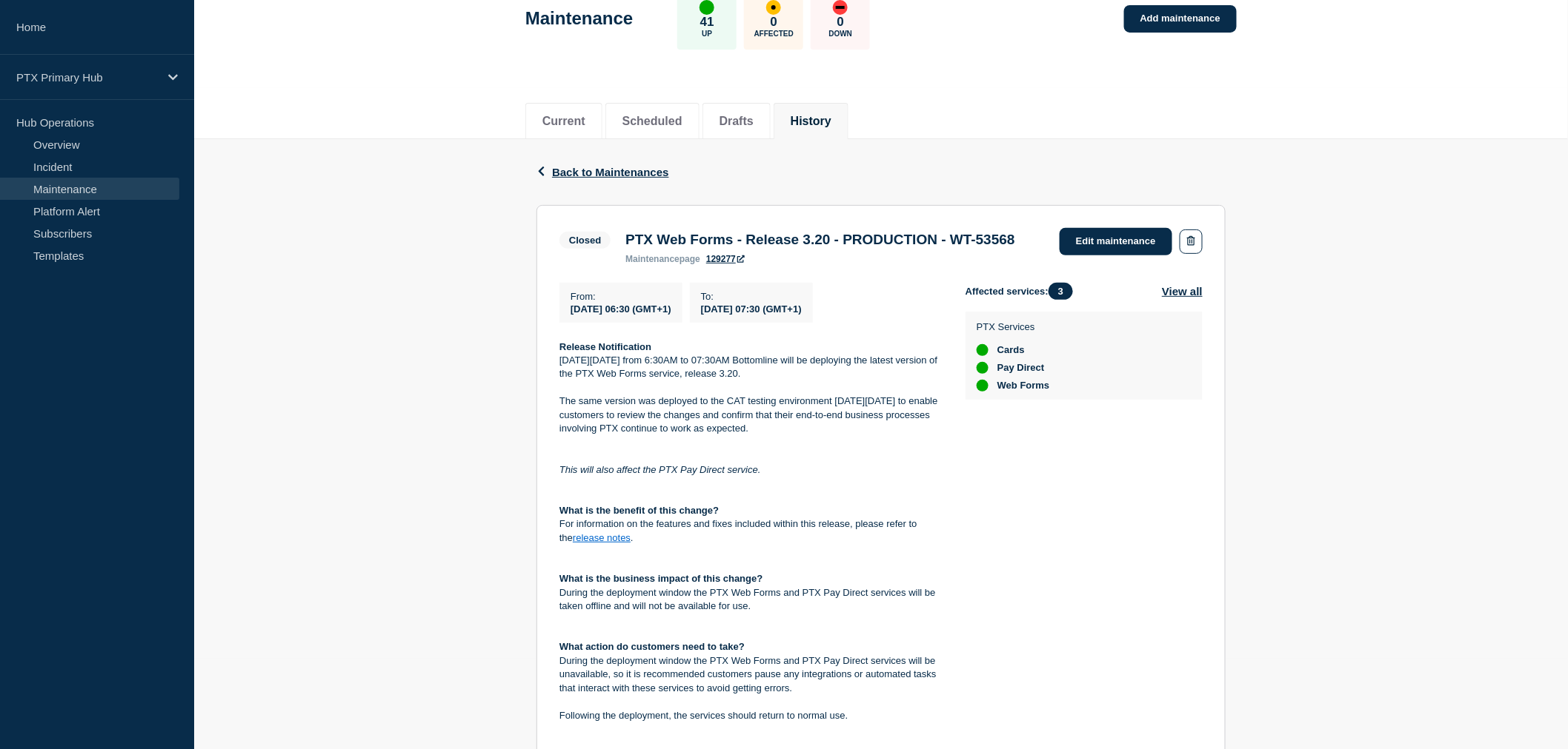
scroll to position [83, 0]
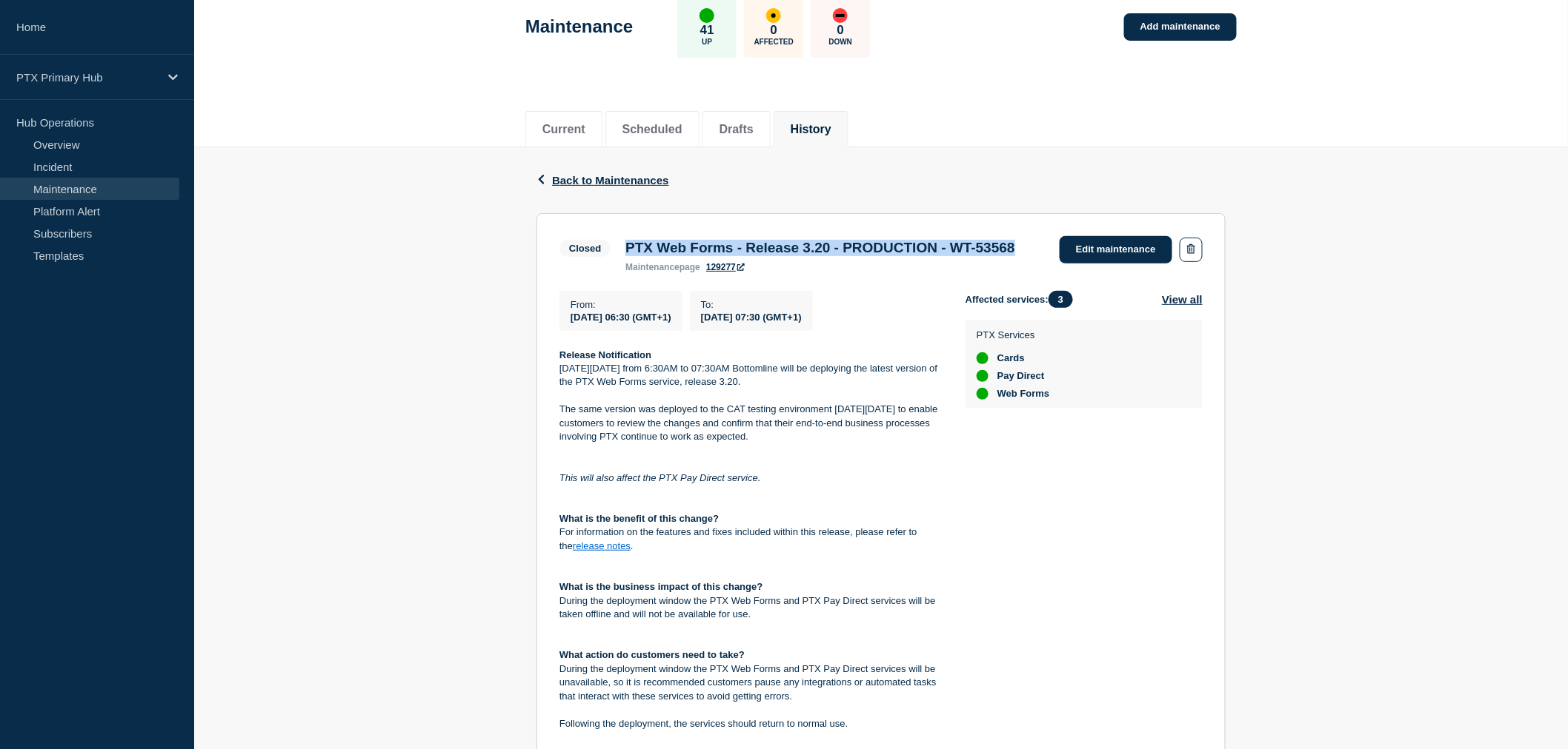
drag, startPoint x: 710, startPoint y: 263, endPoint x: 620, endPoint y: 241, distance: 92.6
click at [620, 241] on div "PTX Web Forms - Release 3.20 - PRODUCTION - WT-53568 maintenance page 129277" at bounding box center [819, 255] width 403 height 32
copy h3 "PTX Web Forms - Release 3.20 - PRODUCTION - WT-53568"
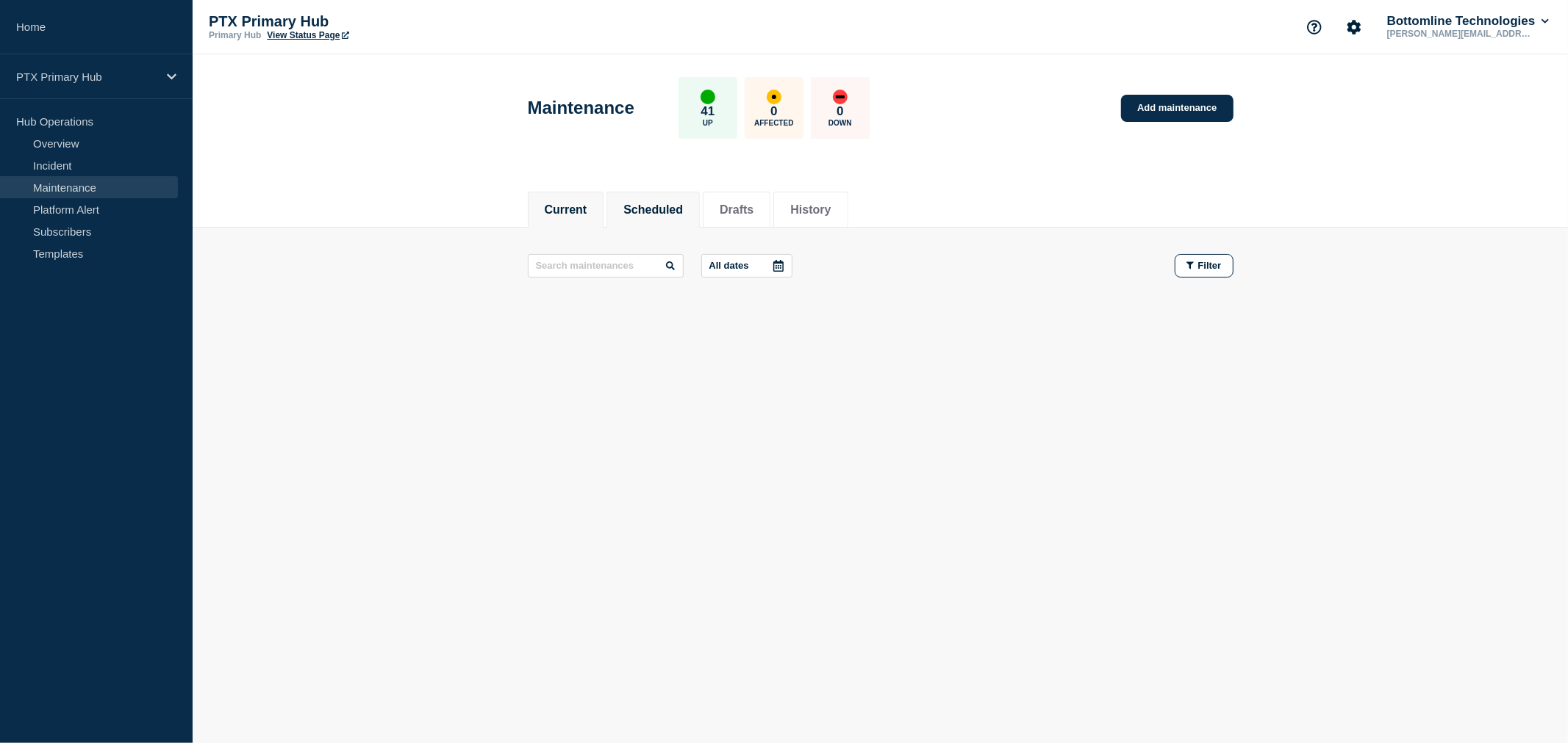
click at [644, 207] on button "Scheduled" at bounding box center [653, 210] width 59 height 13
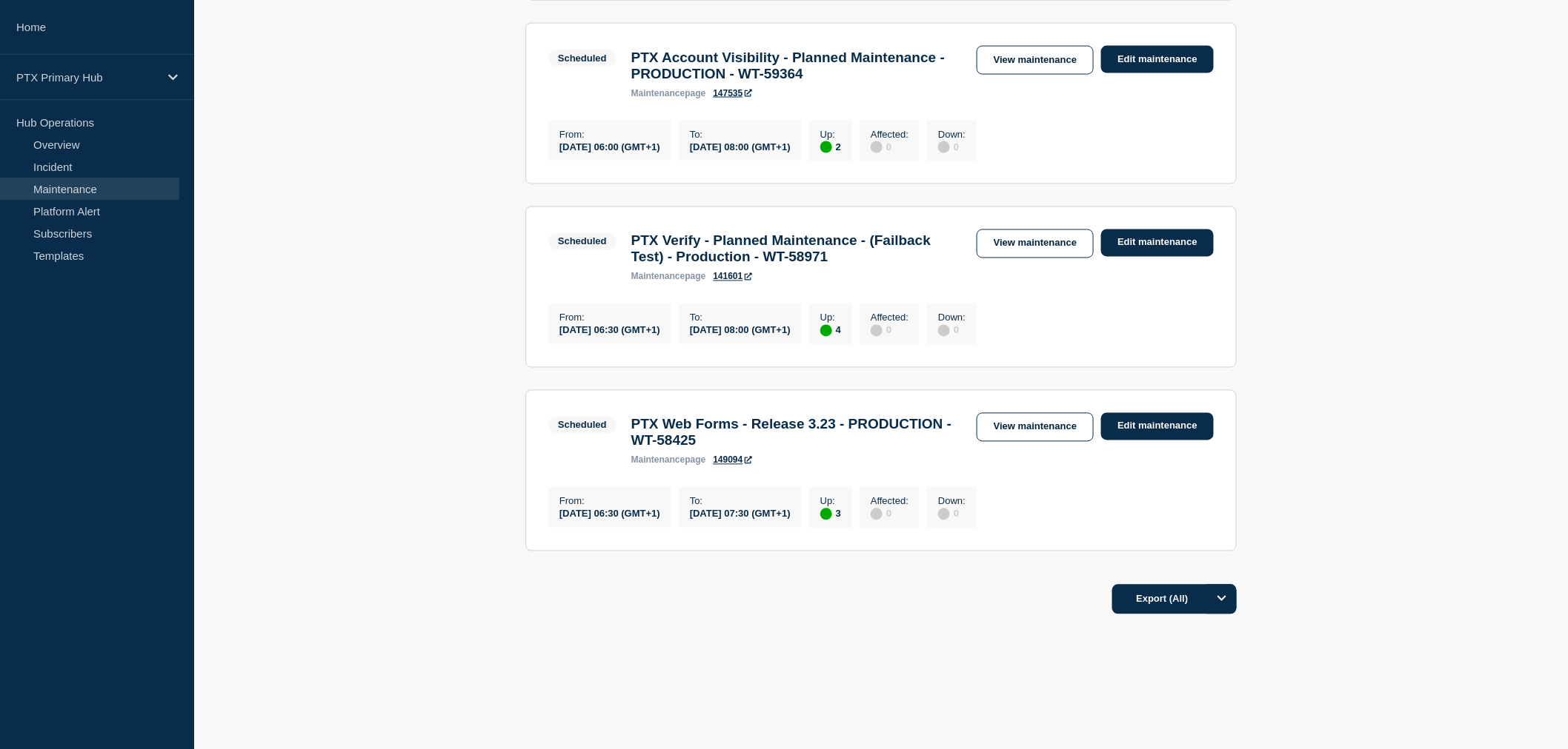
scroll to position [1094, 0]
click at [1049, 420] on link "View maintenance" at bounding box center [1035, 428] width 117 height 29
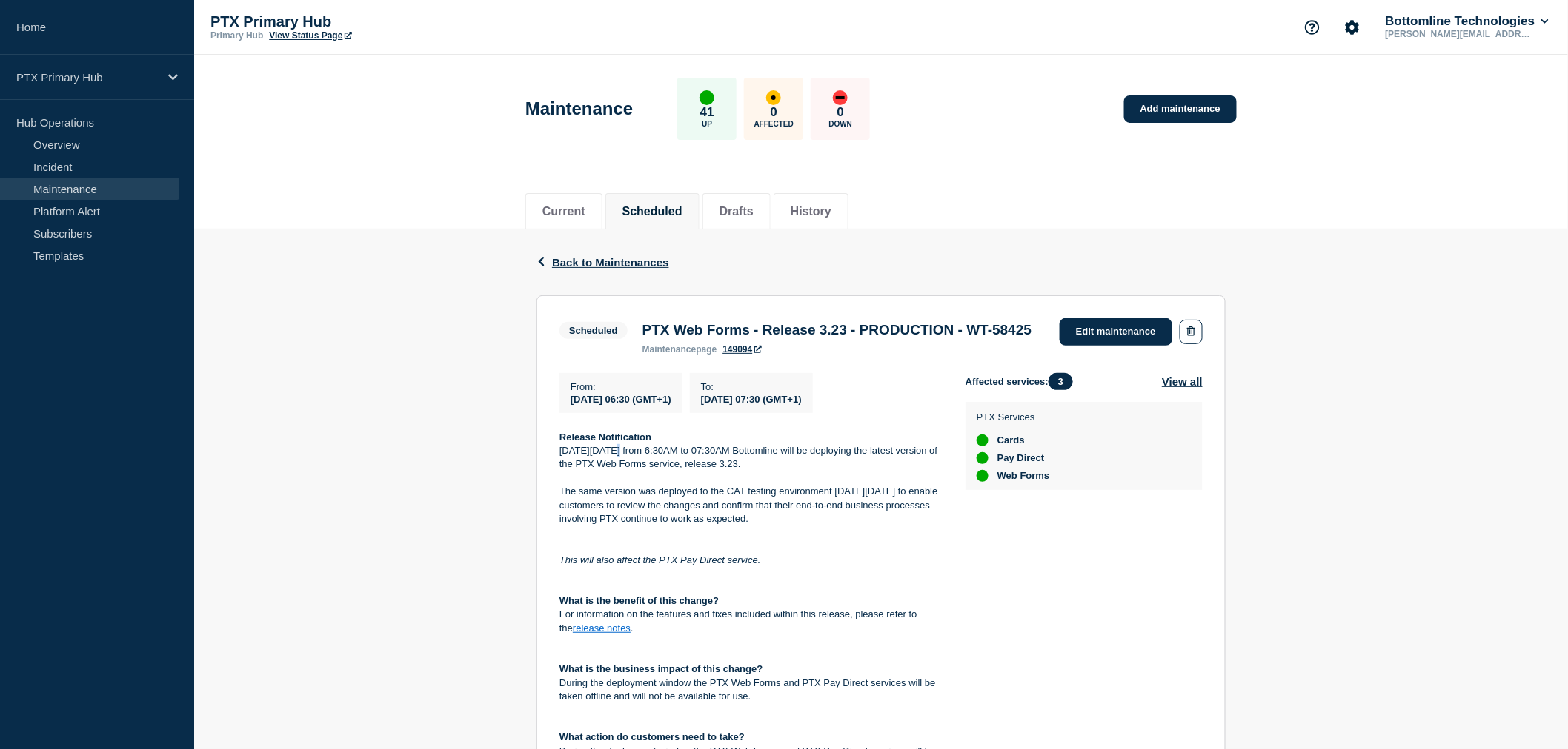
drag, startPoint x: 611, startPoint y: 472, endPoint x: 620, endPoint y: 478, distance: 10.8
click at [620, 472] on p "On Thursday16th October from 6:30AM to 07:30AM Bottomline will be deploying the…" at bounding box center [750, 457] width 382 height 28
click at [1121, 342] on link "Edit maintenance" at bounding box center [1115, 332] width 112 height 28
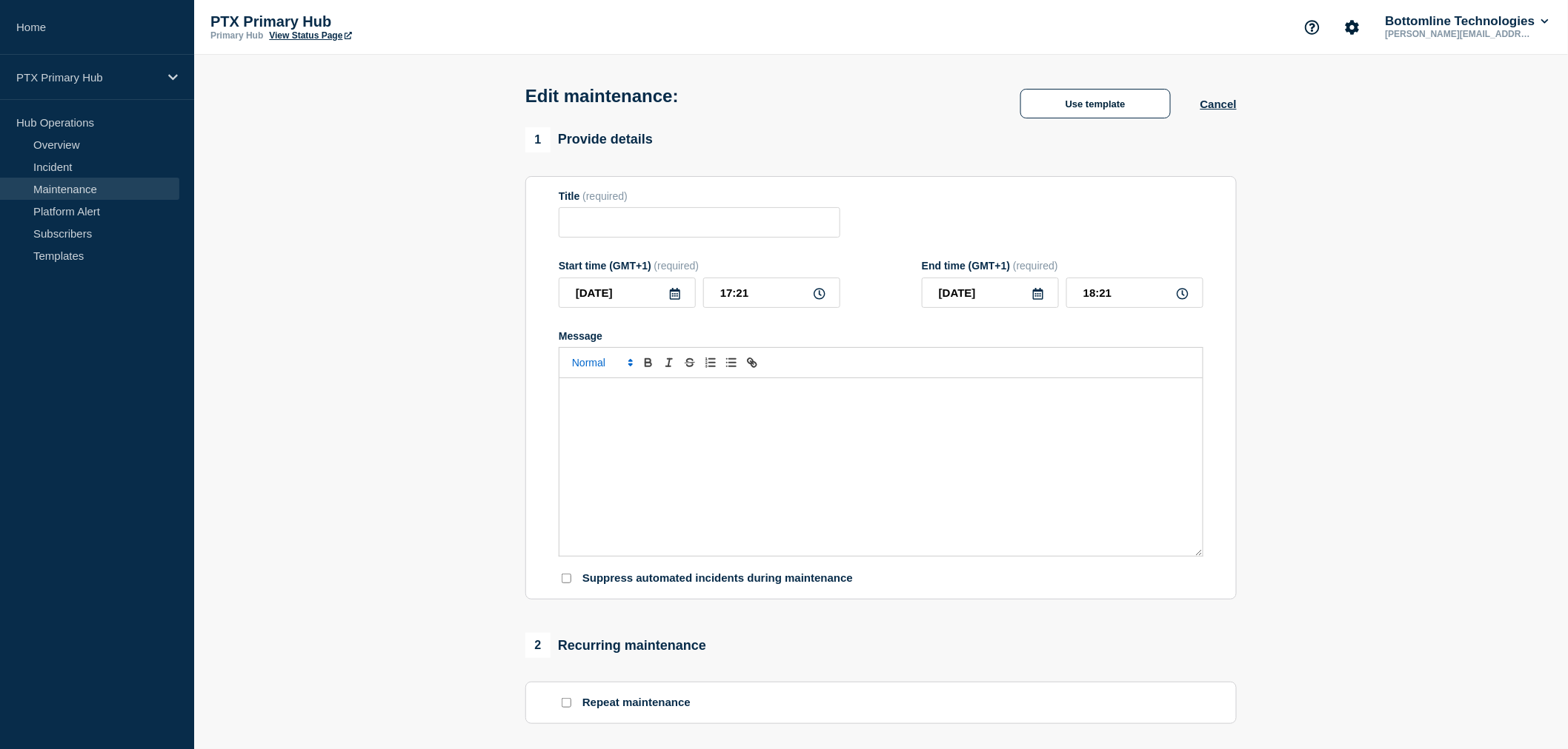
type input "PTX Web Forms - Release 3.23 - PRODUCTION - WT-58425"
type input "2025-10-16"
type input "06:30"
type input "2025-10-16"
type input "07:30"
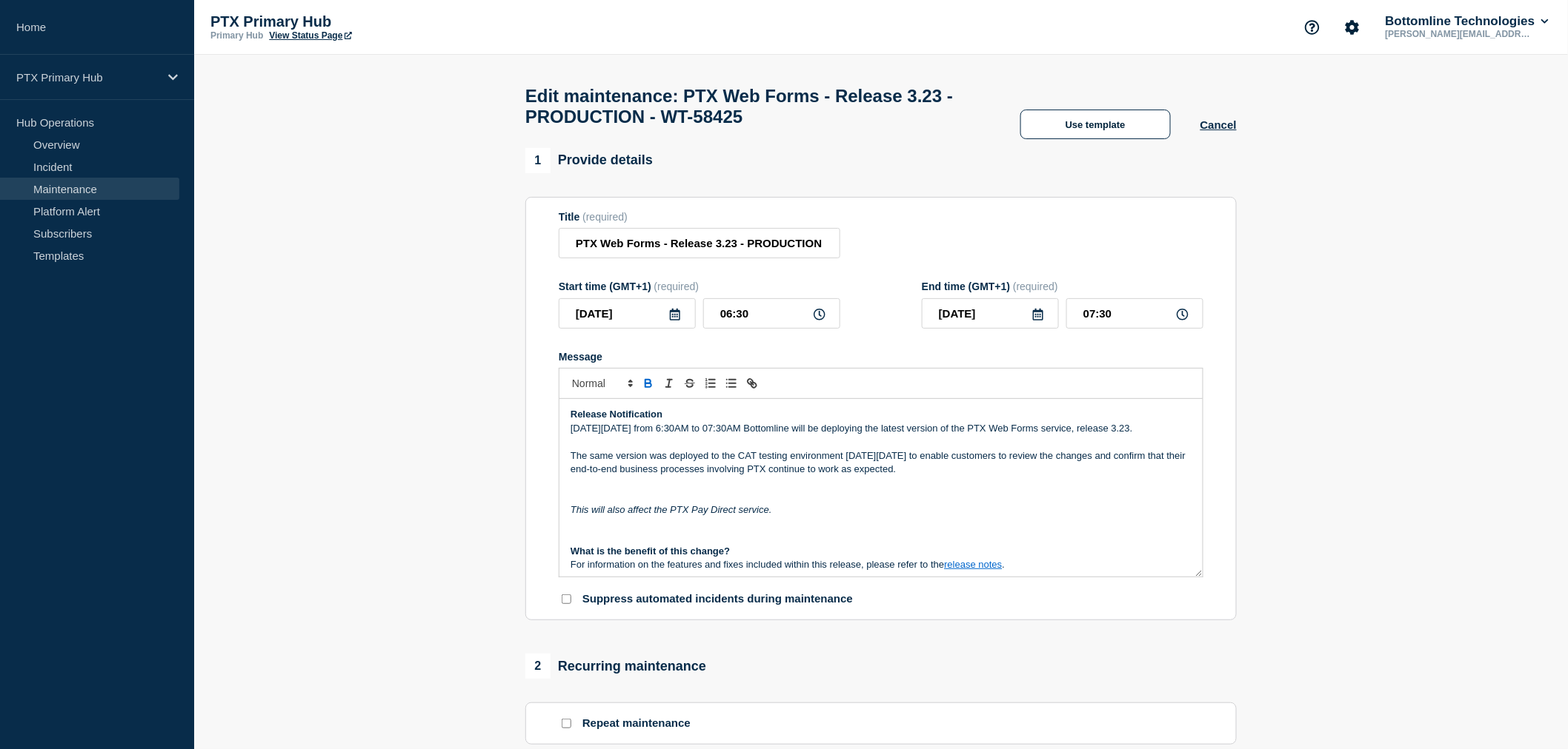
click at [627, 435] on p "On Thursday16th October from 6:30AM to 07:30AM Bottomline will be deploying the…" at bounding box center [880, 428] width 620 height 13
click at [900, 477] on p "The same version was deployed to the CAT testing environment on Monday 6th Octo…" at bounding box center [880, 463] width 620 height 28
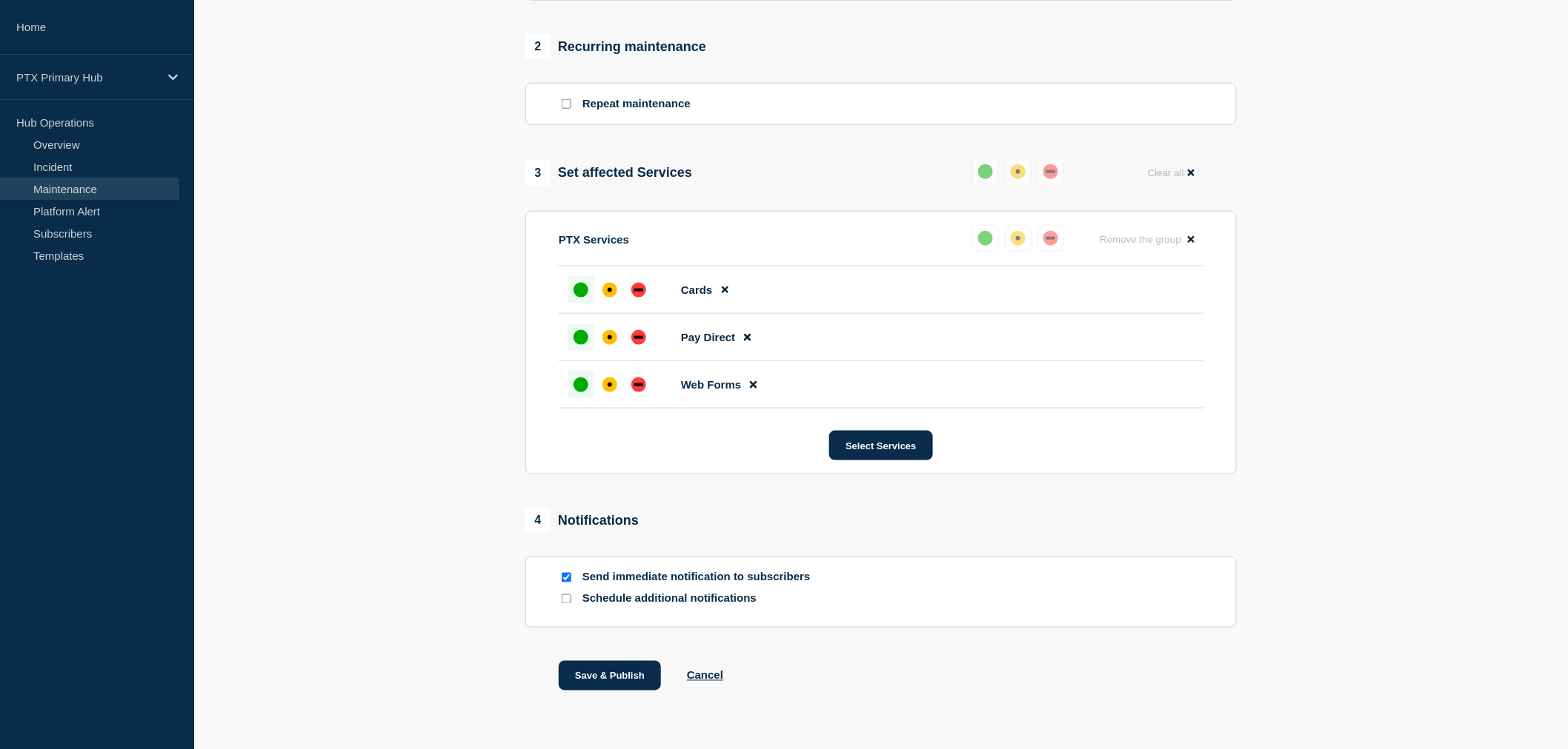
scroll to position [658, 0]
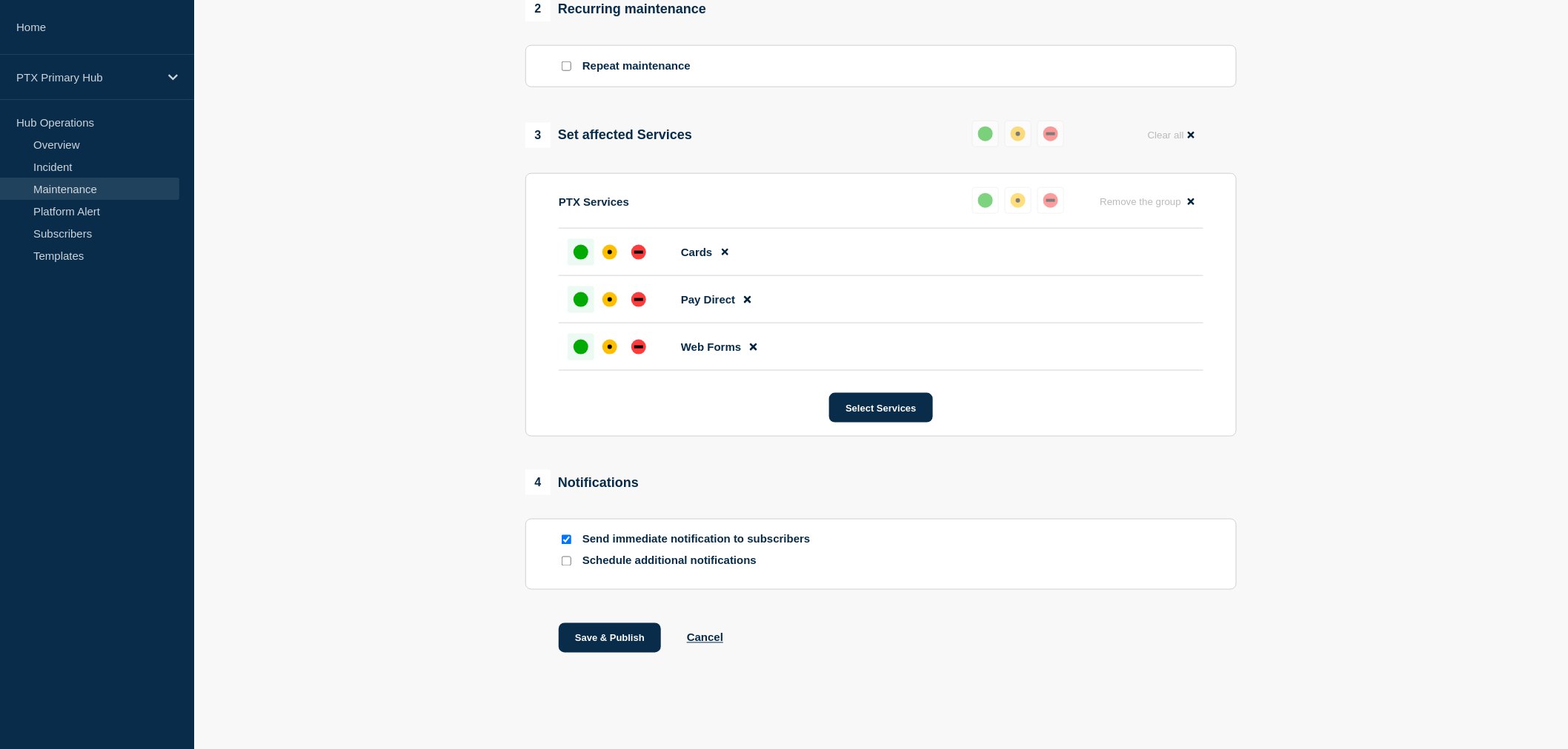
drag, startPoint x: 594, startPoint y: 550, endPoint x: 595, endPoint y: 560, distance: 10.0
click at [595, 547] on p "Send immediate notification to subscribers" at bounding box center [701, 540] width 237 height 14
click at [572, 547] on div at bounding box center [565, 540] width 15 height 14
click at [568, 545] on input "Send immediate notification to subscribers" at bounding box center [566, 540] width 9 height 9
checkbox input "false"
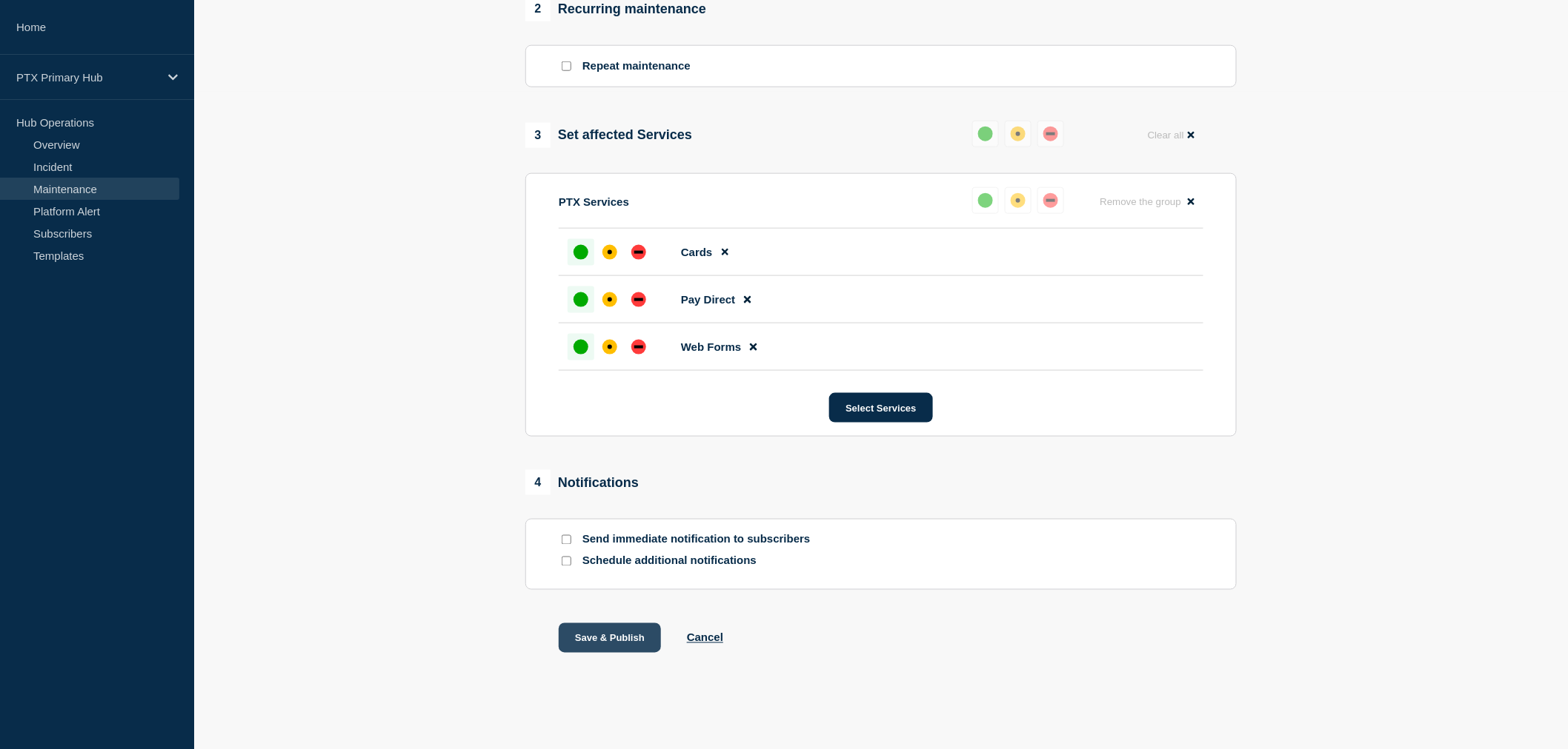
click at [594, 647] on button "Save & Publish" at bounding box center [609, 638] width 102 height 30
